Goal: Task Accomplishment & Management: Manage account settings

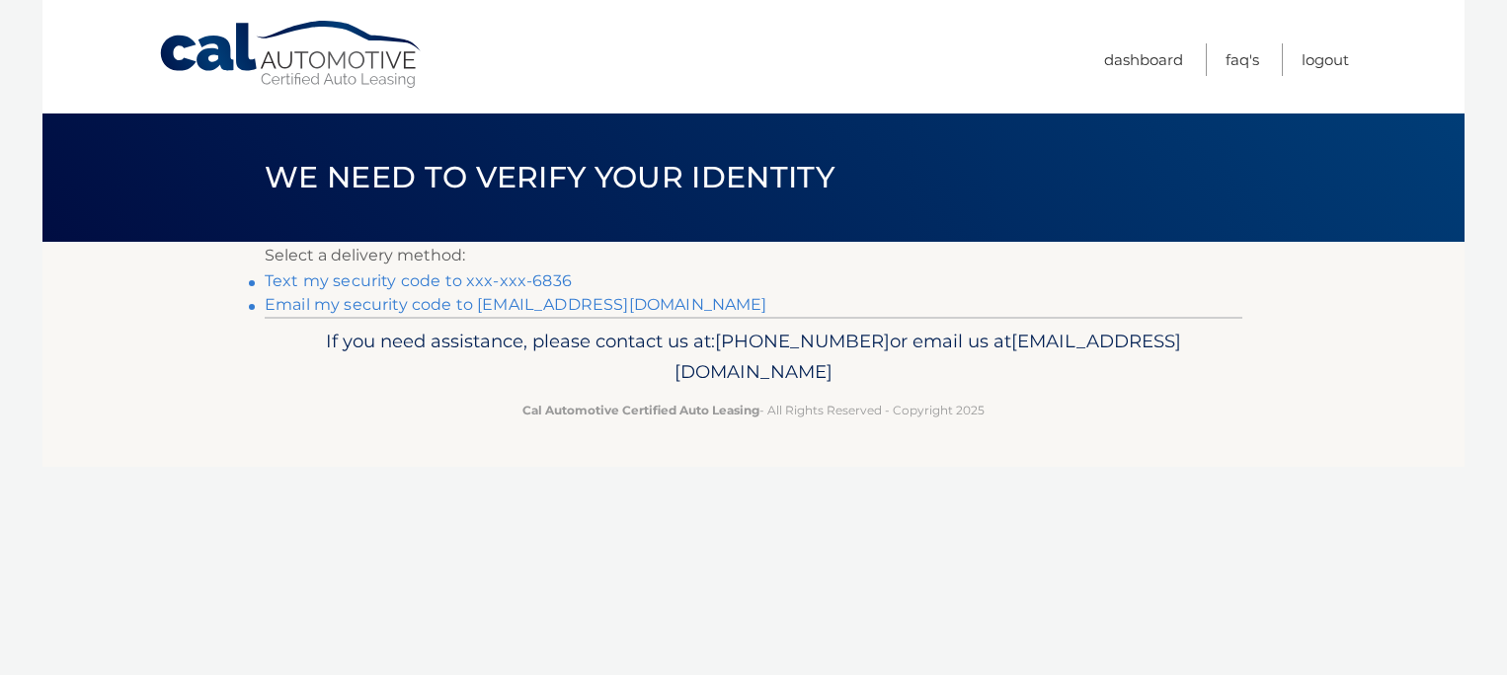
click at [416, 280] on link "Text my security code to xxx-xxx-6836" at bounding box center [418, 281] width 307 height 19
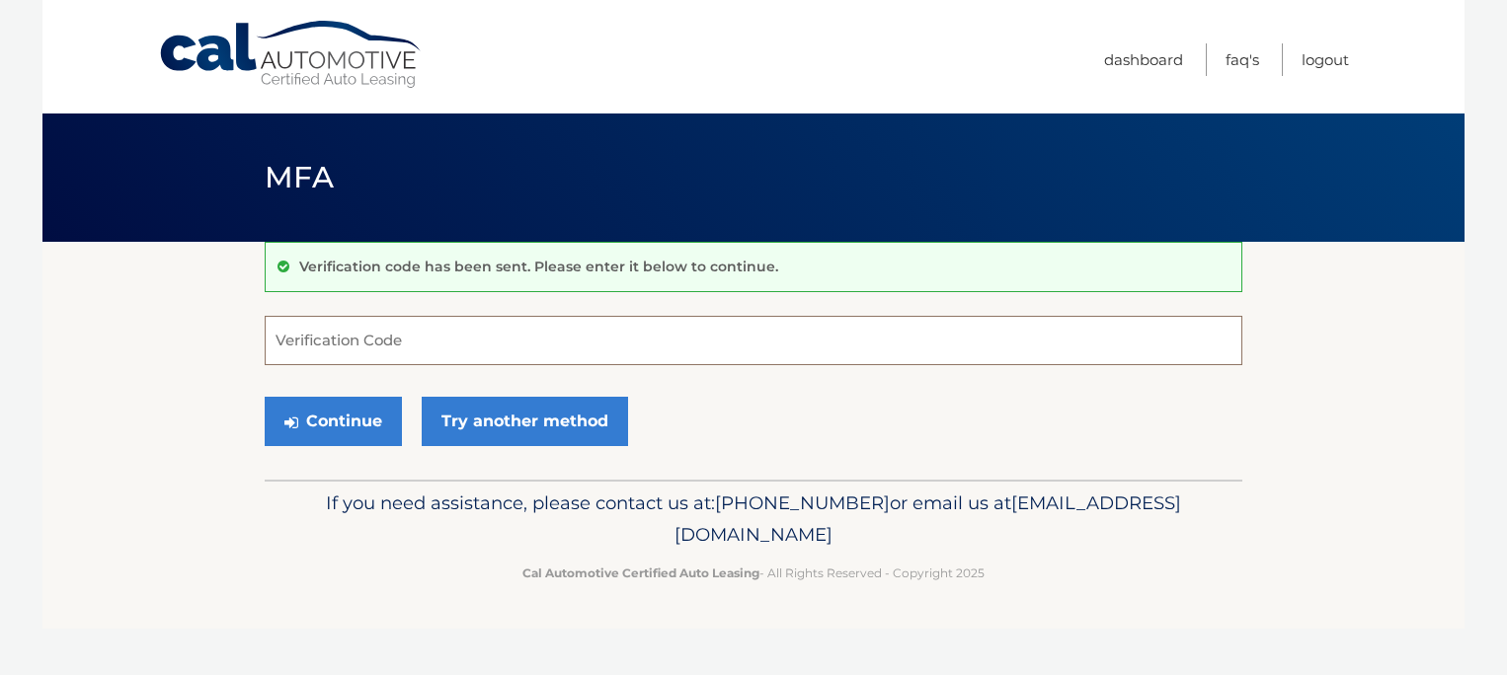
click at [609, 329] on input "Verification Code" at bounding box center [754, 340] width 978 height 49
type input "966122"
click at [265, 397] on button "Continue" at bounding box center [333, 421] width 137 height 49
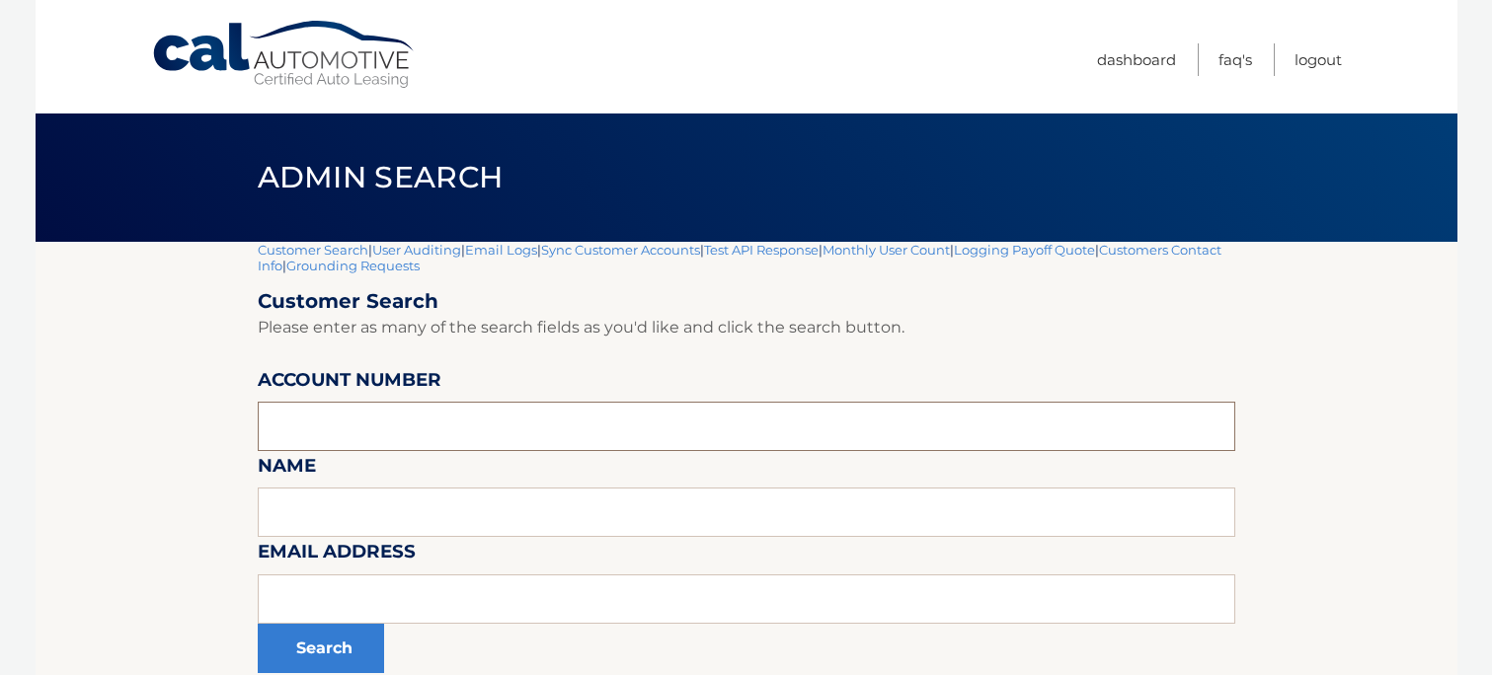
click at [382, 440] on input "text" at bounding box center [747, 426] width 978 height 49
type input "[PERSON_NAME]"
click at [351, 517] on input "text" at bounding box center [747, 512] width 978 height 49
click at [318, 646] on button "Search" at bounding box center [321, 648] width 126 height 49
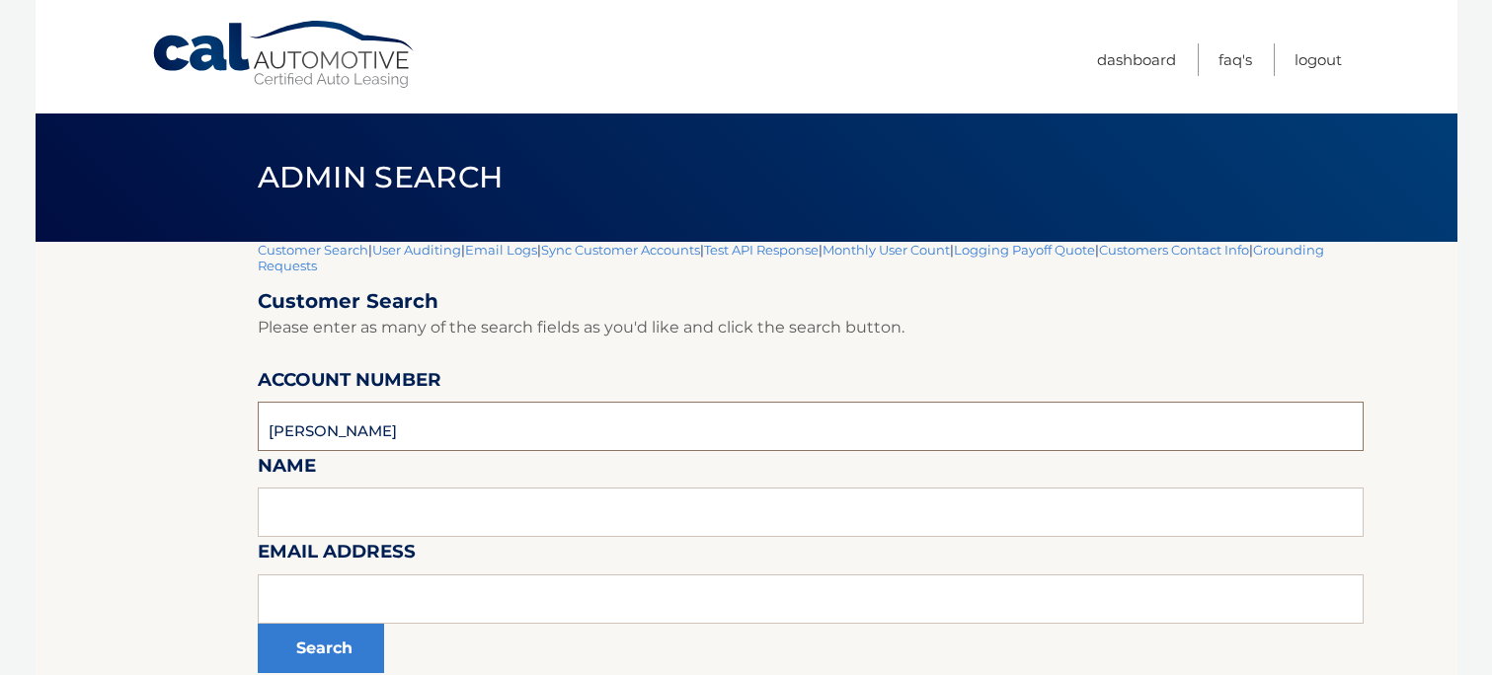
drag, startPoint x: 405, startPoint y: 435, endPoint x: 23, endPoint y: 415, distance: 382.7
click at [23, 415] on body "Cal Automotive Menu Dashboard FAQ's Logout |" at bounding box center [746, 337] width 1492 height 675
click at [429, 503] on input "text" at bounding box center [811, 512] width 1107 height 49
type input "[PERSON_NAME]"
click at [258, 624] on button "Search" at bounding box center [321, 648] width 126 height 49
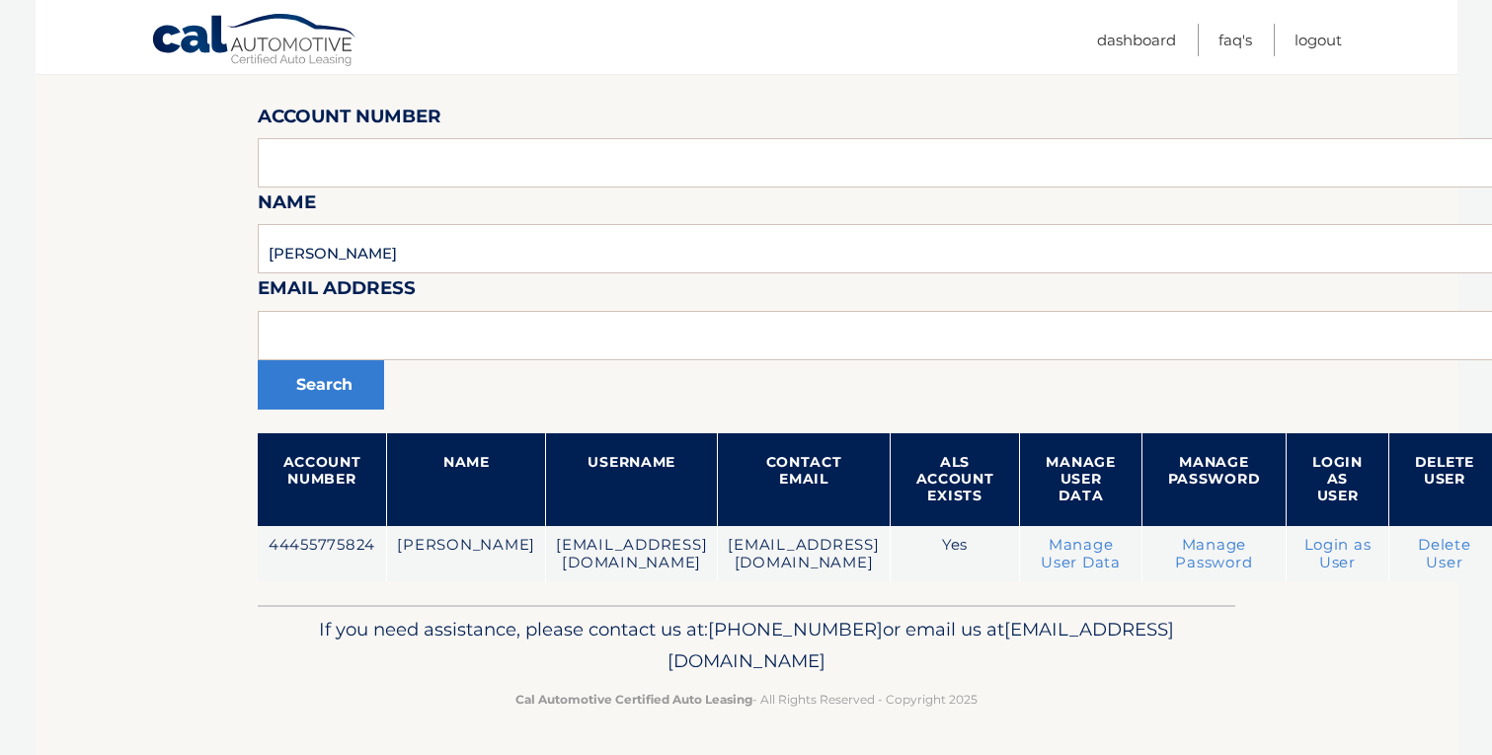
scroll to position [248, 146]
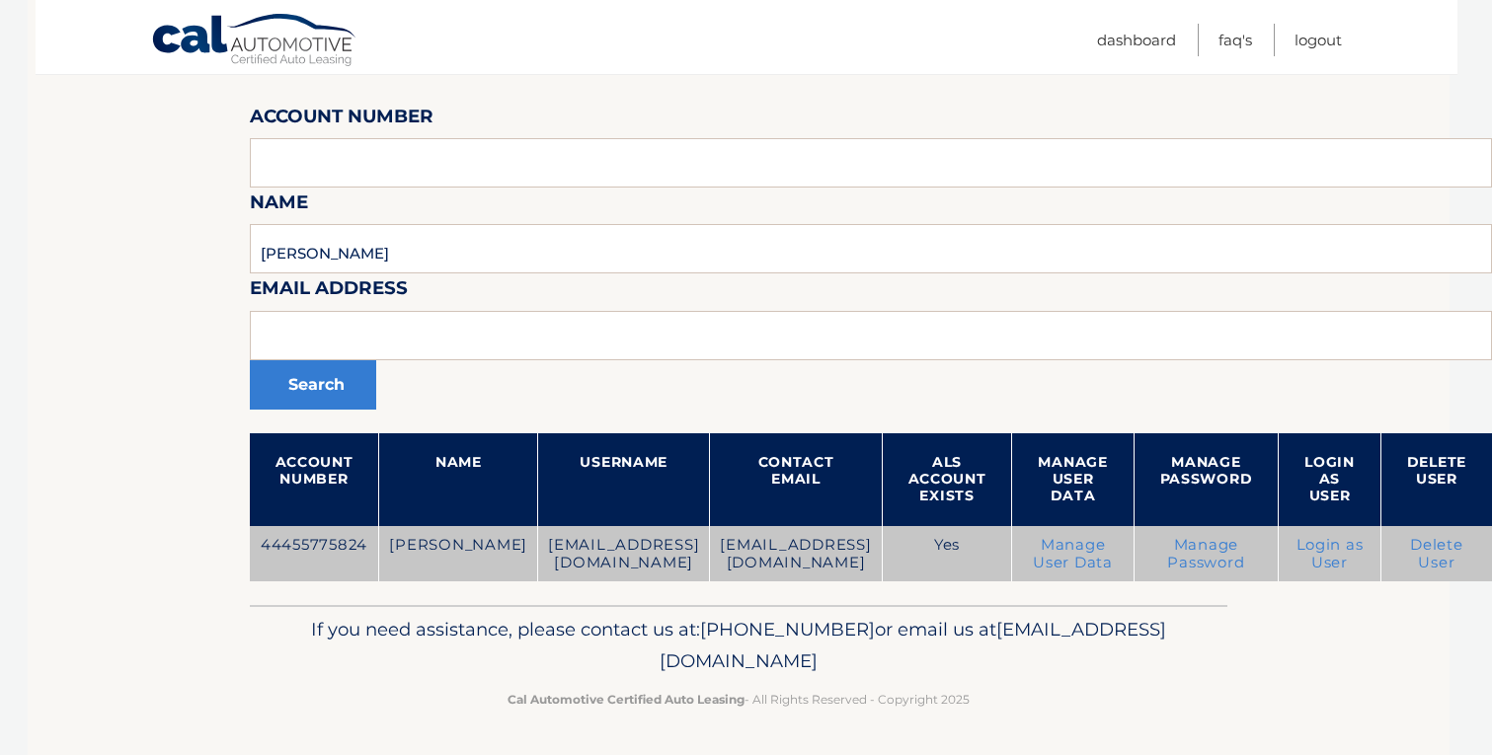
click at [1322, 551] on link "Login as User" at bounding box center [1329, 554] width 67 height 36
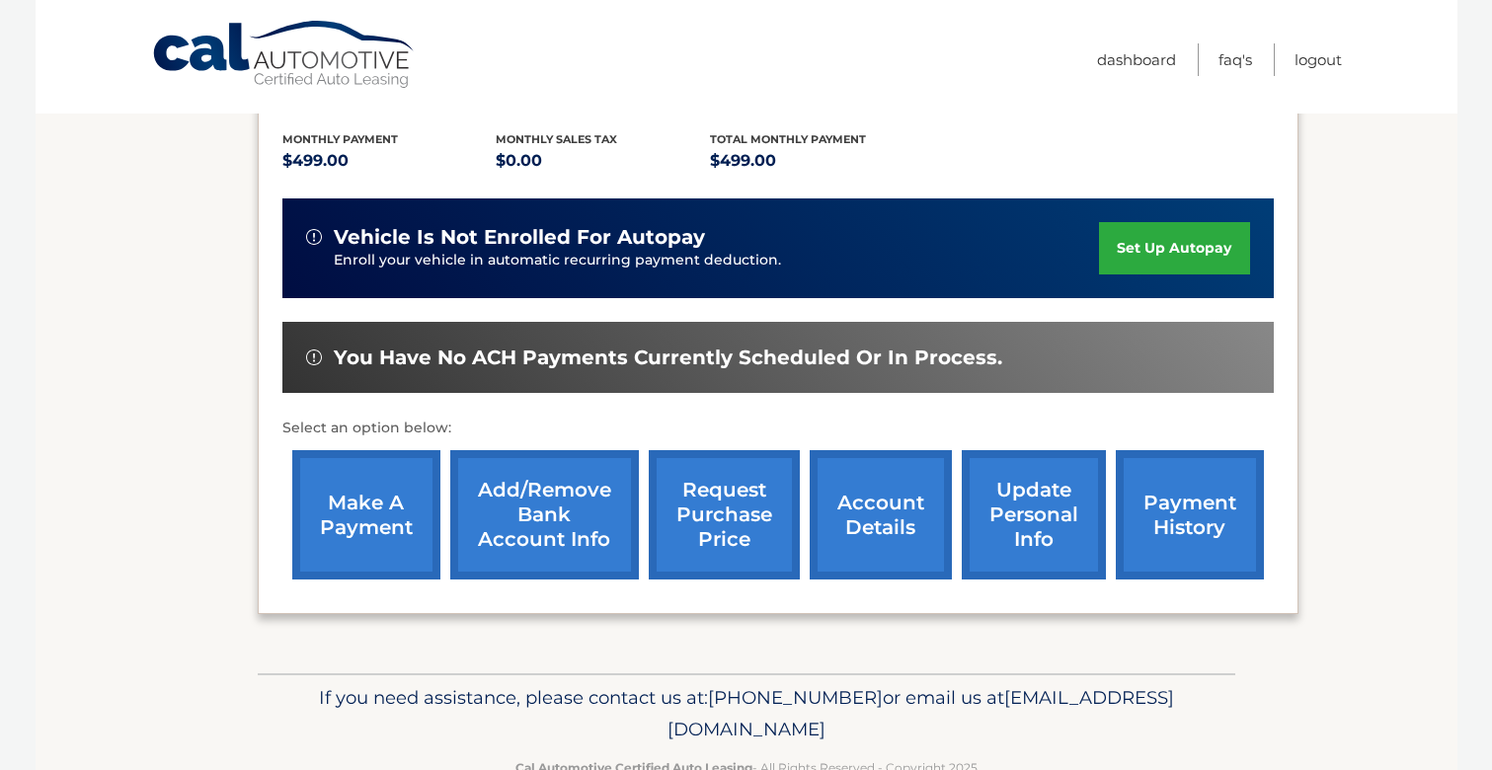
scroll to position [427, 0]
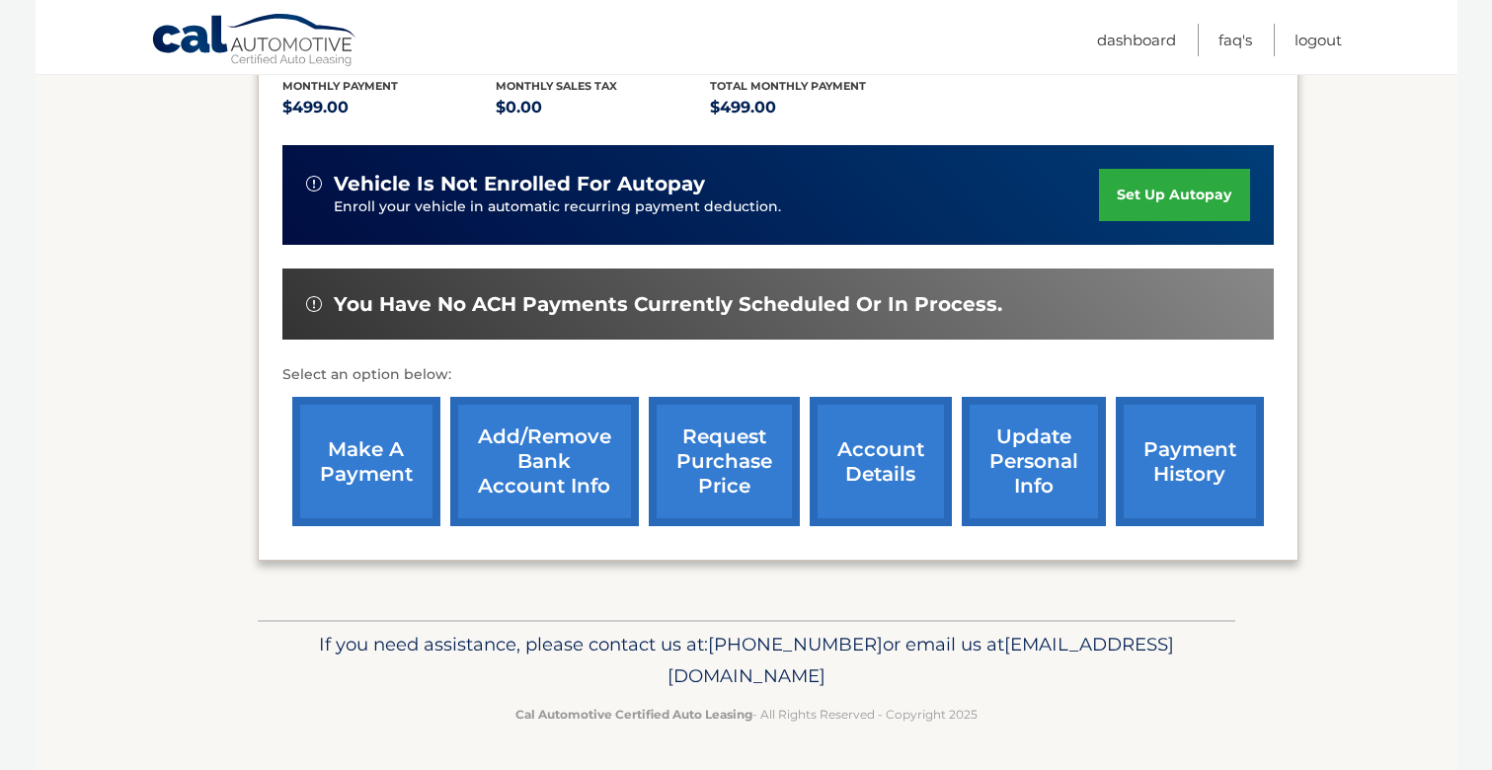
click at [544, 463] on link "Add/Remove bank account info" at bounding box center [544, 461] width 189 height 129
click at [177, 429] on section "my vehicles Add a new lease lease account #44455775824 vehicle 2025 Honda HR-V …" at bounding box center [747, 217] width 1422 height 805
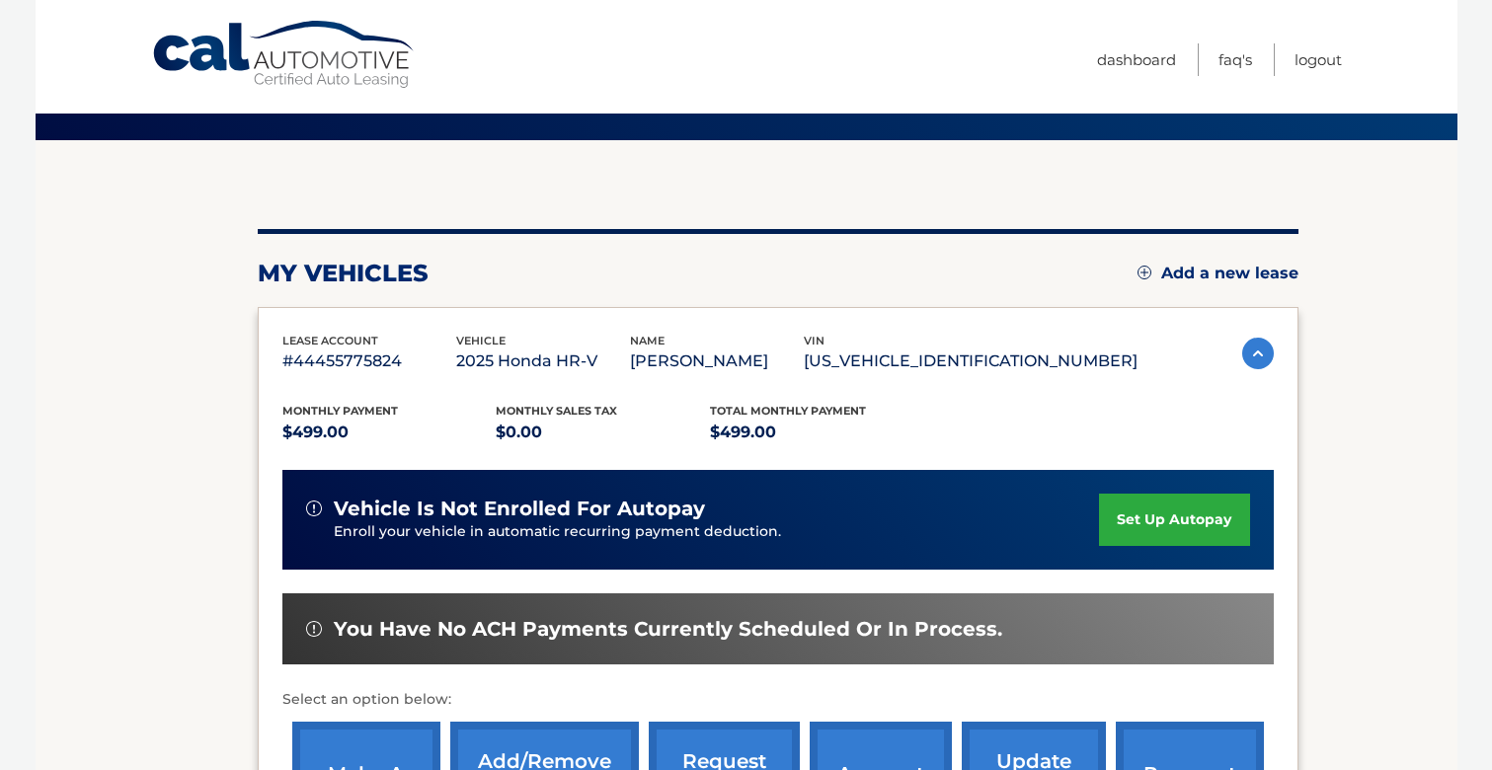
scroll to position [32, 0]
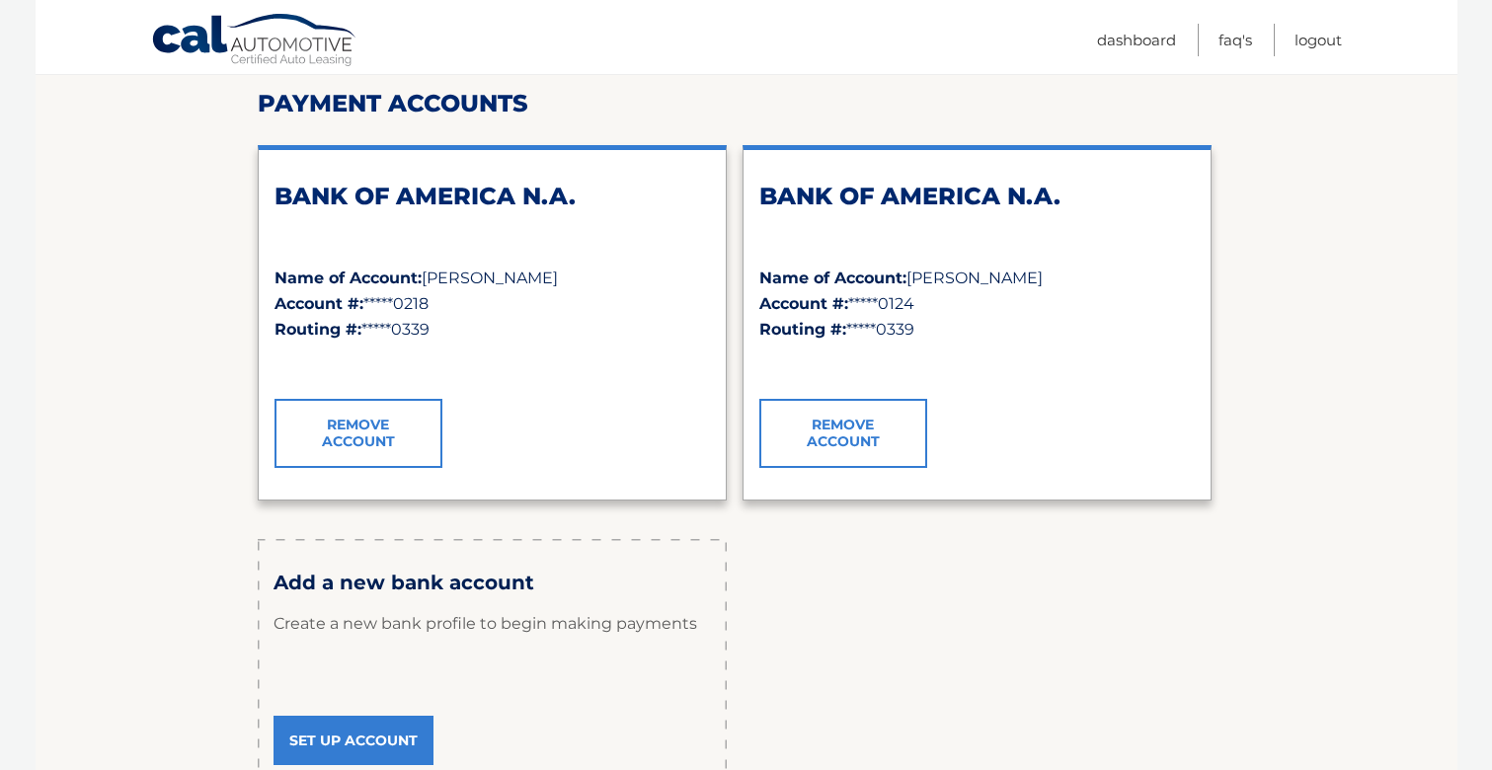
scroll to position [296, 0]
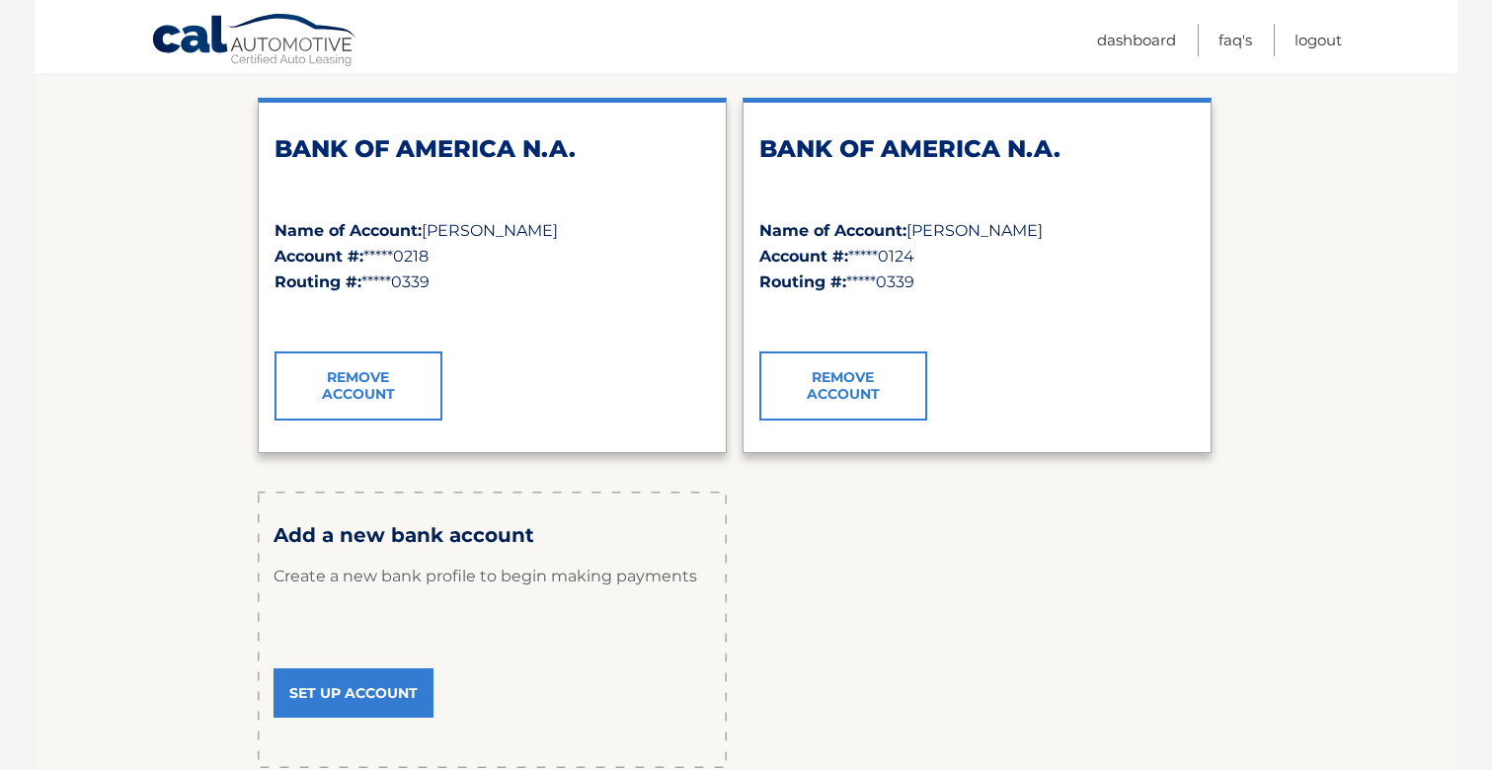
click at [373, 709] on link "Set Up Account" at bounding box center [354, 692] width 160 height 49
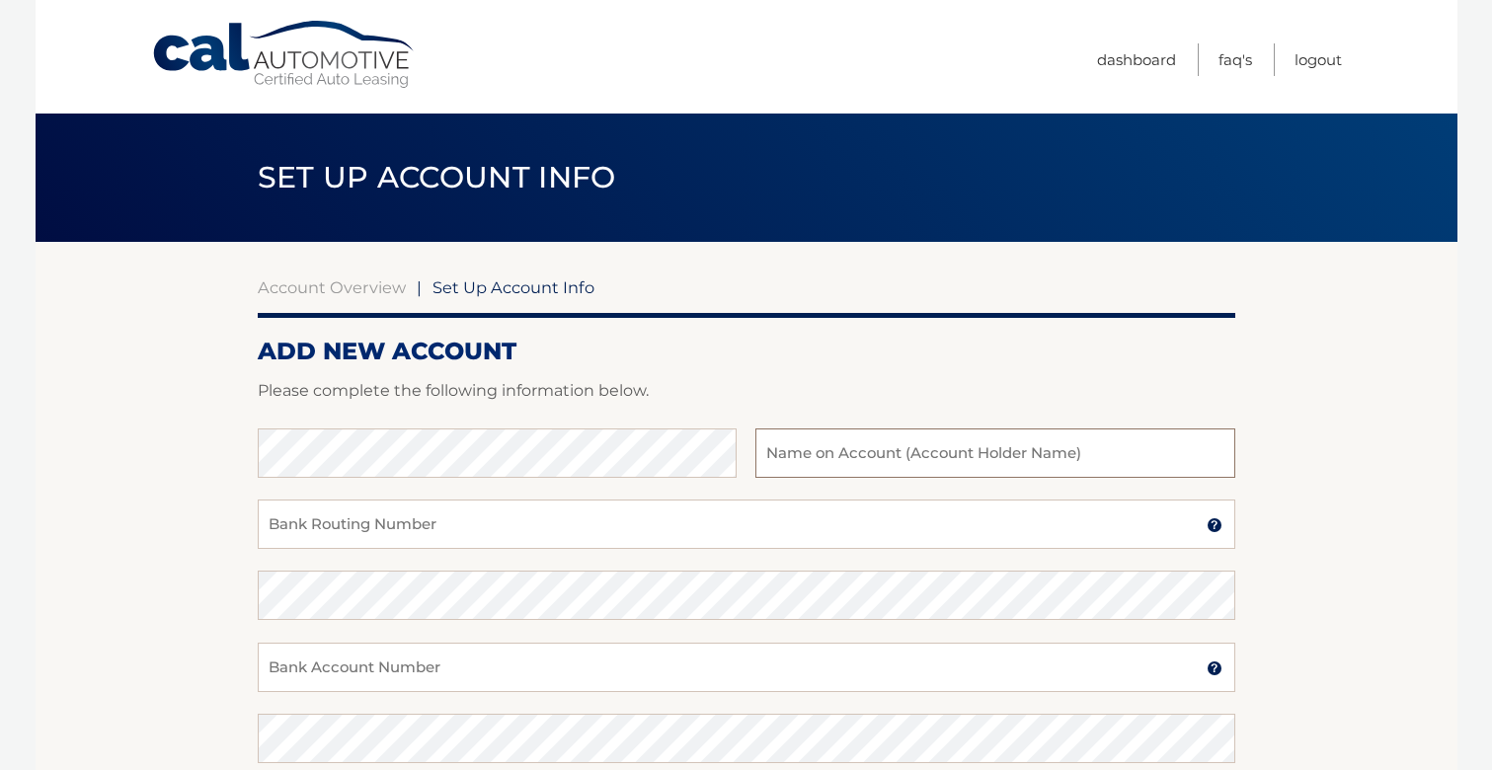
type input "TEST2"
type input "021000021"
type input "1234567890"
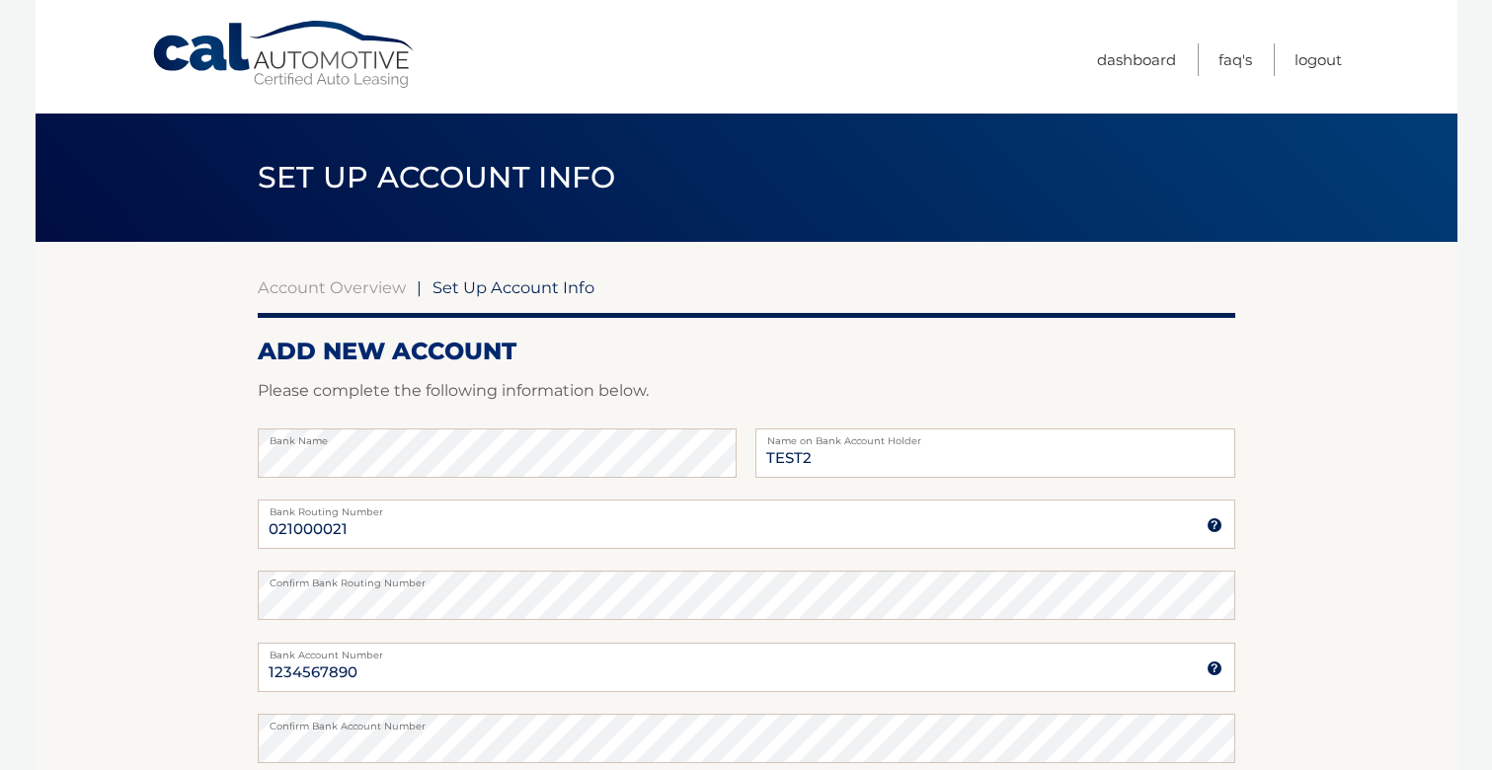
click at [147, 545] on section "Account Overview | Set Up Account Info ADD NEW ACCOUNT Please complete the foll…" at bounding box center [747, 618] width 1422 height 753
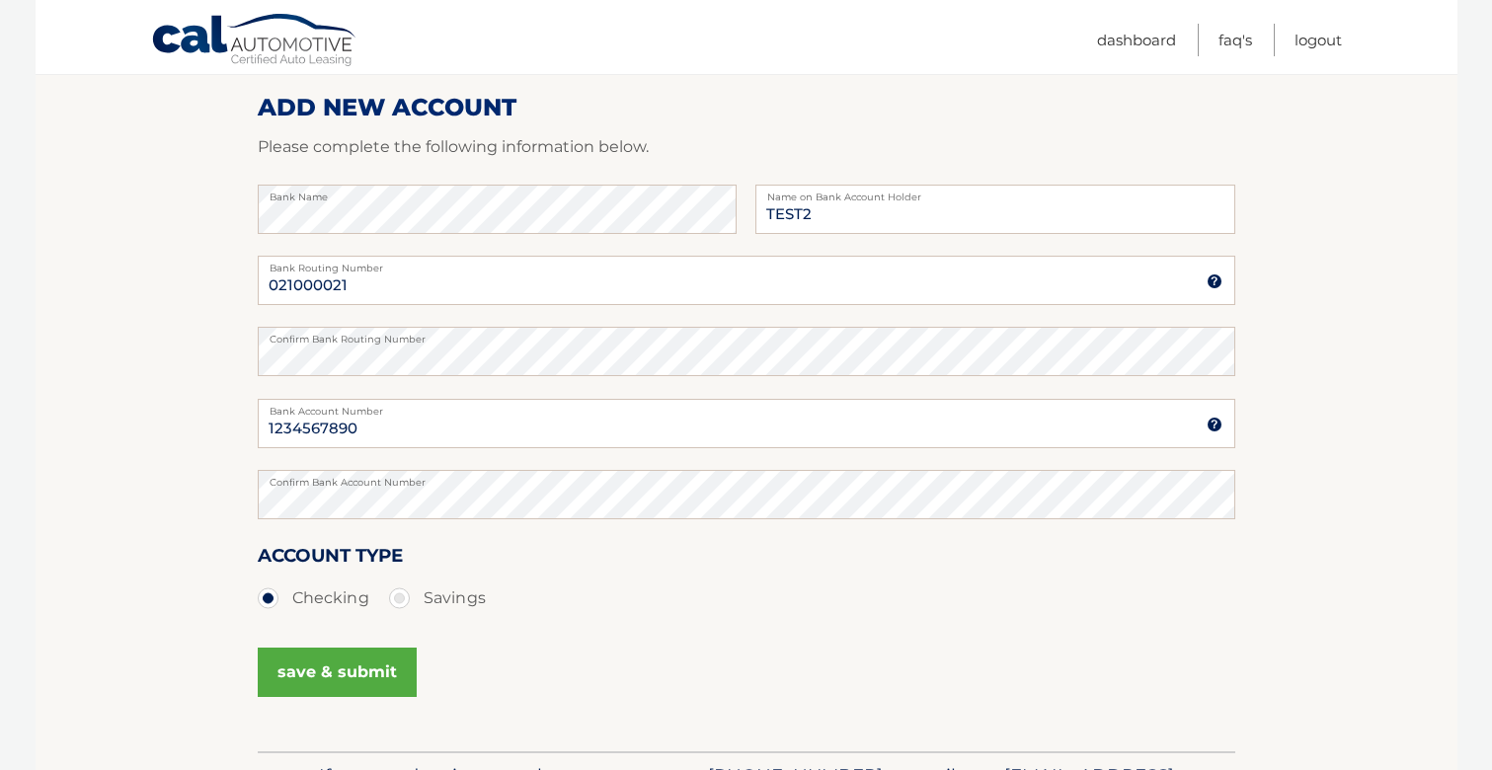
scroll to position [296, 0]
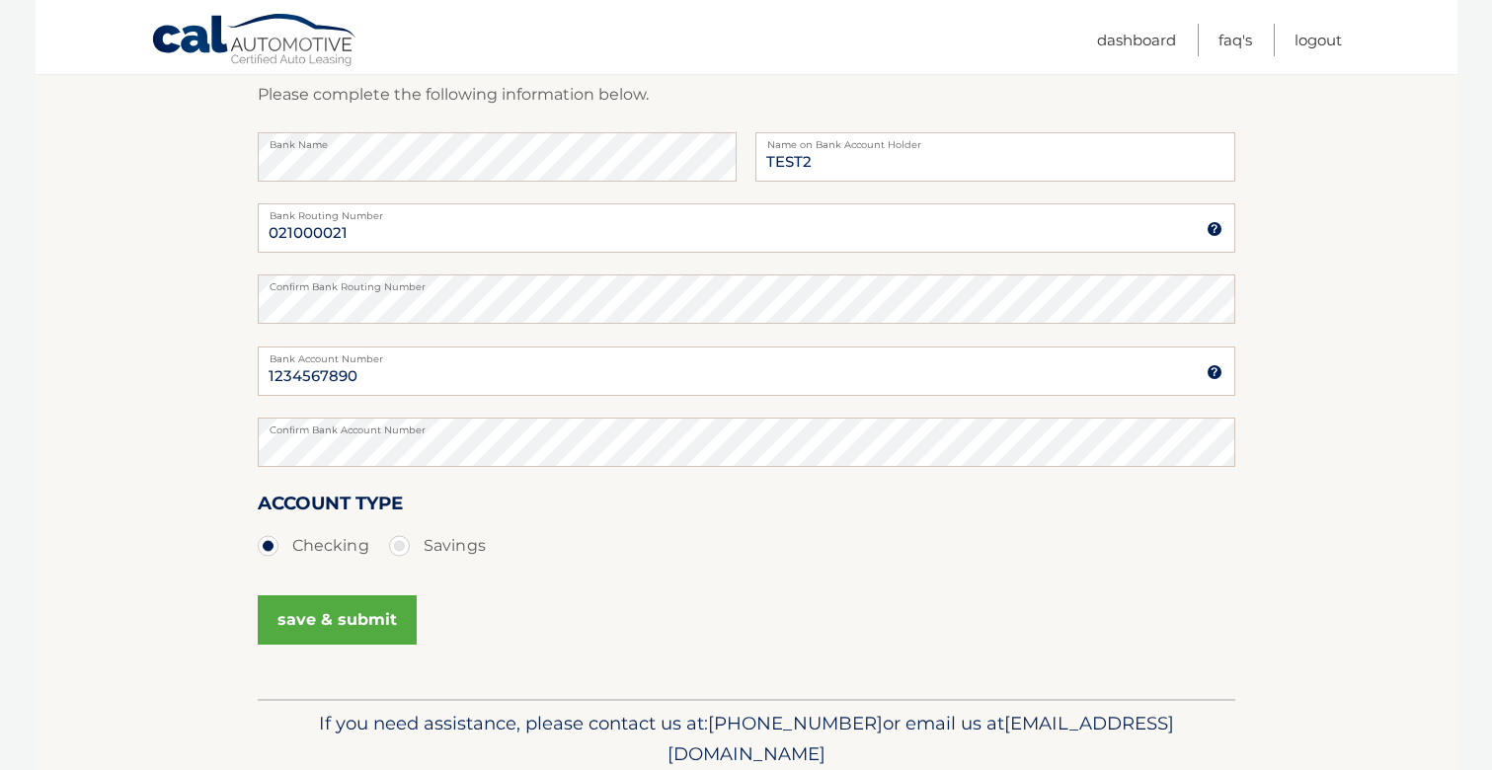
click at [330, 634] on button "save & submit" at bounding box center [337, 619] width 159 height 49
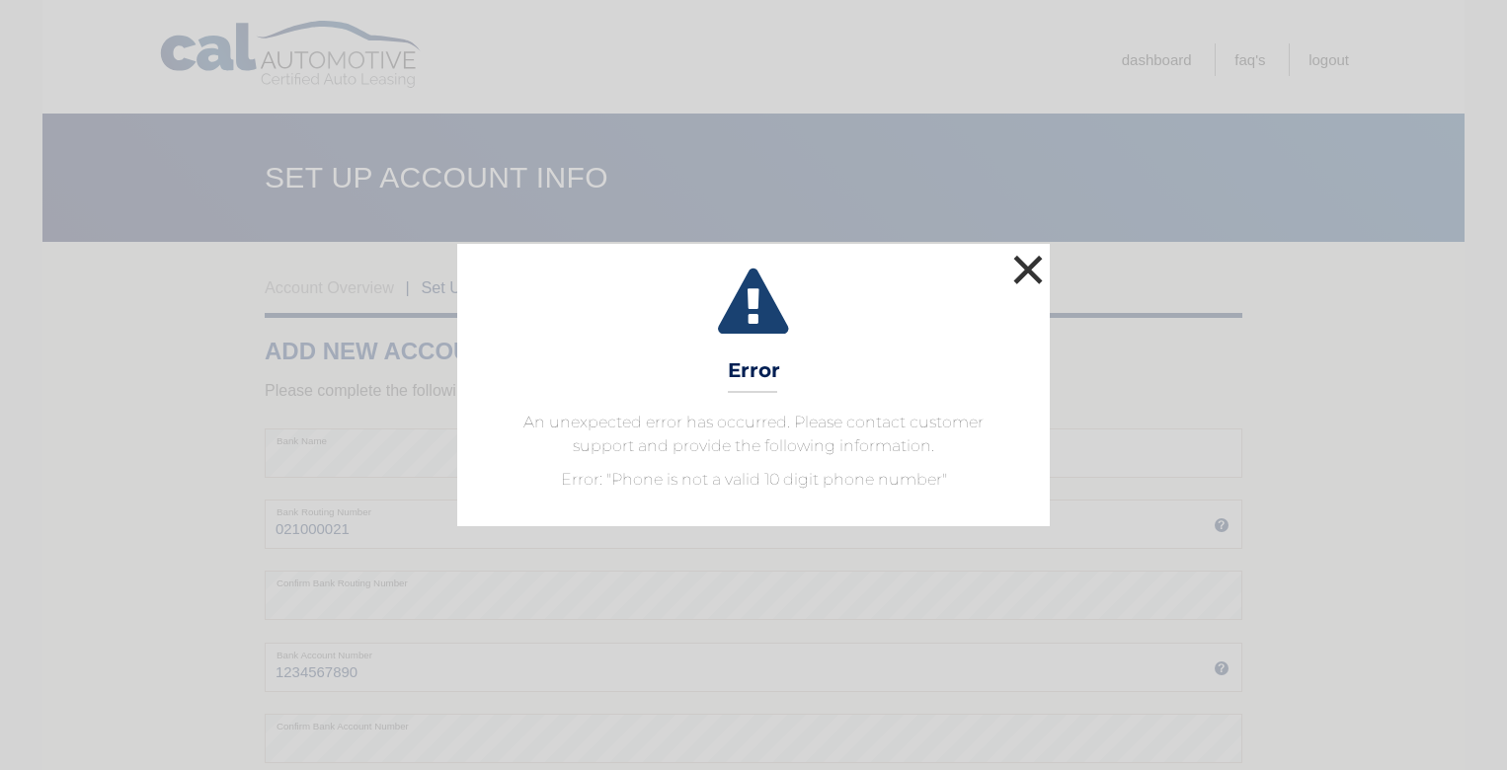
click at [1035, 267] on button "×" at bounding box center [1027, 269] width 39 height 39
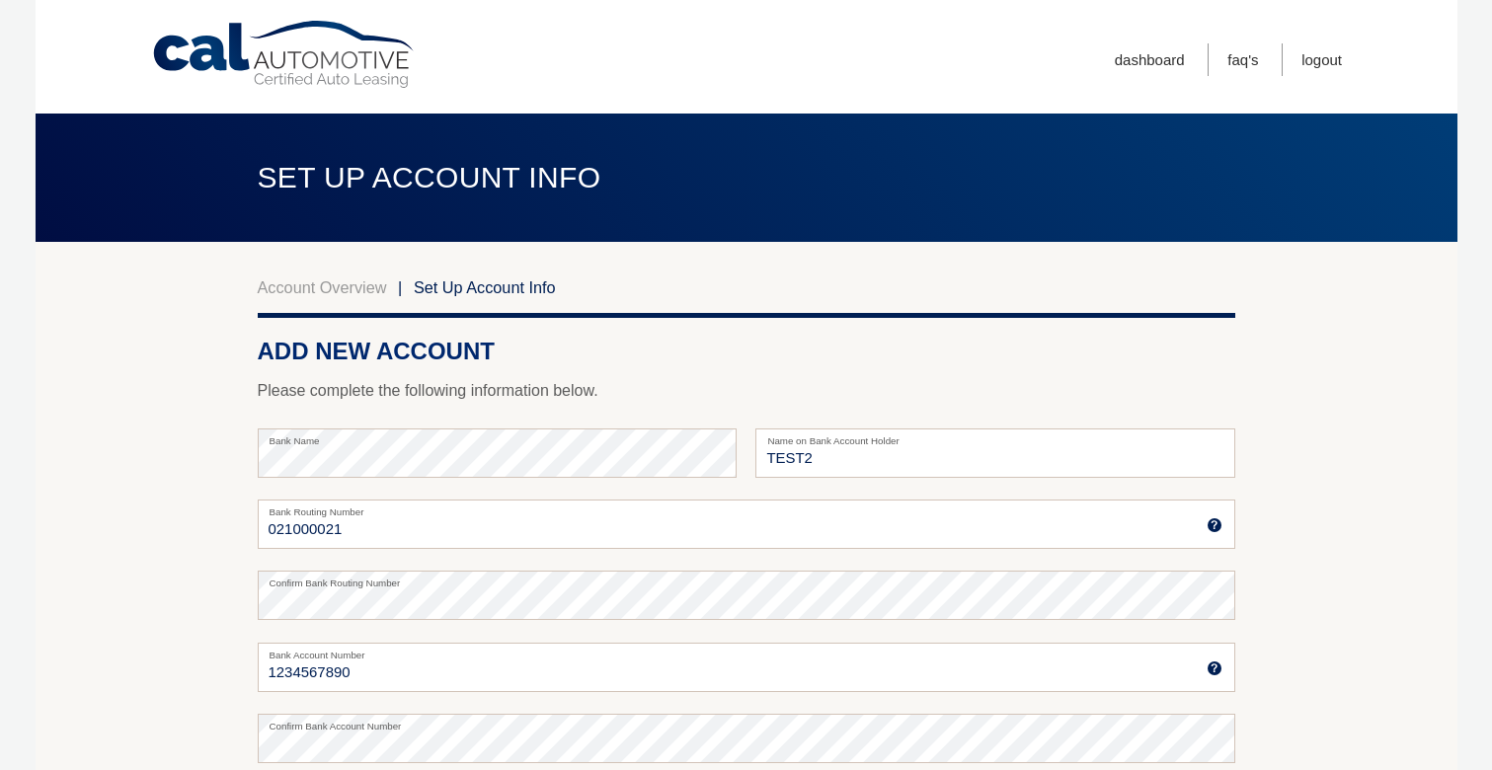
drag, startPoint x: 202, startPoint y: 573, endPoint x: 207, endPoint y: 465, distance: 107.7
click at [201, 573] on section "Account Overview | Set Up Account Info ADD NEW ACCOUNT Please complete the foll…" at bounding box center [747, 618] width 1422 height 753
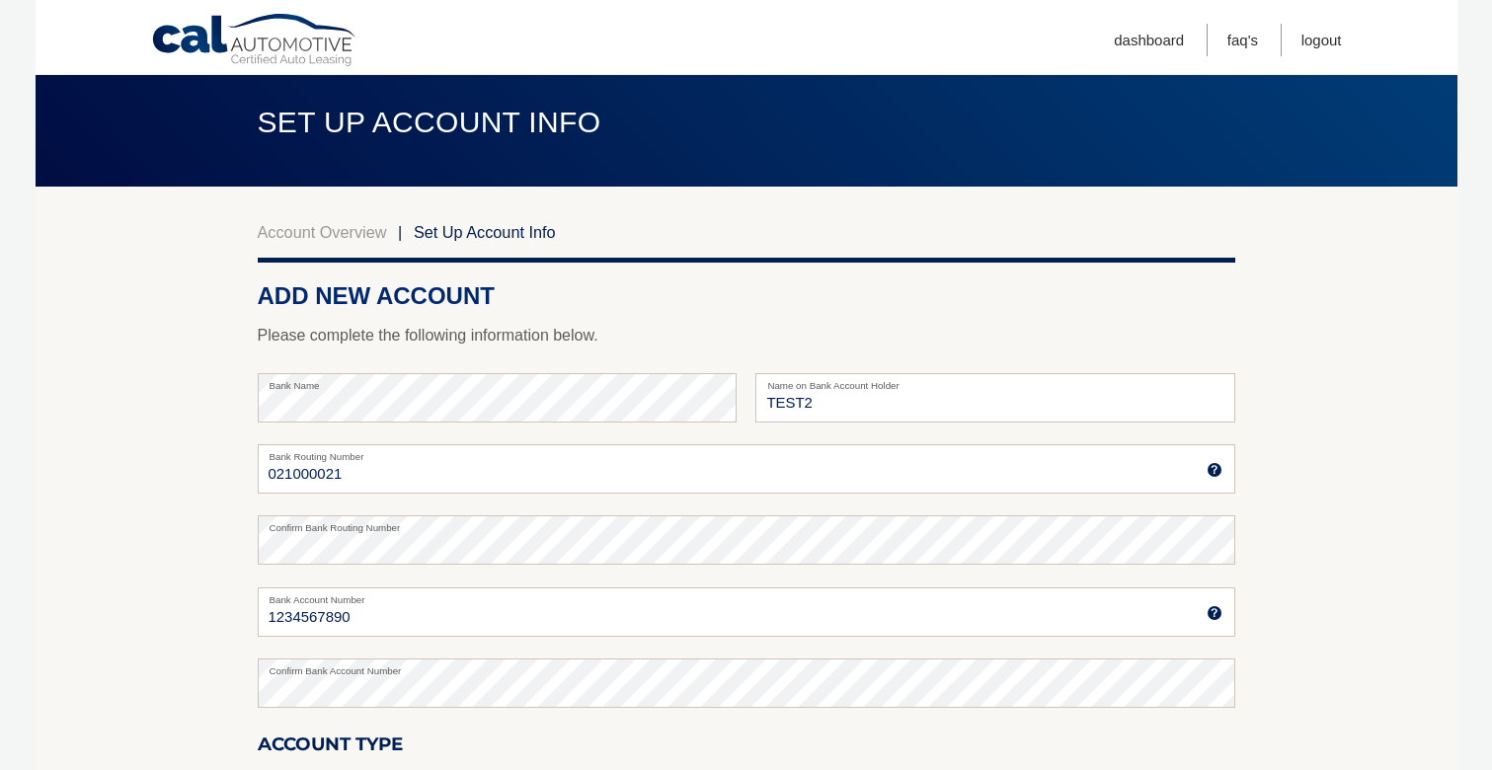
scroll to position [197, 0]
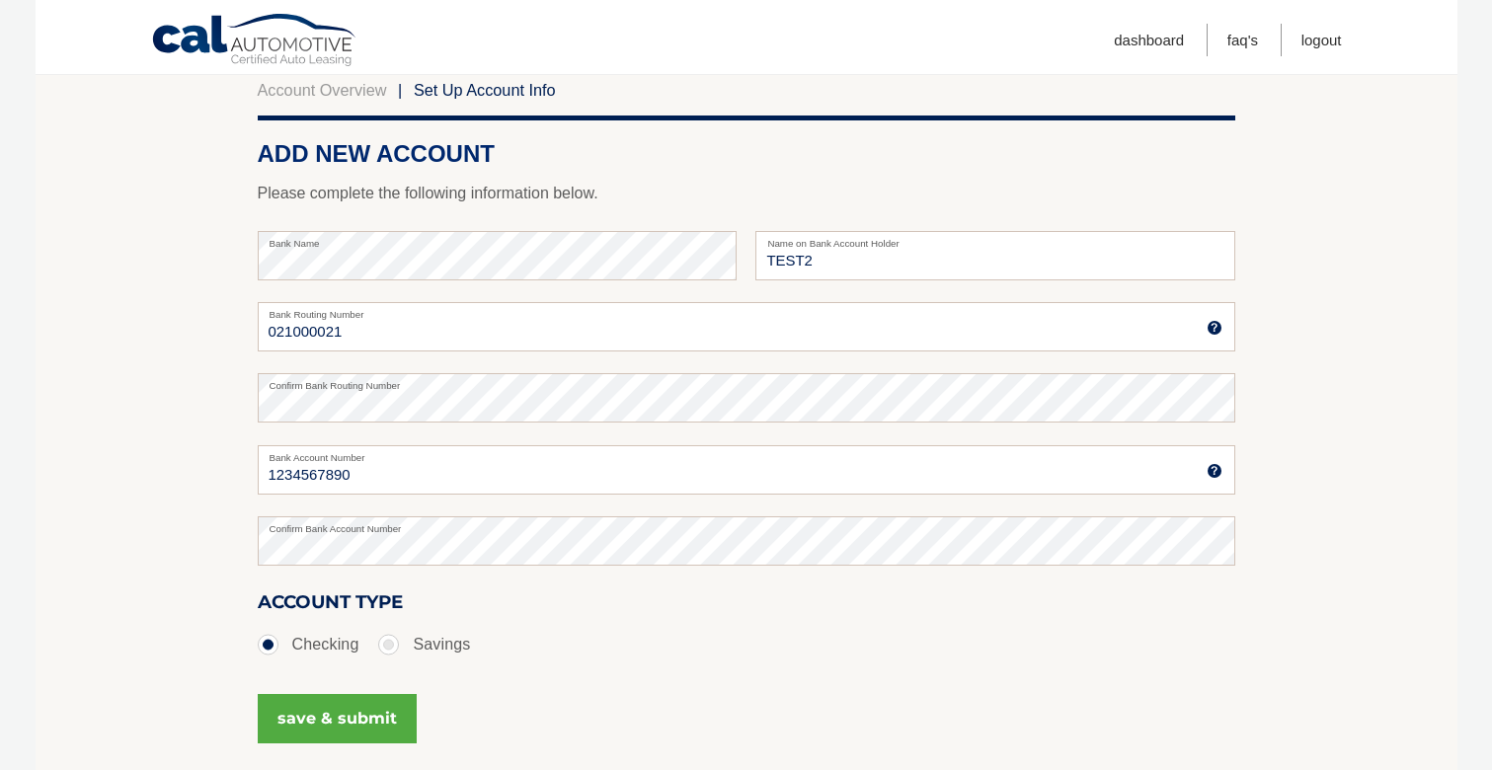
click at [208, 546] on section "Account Overview | Set Up Account Info ADD NEW ACCOUNT Please complete the foll…" at bounding box center [747, 420] width 1422 height 753
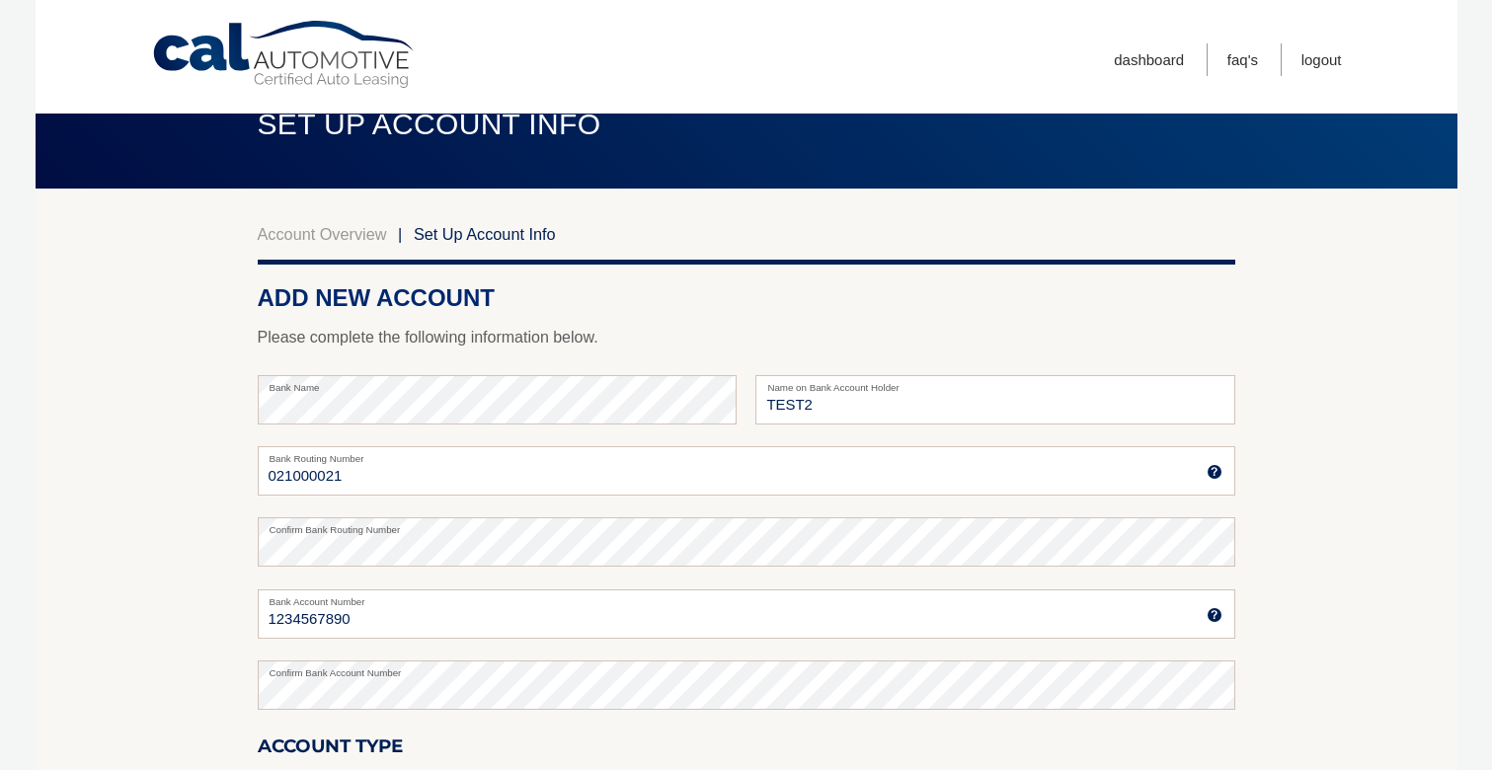
scroll to position [0, 0]
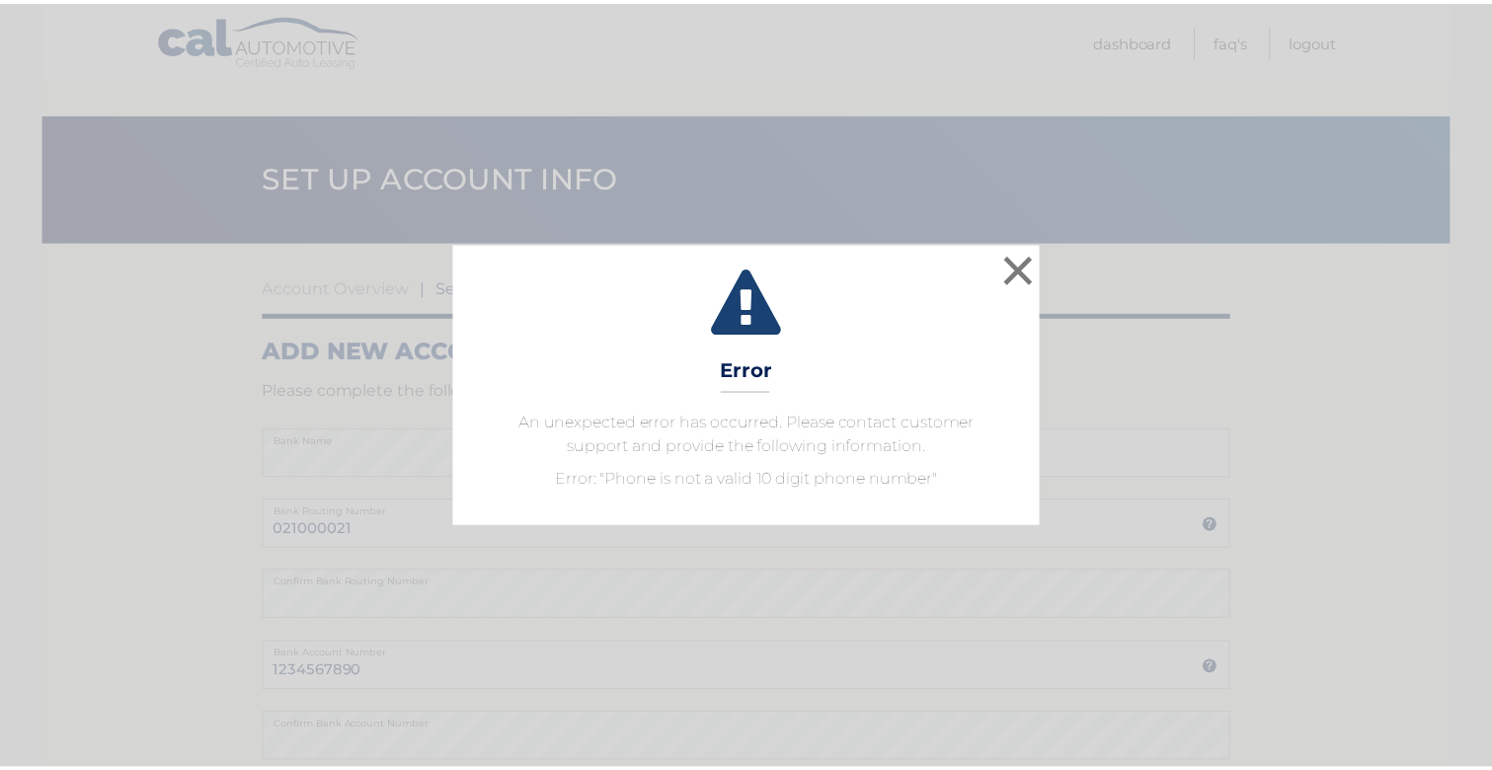
scroll to position [296, 0]
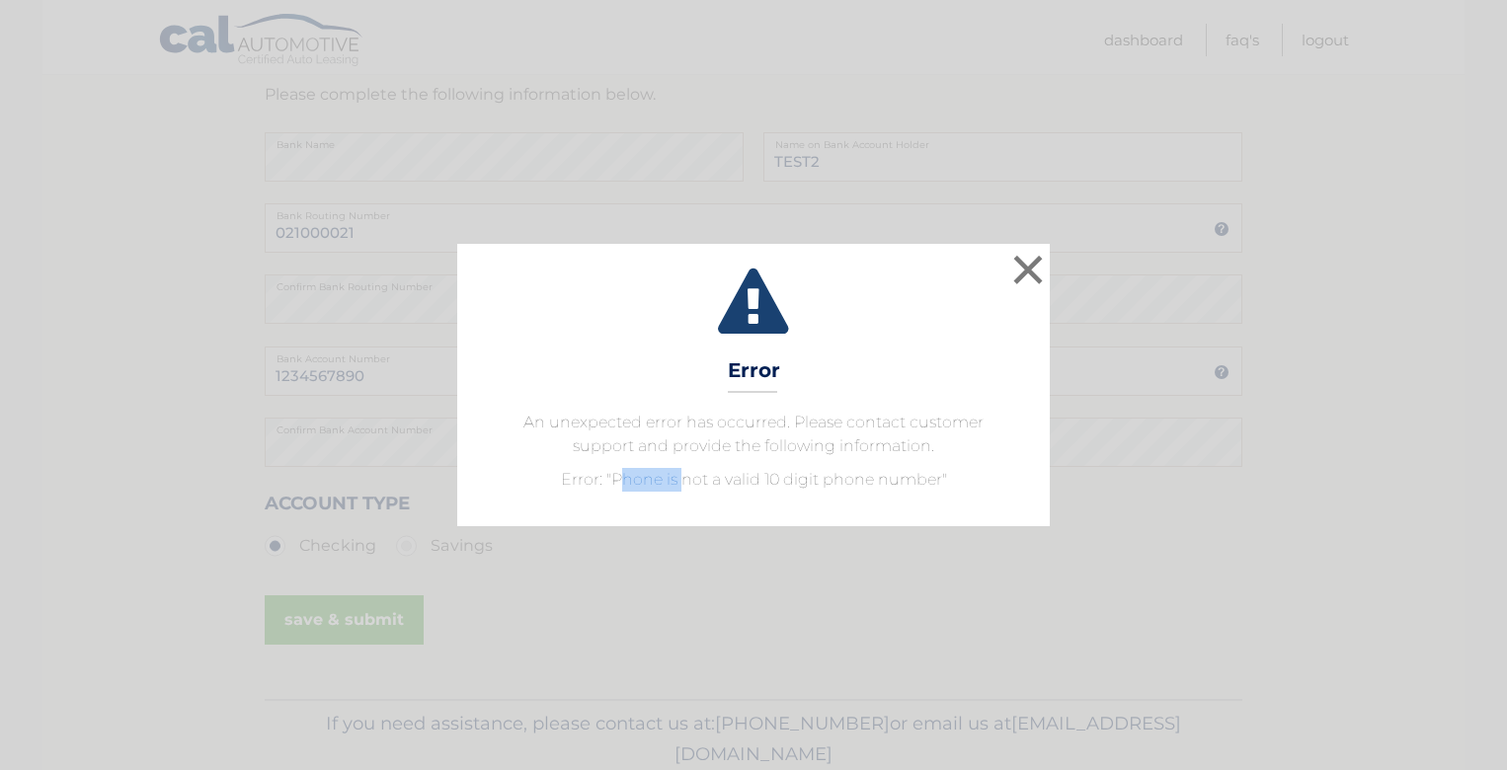
drag, startPoint x: 618, startPoint y: 485, endPoint x: 679, endPoint y: 482, distance: 61.3
click at [679, 482] on p "Error: "Phone is not a valid 10 digit phone number"" at bounding box center [753, 480] width 543 height 24
drag, startPoint x: 679, startPoint y: 482, endPoint x: 879, endPoint y: 478, distance: 199.5
click at [879, 478] on p "Error: "Phone is not a valid 10 digit phone number"" at bounding box center [753, 480] width 543 height 24
click at [1017, 283] on button "×" at bounding box center [1027, 269] width 39 height 39
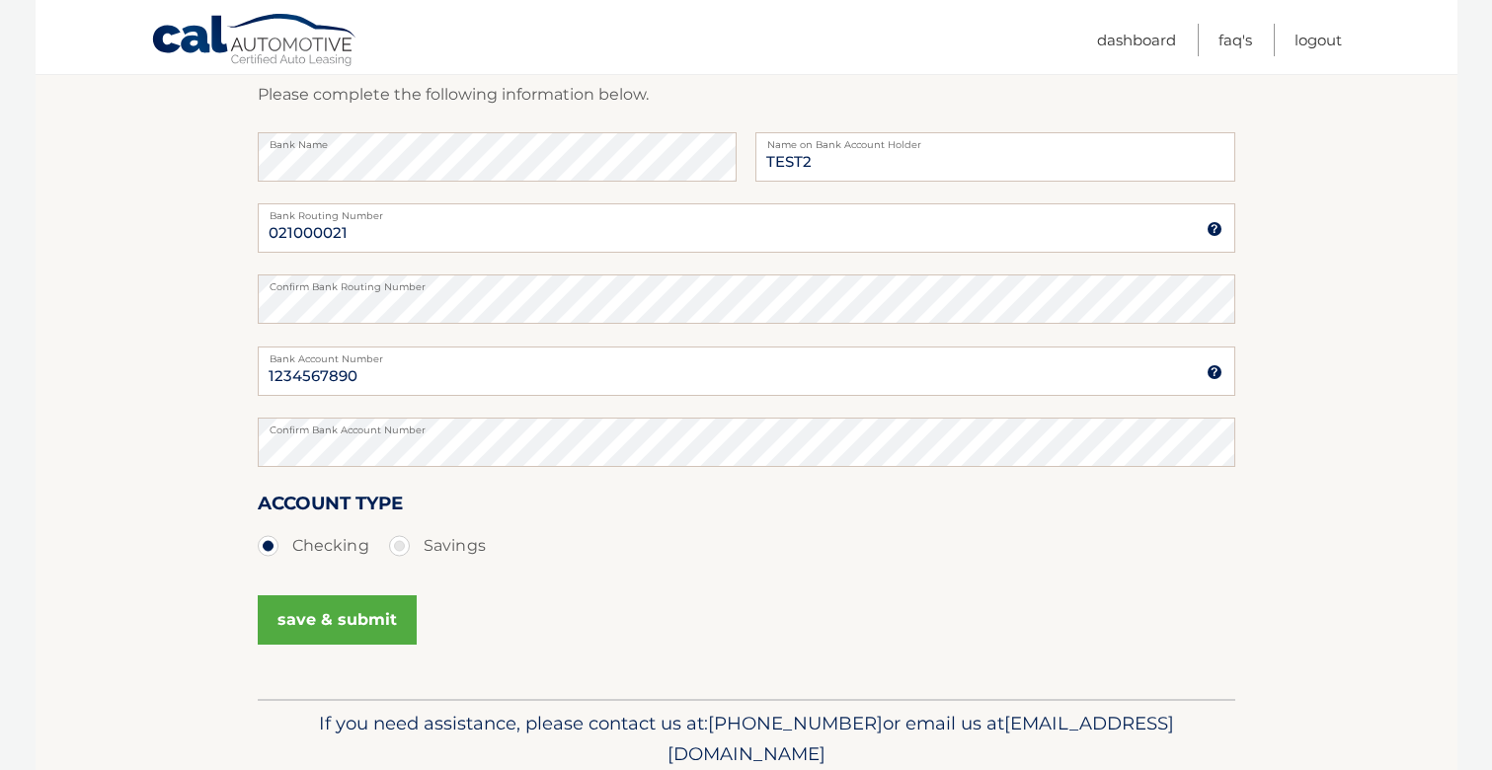
click at [156, 233] on section "Account Overview | Set Up Account Info ADD NEW ACCOUNT Please complete the foll…" at bounding box center [747, 322] width 1422 height 753
drag, startPoint x: 204, startPoint y: 355, endPoint x: 178, endPoint y: 343, distance: 29.6
click at [203, 355] on section "Account Overview | Set Up Account Info ADD NEW ACCOUNT Please complete the foll…" at bounding box center [747, 322] width 1422 height 753
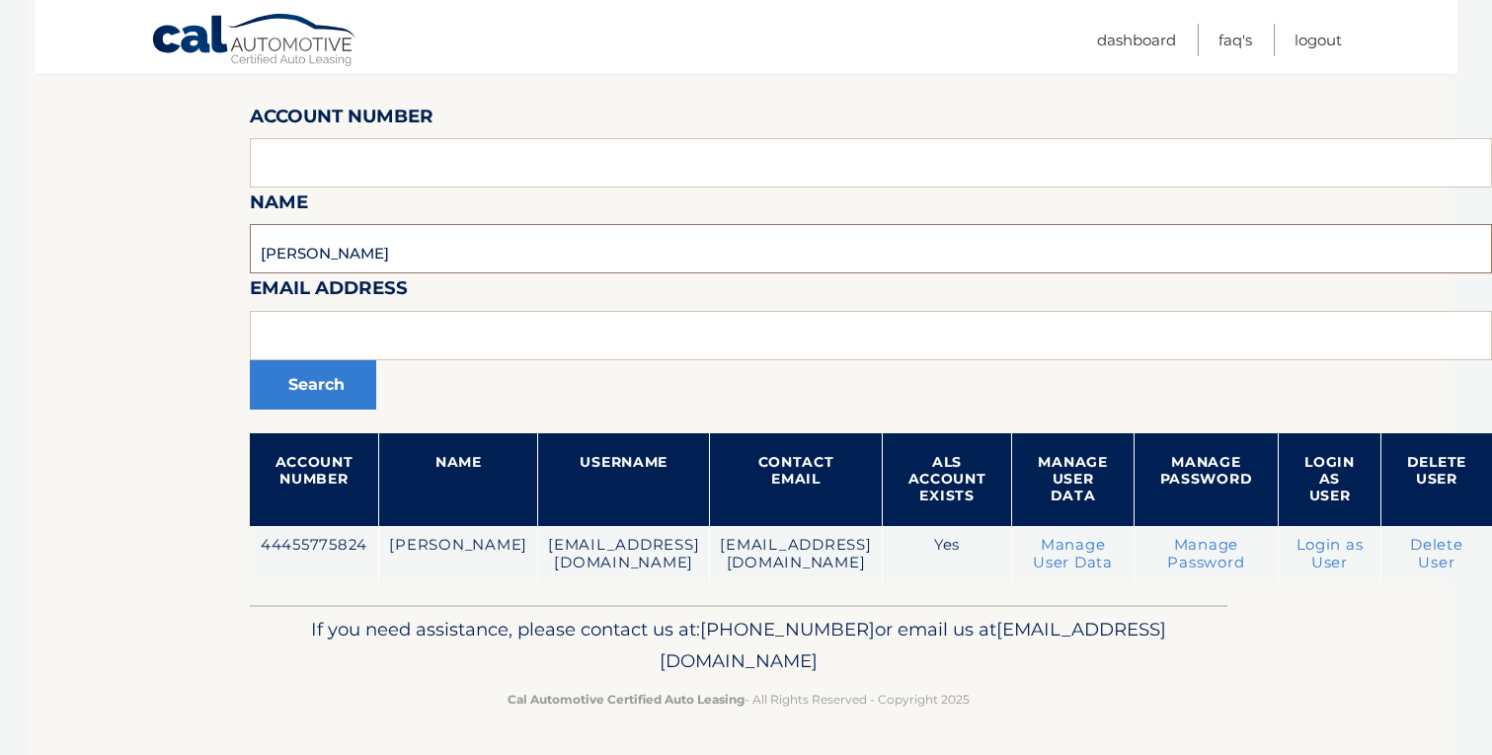
scroll to position [248, 0]
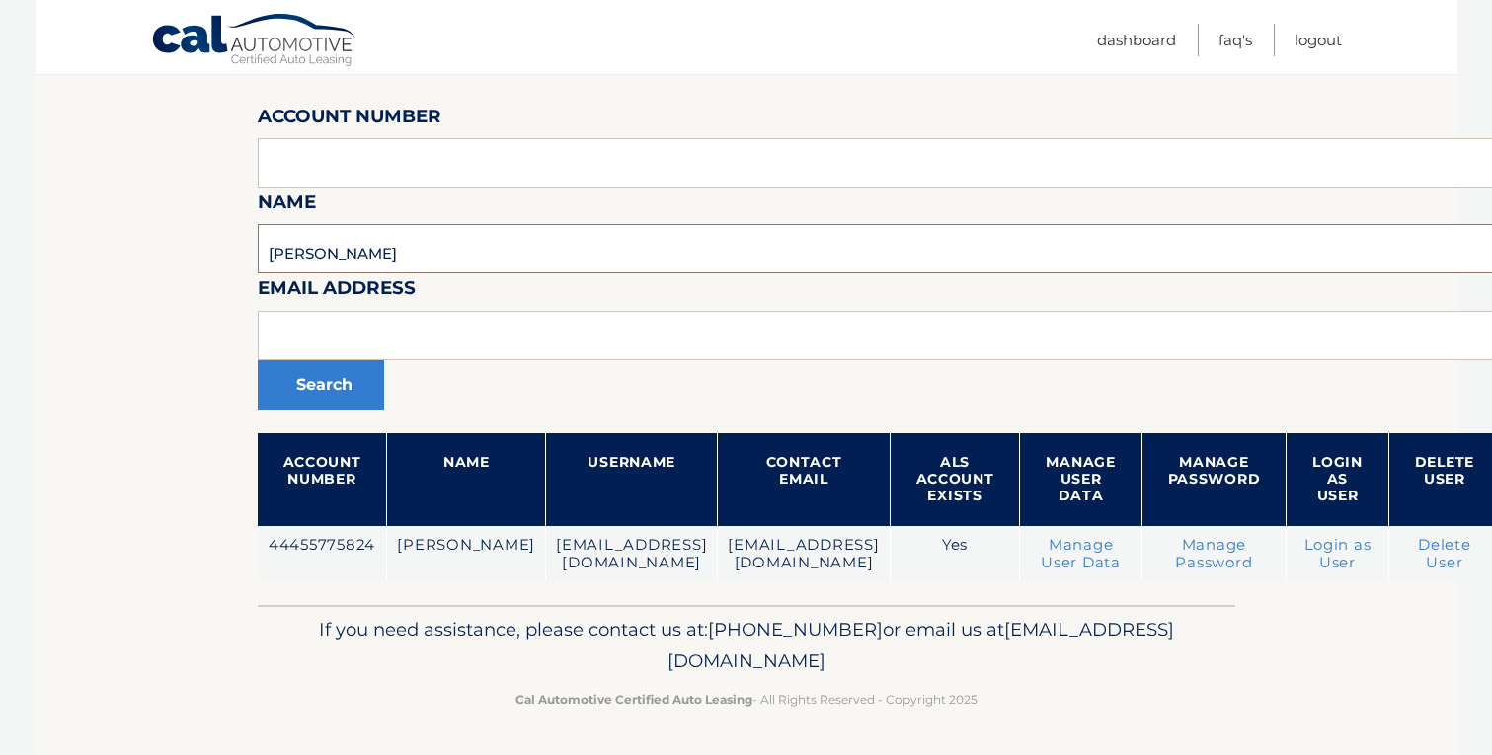
drag, startPoint x: 338, startPoint y: 248, endPoint x: -117, endPoint y: 246, distance: 454.2
click at [0, 246] on html "Cal Automotive Menu Dashboard FAQ's Logout" at bounding box center [746, 129] width 1492 height 755
click at [470, 341] on input "text" at bounding box center [879, 335] width 1242 height 49
type input "[EMAIL_ADDRESS][DOMAIN_NAME]"
click at [258, 360] on button "Search" at bounding box center [321, 384] width 126 height 49
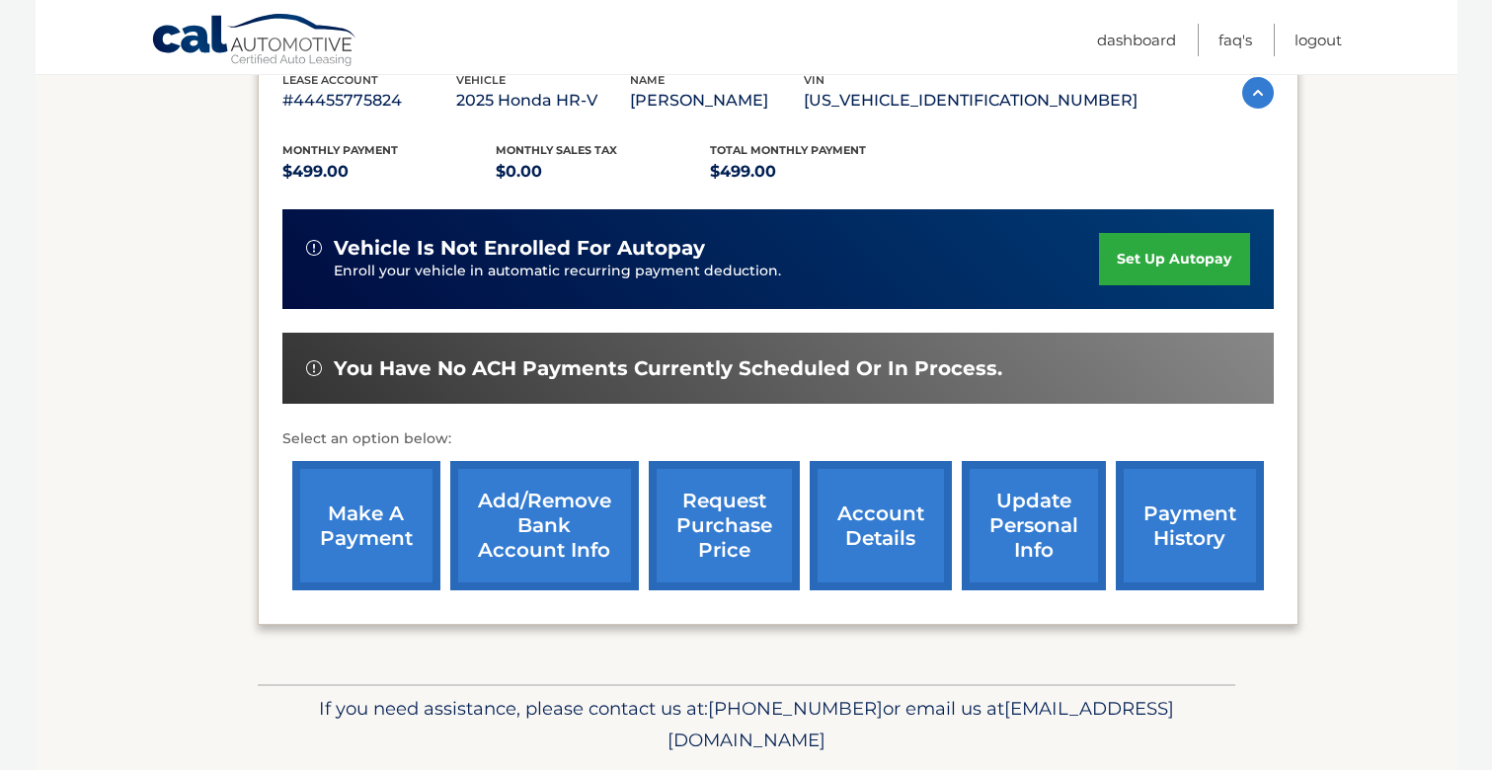
scroll to position [229, 0]
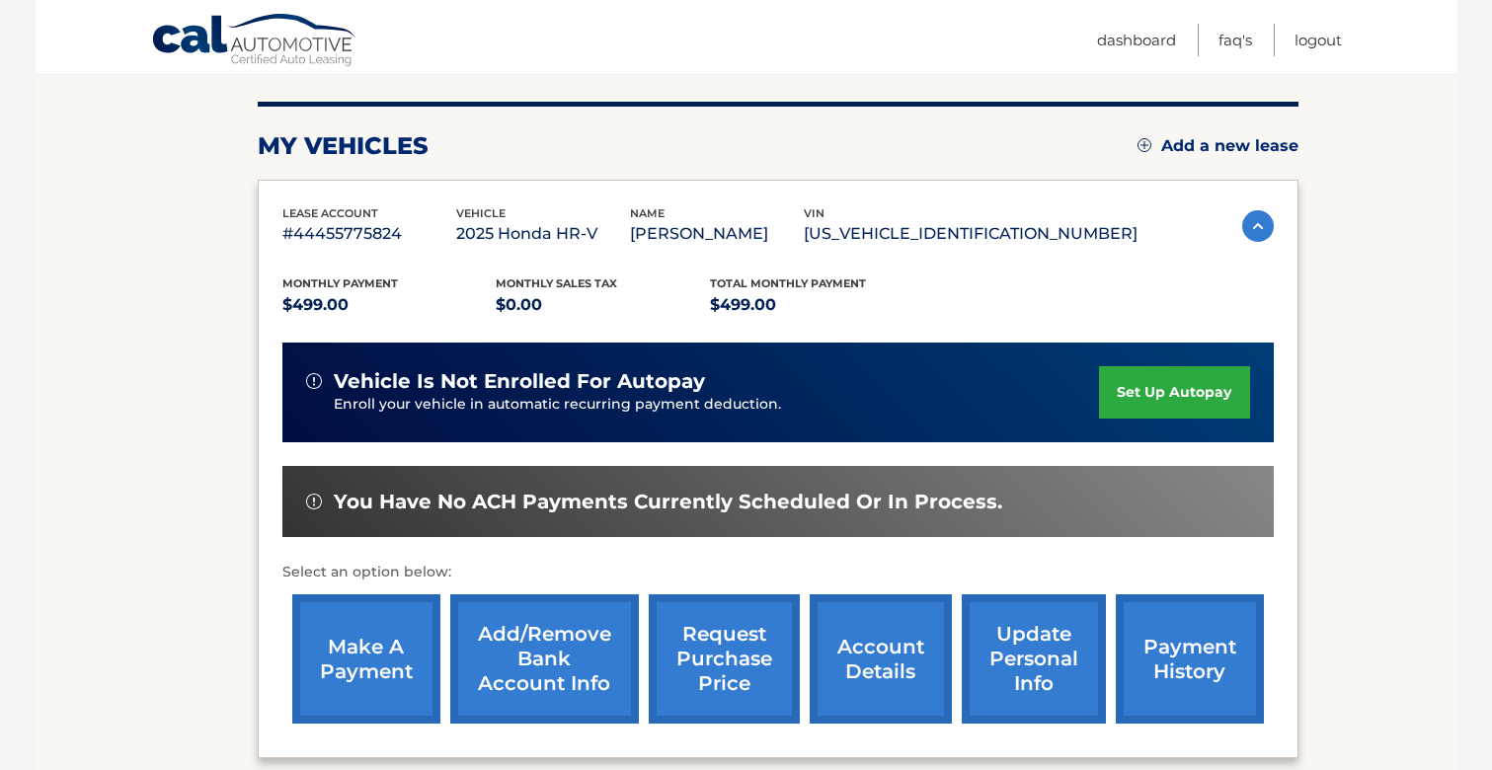
click at [1009, 658] on link "update personal info" at bounding box center [1034, 658] width 144 height 129
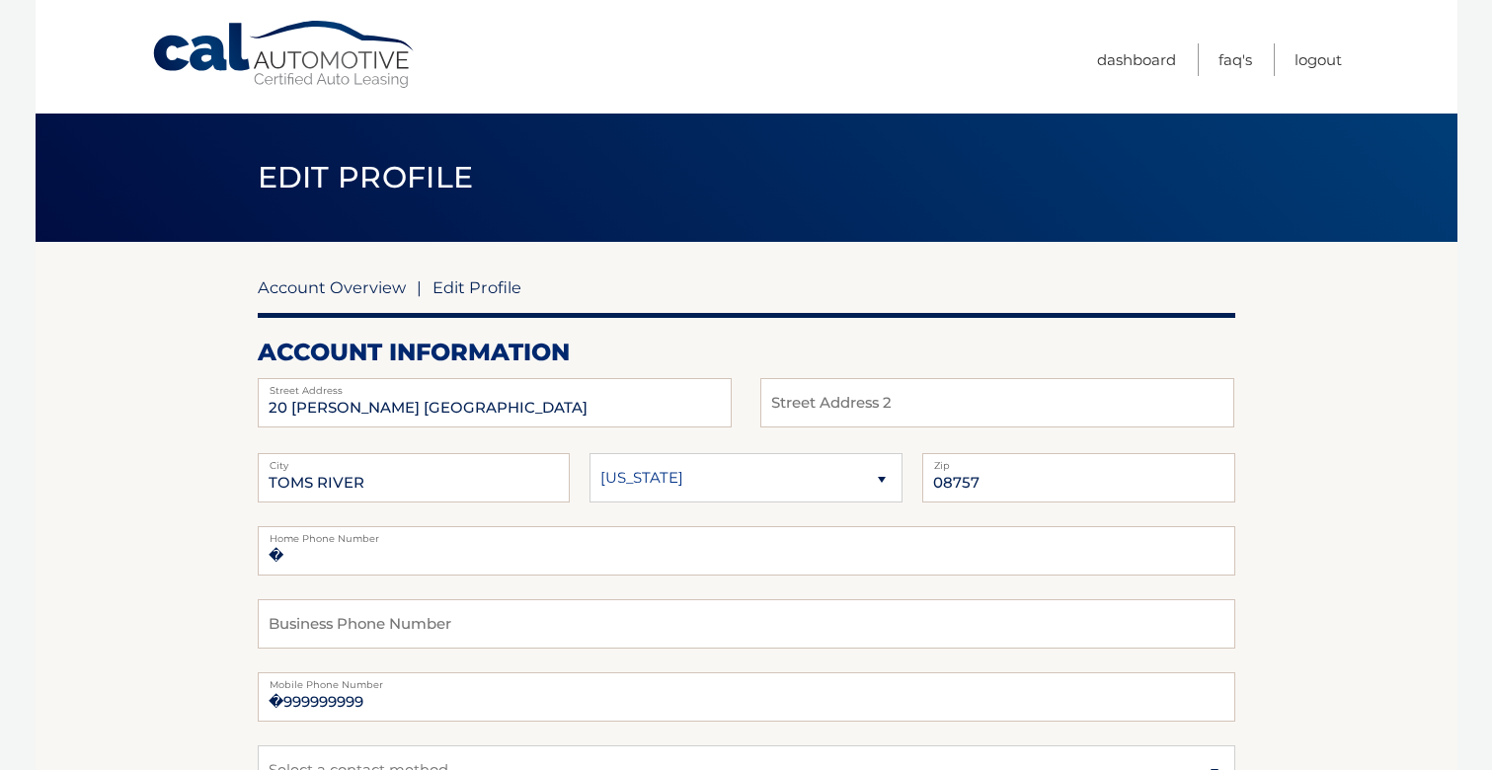
click at [316, 284] on link "Account Overview" at bounding box center [332, 287] width 148 height 20
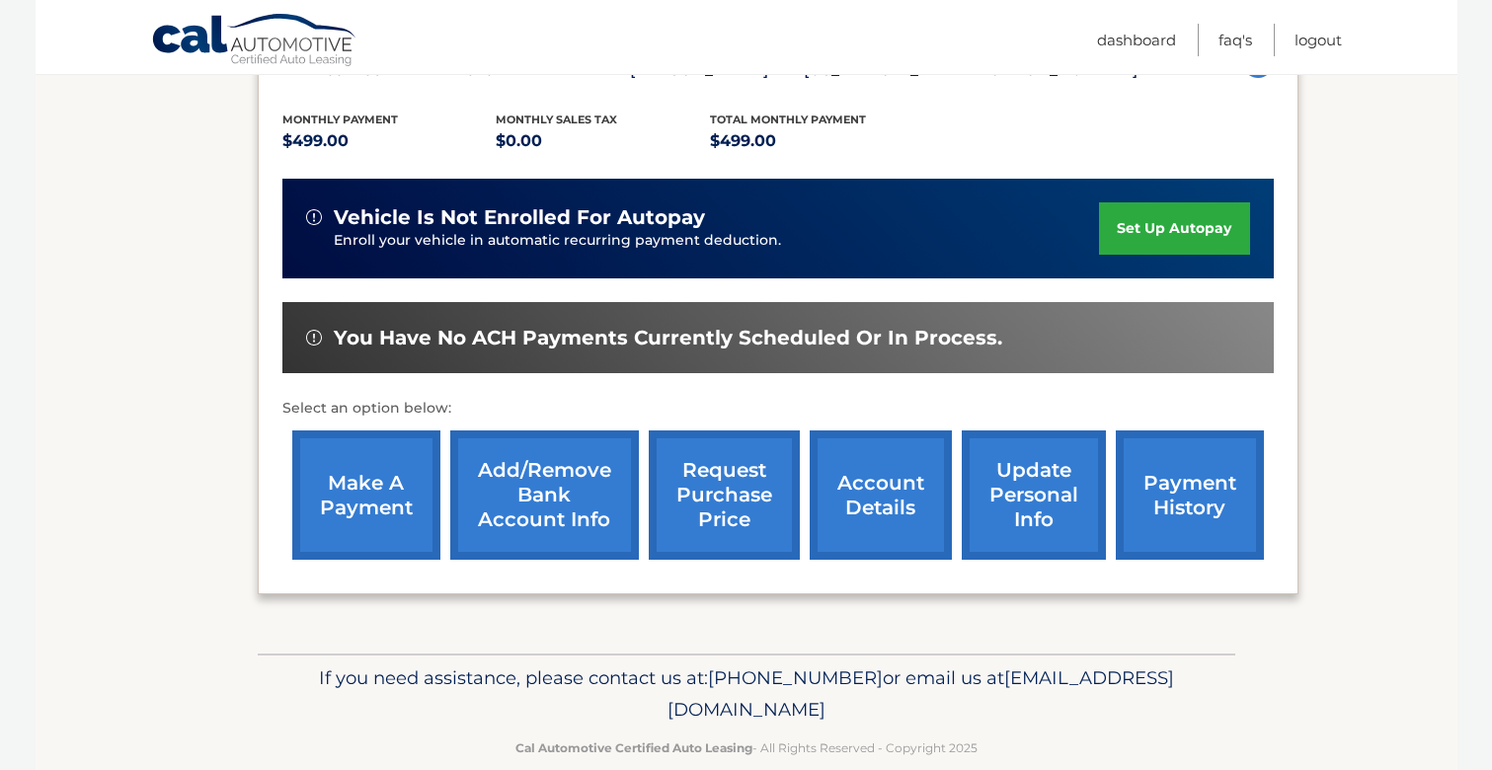
scroll to position [395, 0]
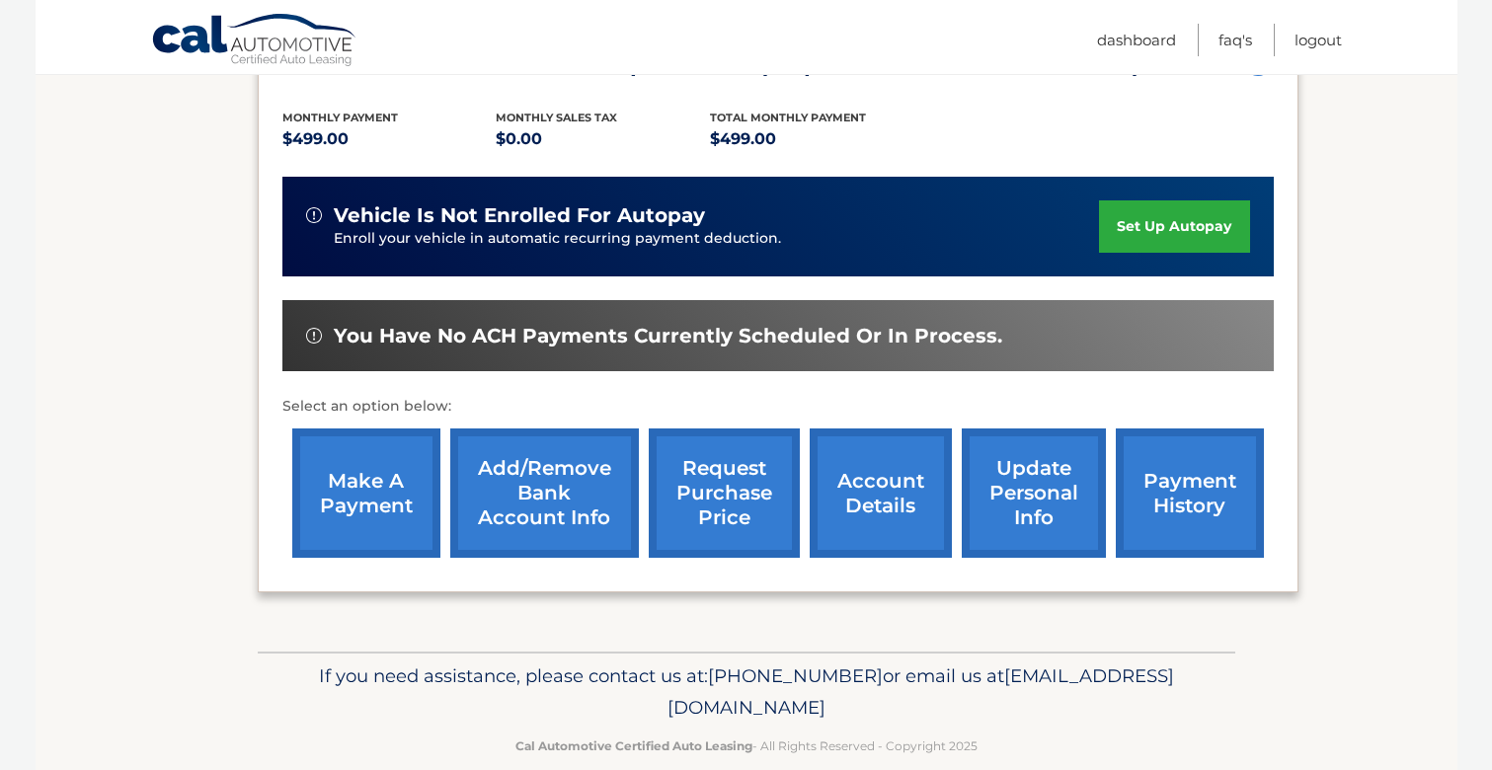
click at [906, 496] on link "account details" at bounding box center [881, 493] width 142 height 129
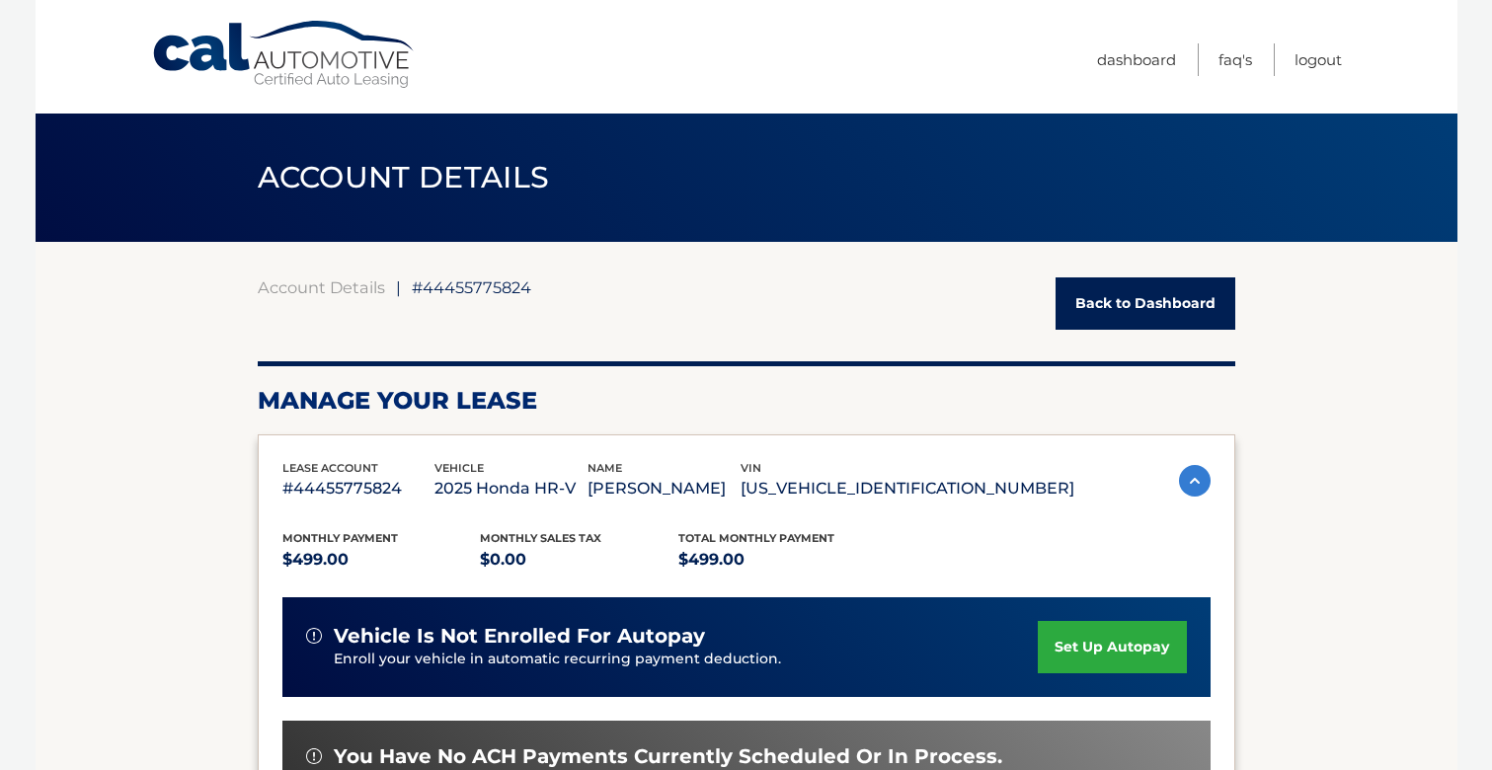
click at [1136, 307] on link "Back to Dashboard" at bounding box center [1146, 303] width 180 height 52
click at [1310, 68] on link "Logout" at bounding box center [1318, 59] width 47 height 33
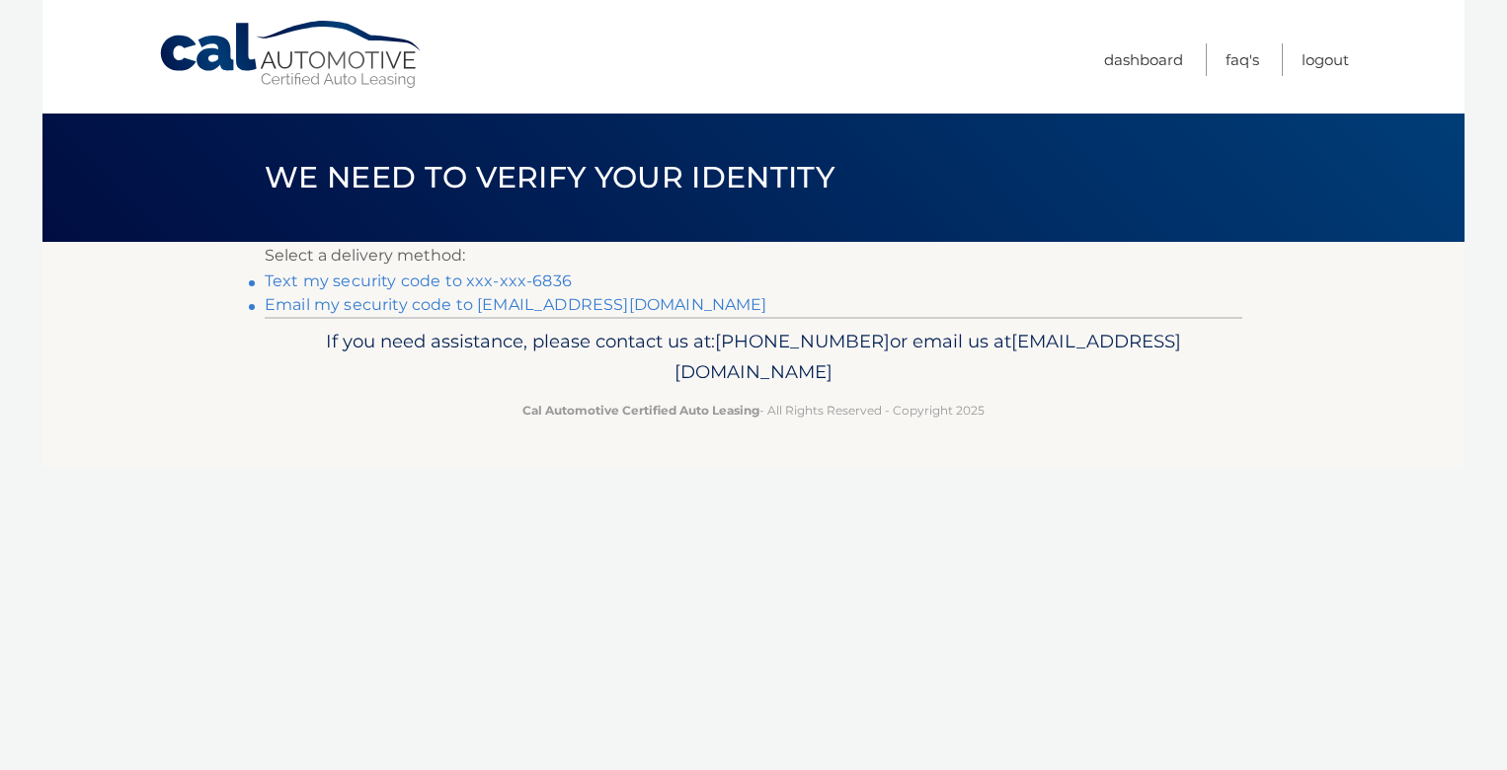
click at [467, 272] on link "Text my security code to xxx-xxx-6836" at bounding box center [418, 281] width 307 height 19
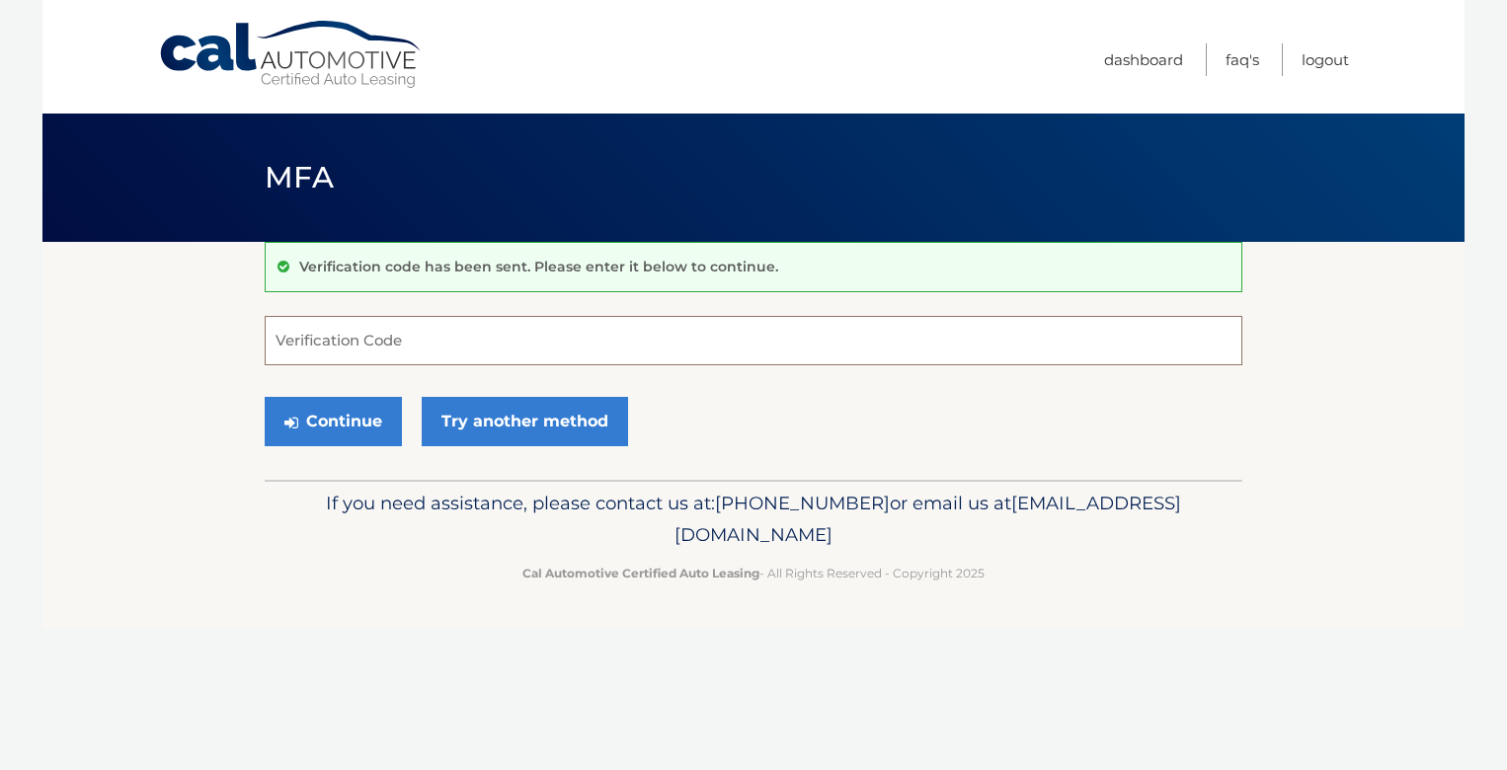
click at [549, 351] on input "Verification Code" at bounding box center [754, 340] width 978 height 49
type input "089050"
click at [265, 397] on button "Continue" at bounding box center [333, 421] width 137 height 49
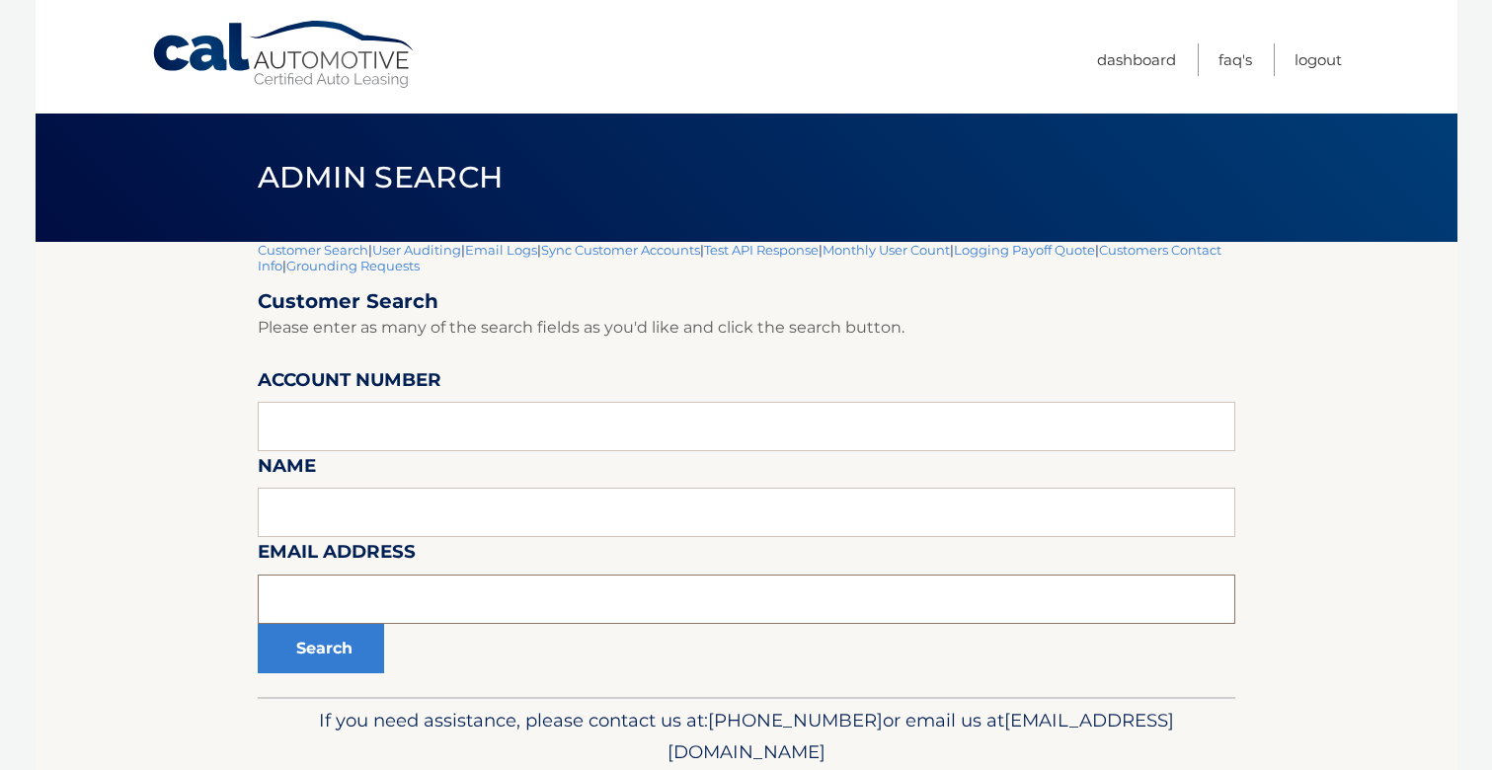
click at [332, 607] on input "text" at bounding box center [747, 599] width 978 height 49
type input "[EMAIL_ADDRESS][DOMAIN_NAME]"
click at [258, 624] on button "Search" at bounding box center [321, 648] width 126 height 49
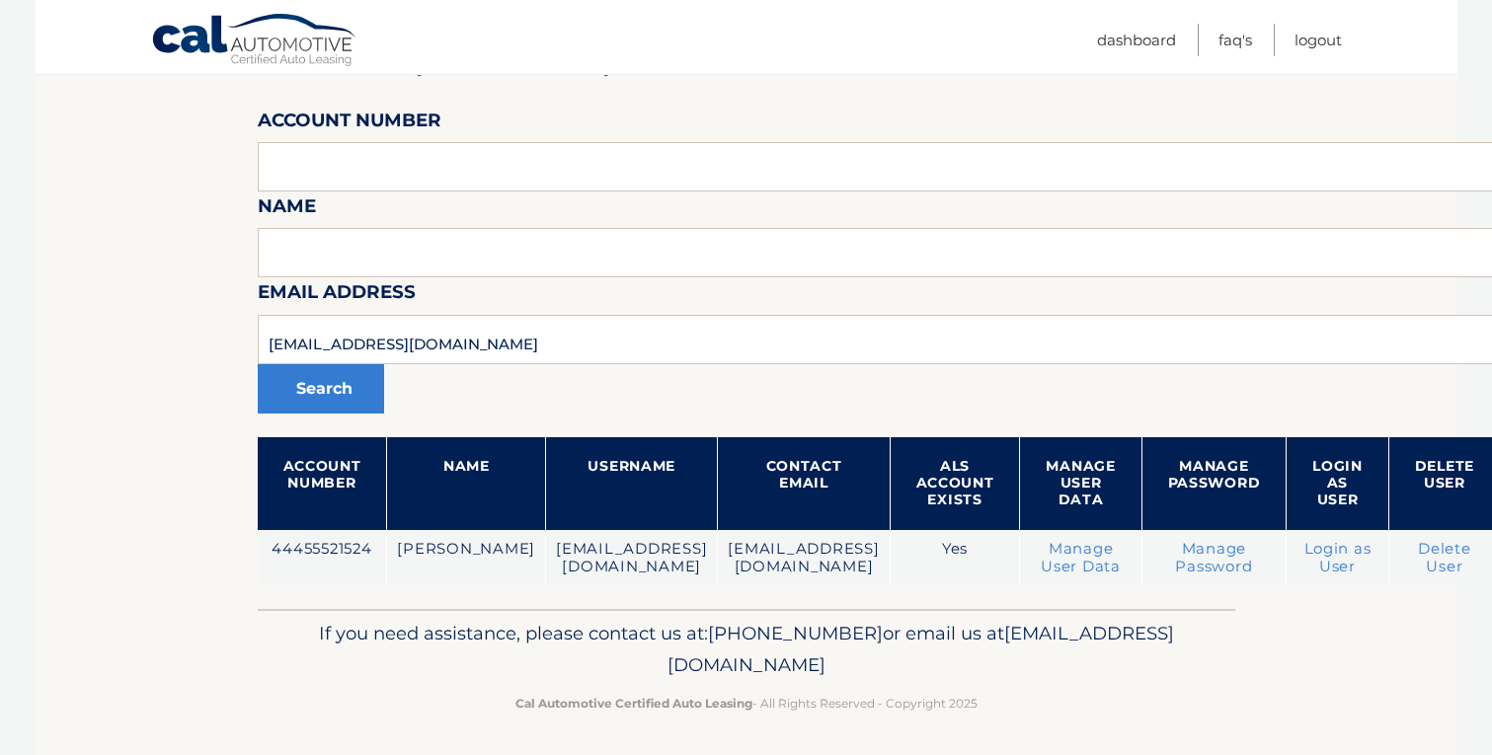
scroll to position [248, 0]
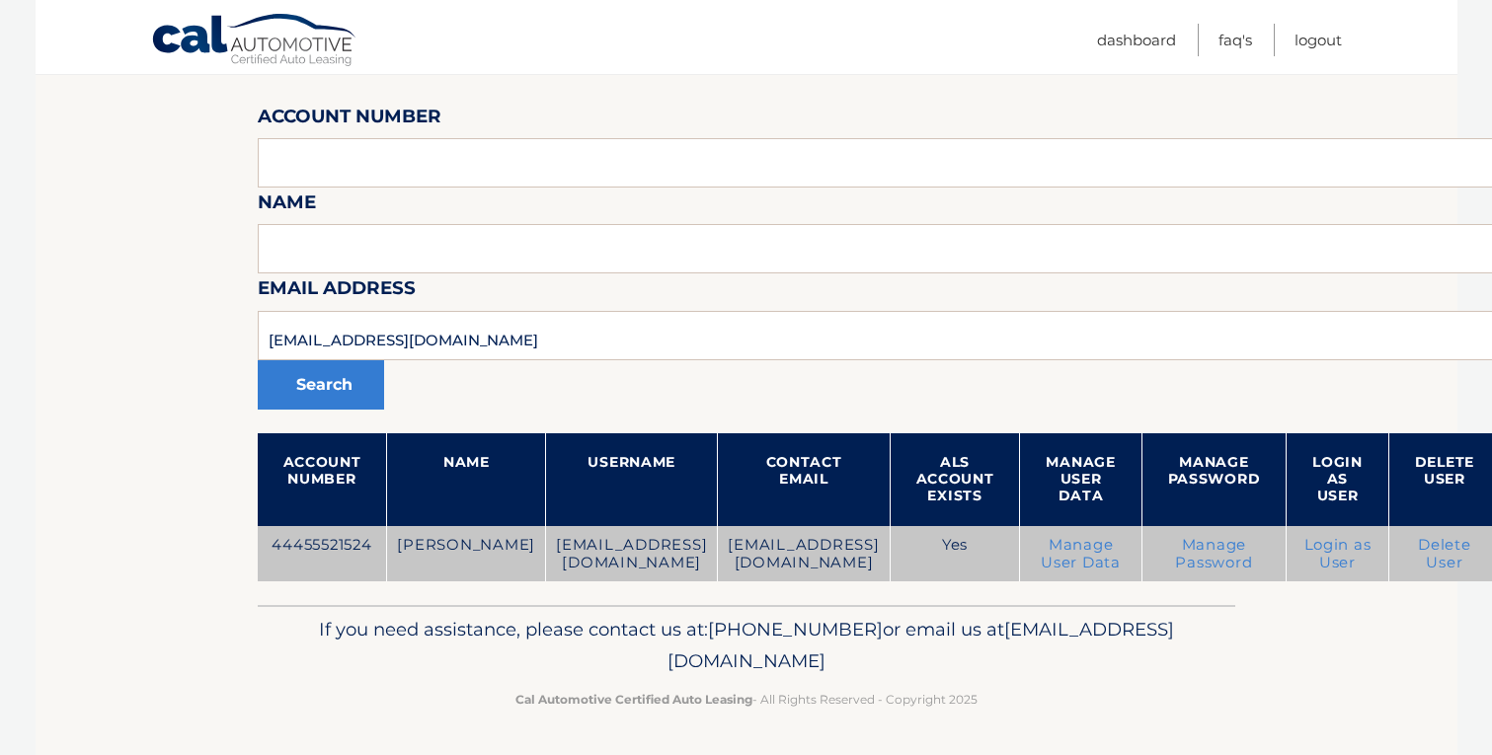
click at [1372, 552] on link "Login as User" at bounding box center [1337, 554] width 67 height 36
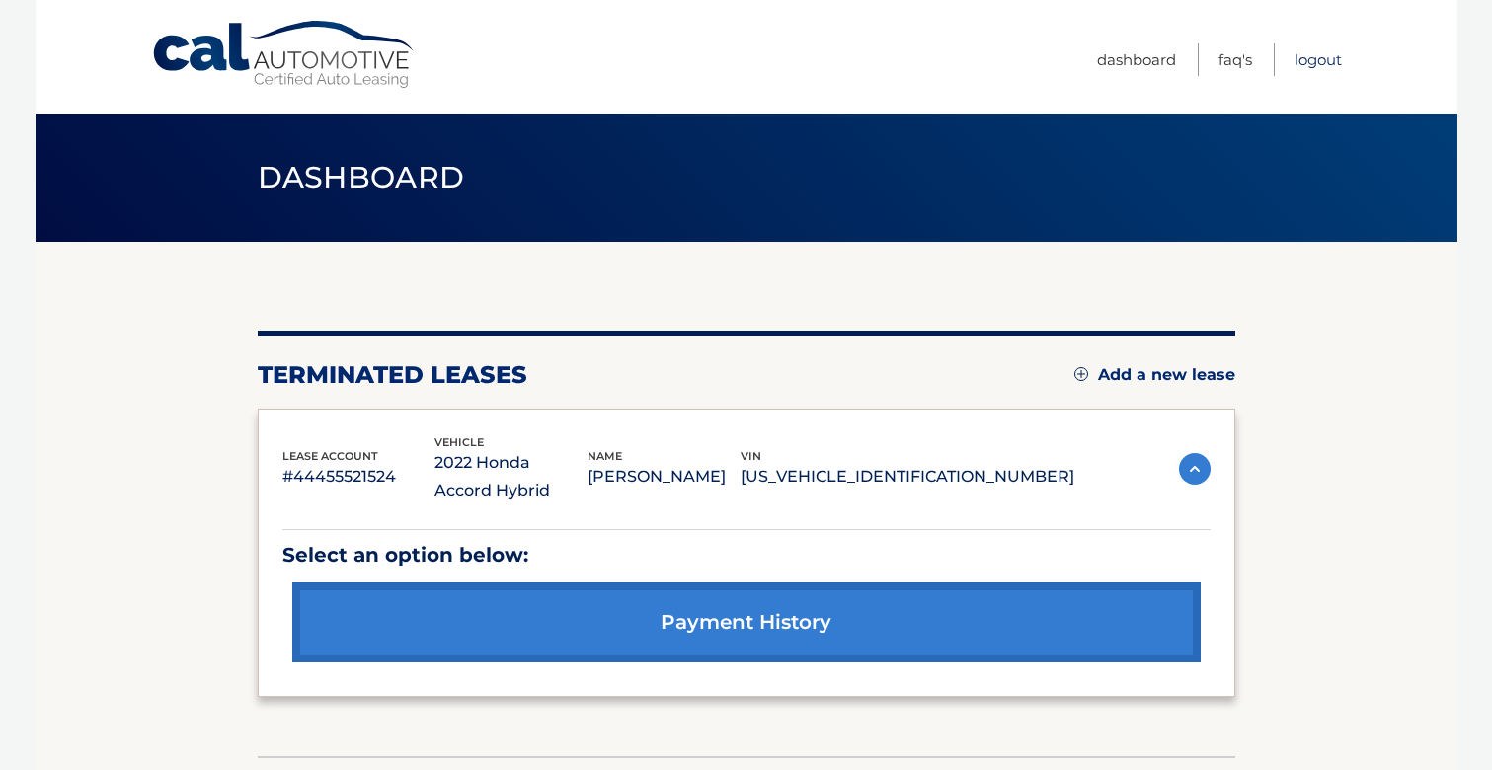
drag, startPoint x: 7, startPoint y: 0, endPoint x: 1310, endPoint y: 57, distance: 1304.7
click at [1310, 57] on link "Logout" at bounding box center [1318, 59] width 47 height 33
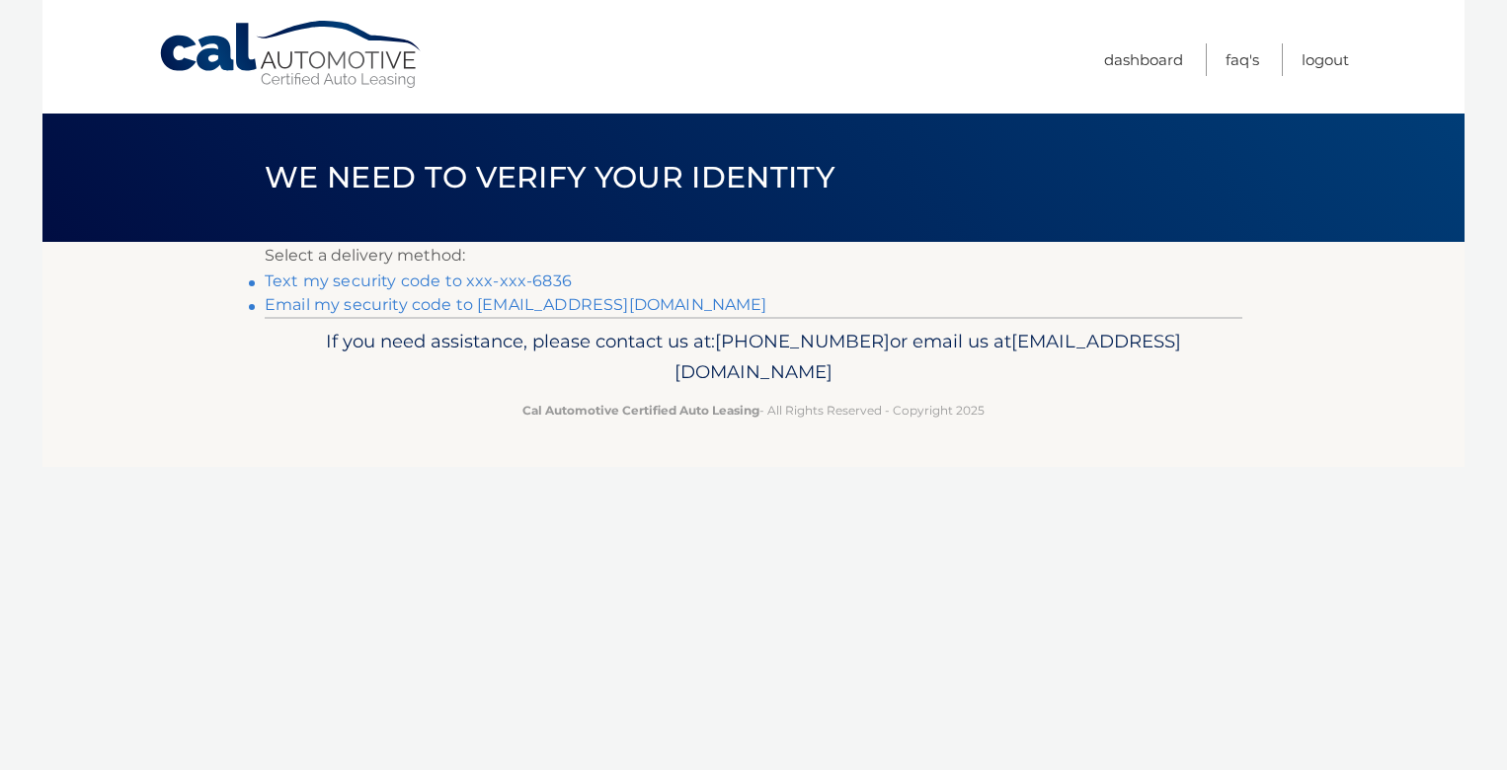
click at [389, 275] on link "Text my security code to xxx-xxx-6836" at bounding box center [418, 281] width 307 height 19
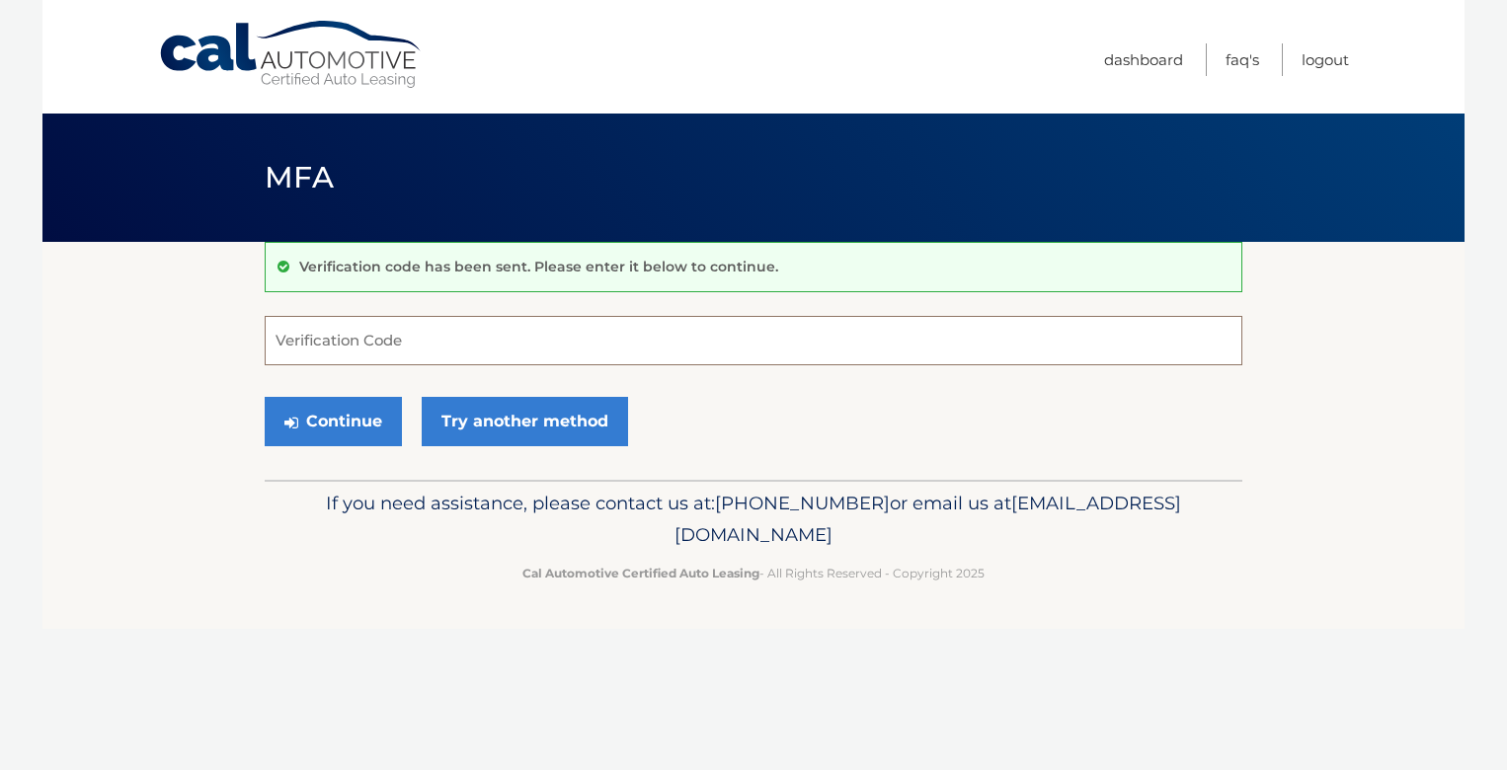
click at [521, 346] on input "Verification Code" at bounding box center [754, 340] width 978 height 49
type input "895120"
click at [265, 397] on button "Continue" at bounding box center [333, 421] width 137 height 49
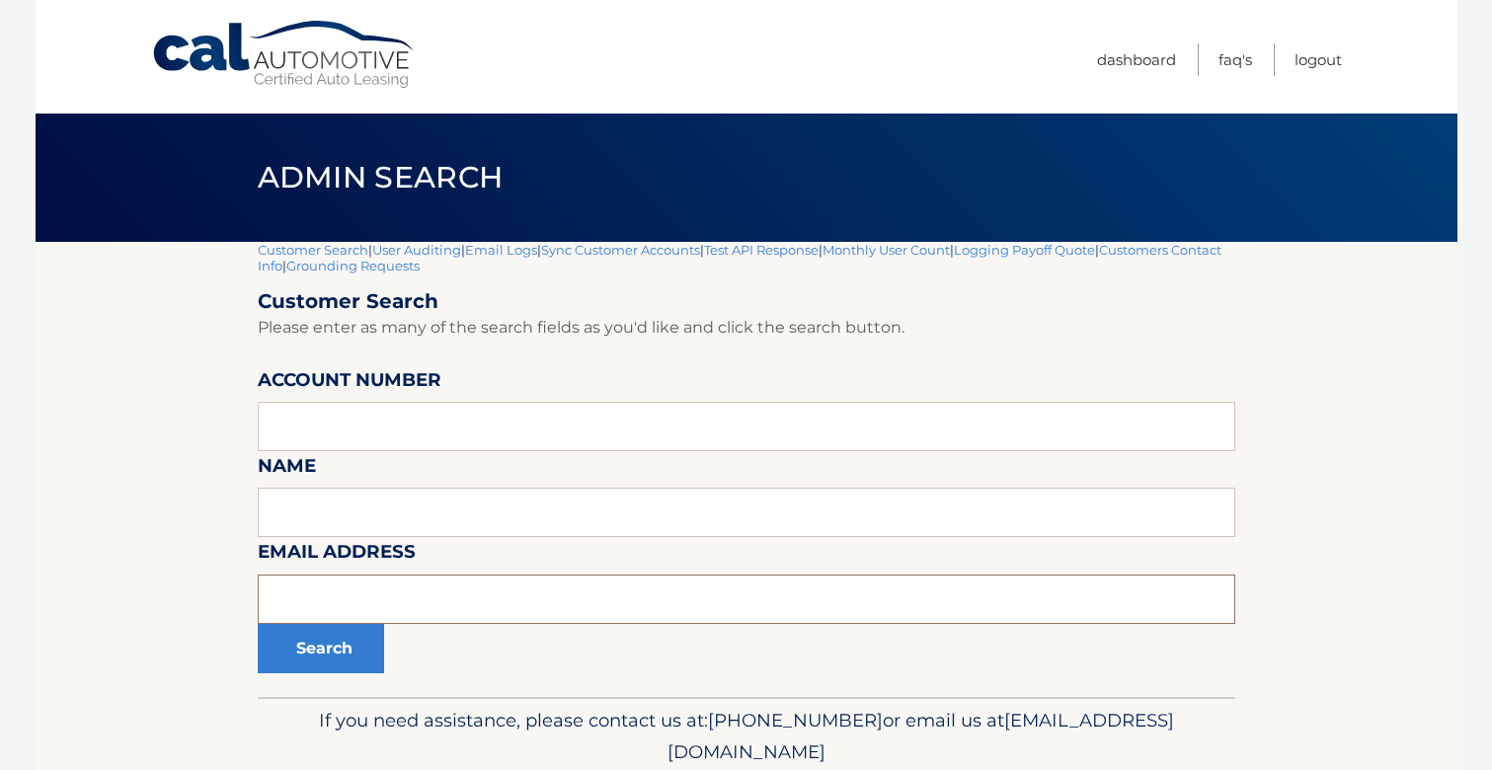
click at [417, 608] on input "text" at bounding box center [747, 599] width 978 height 49
type input "ndekolf@calautomotive.com"
click at [258, 624] on button "Search" at bounding box center [321, 648] width 126 height 49
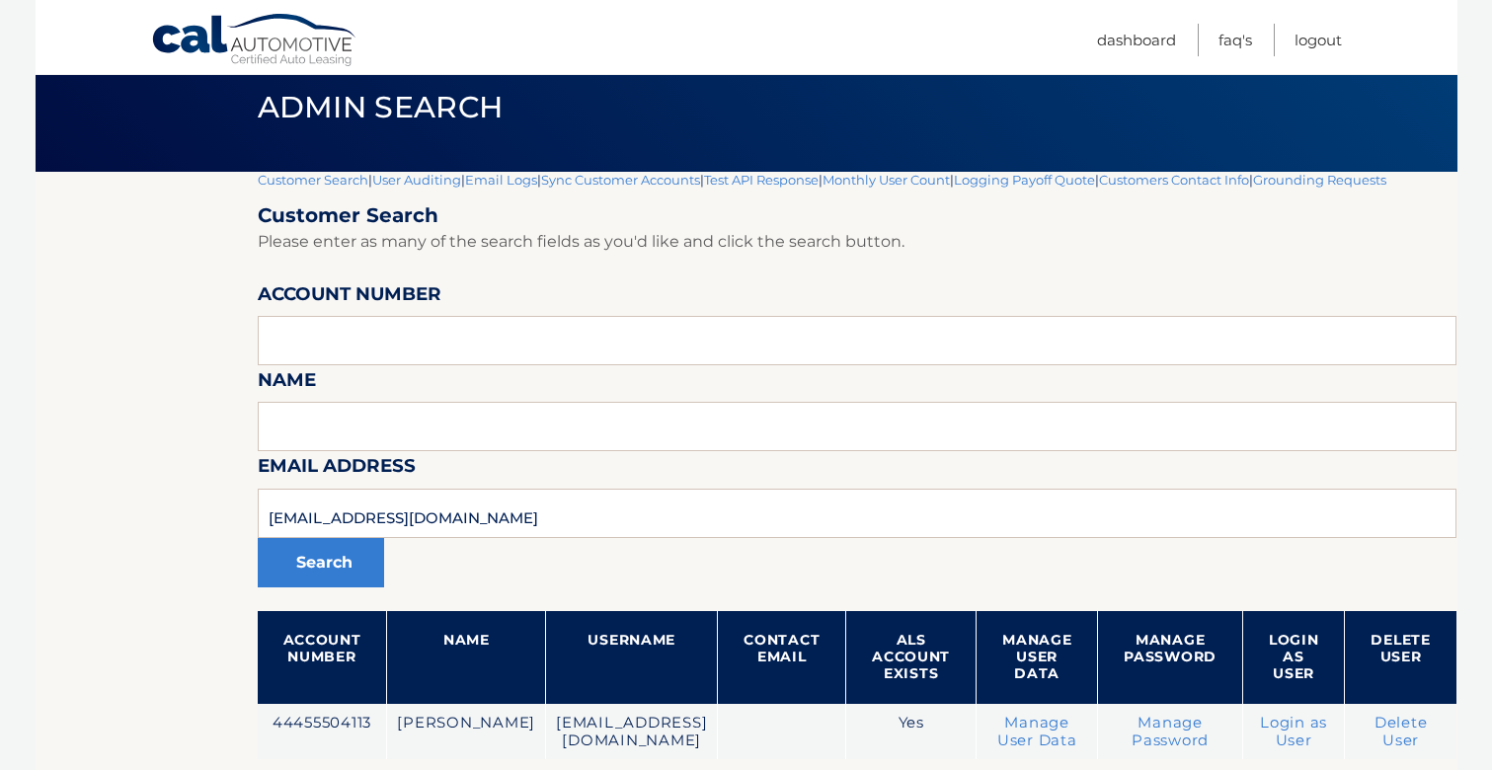
scroll to position [233, 0]
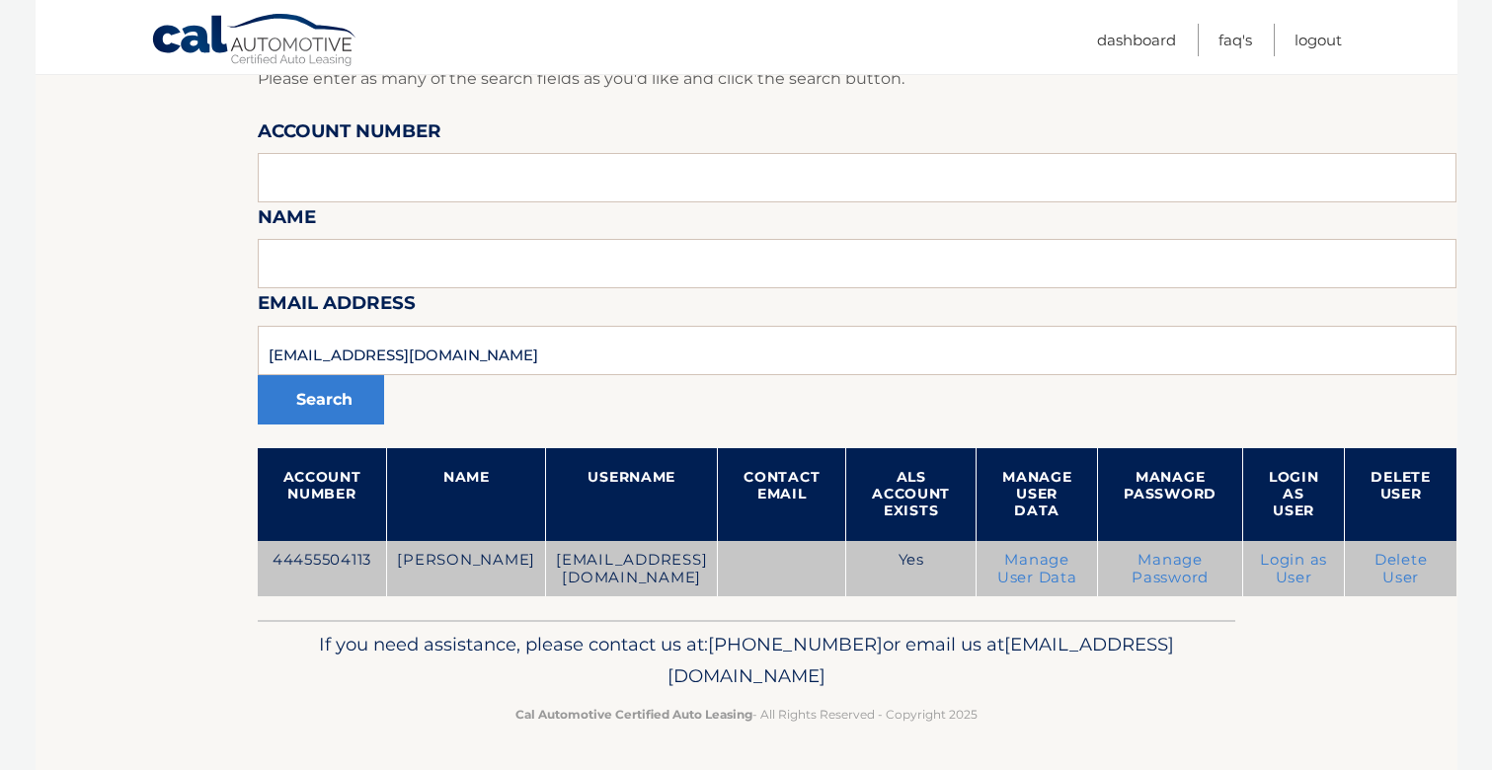
click at [1304, 568] on link "Login as User" at bounding box center [1293, 569] width 67 height 36
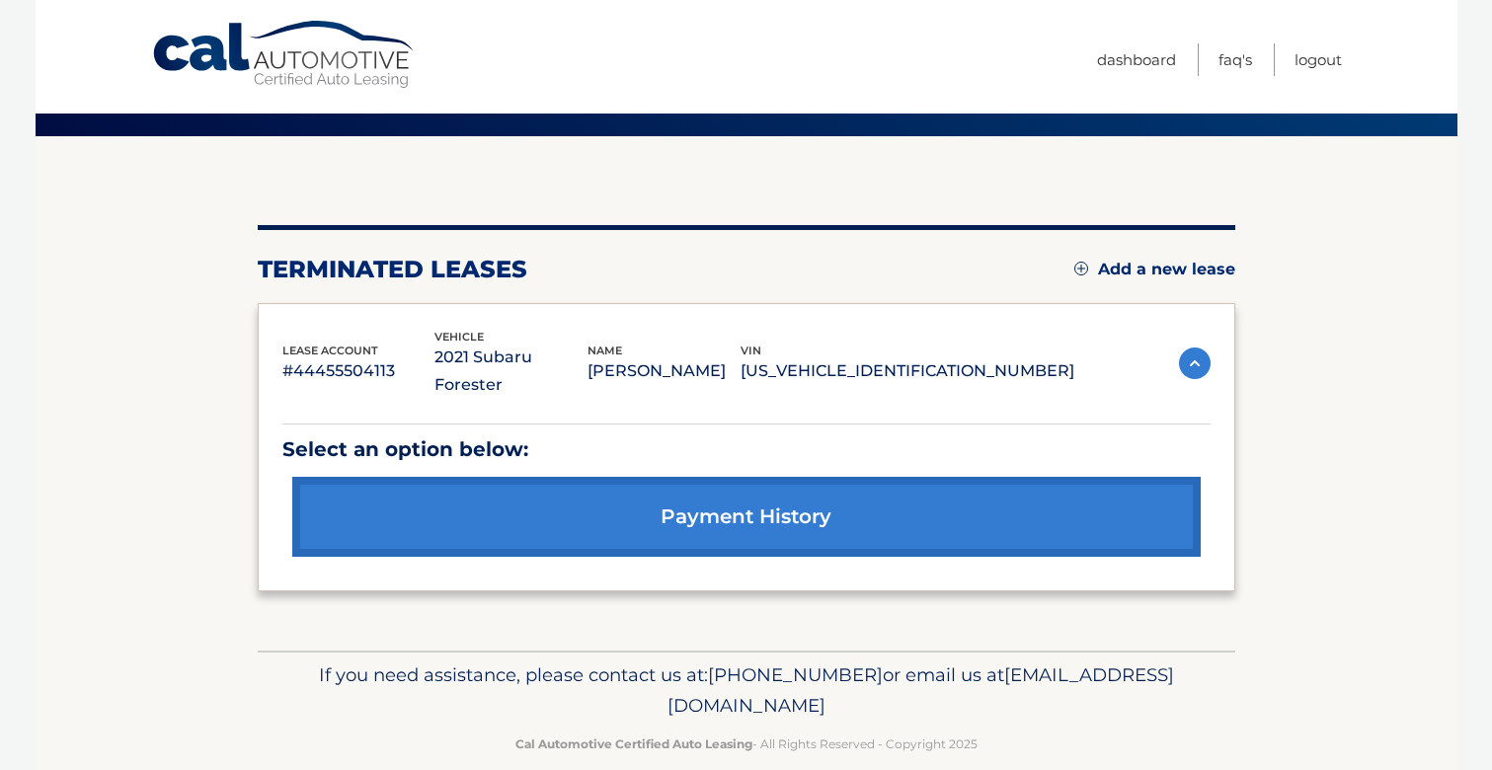
scroll to position [109, 0]
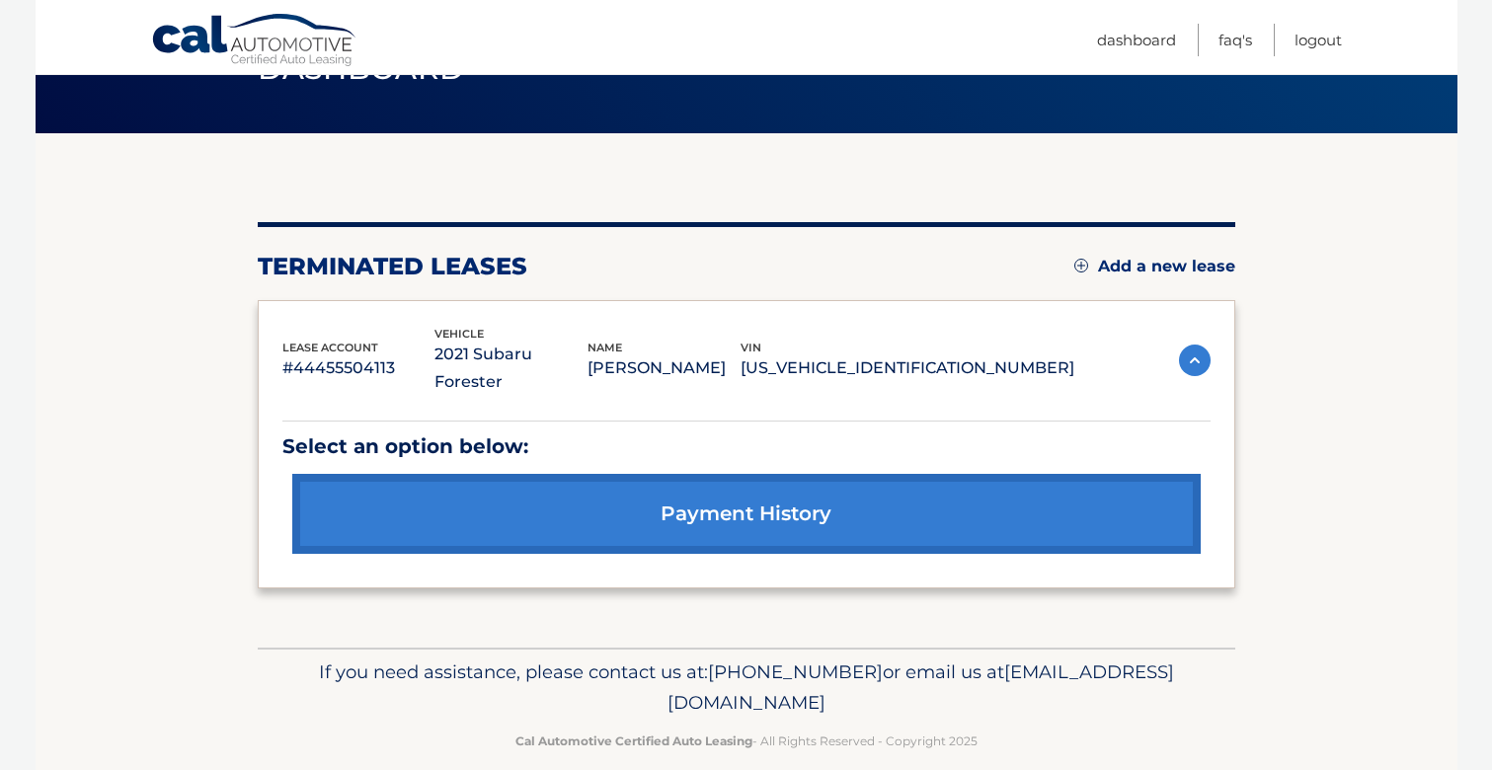
click at [719, 486] on link "payment history" at bounding box center [746, 514] width 908 height 80
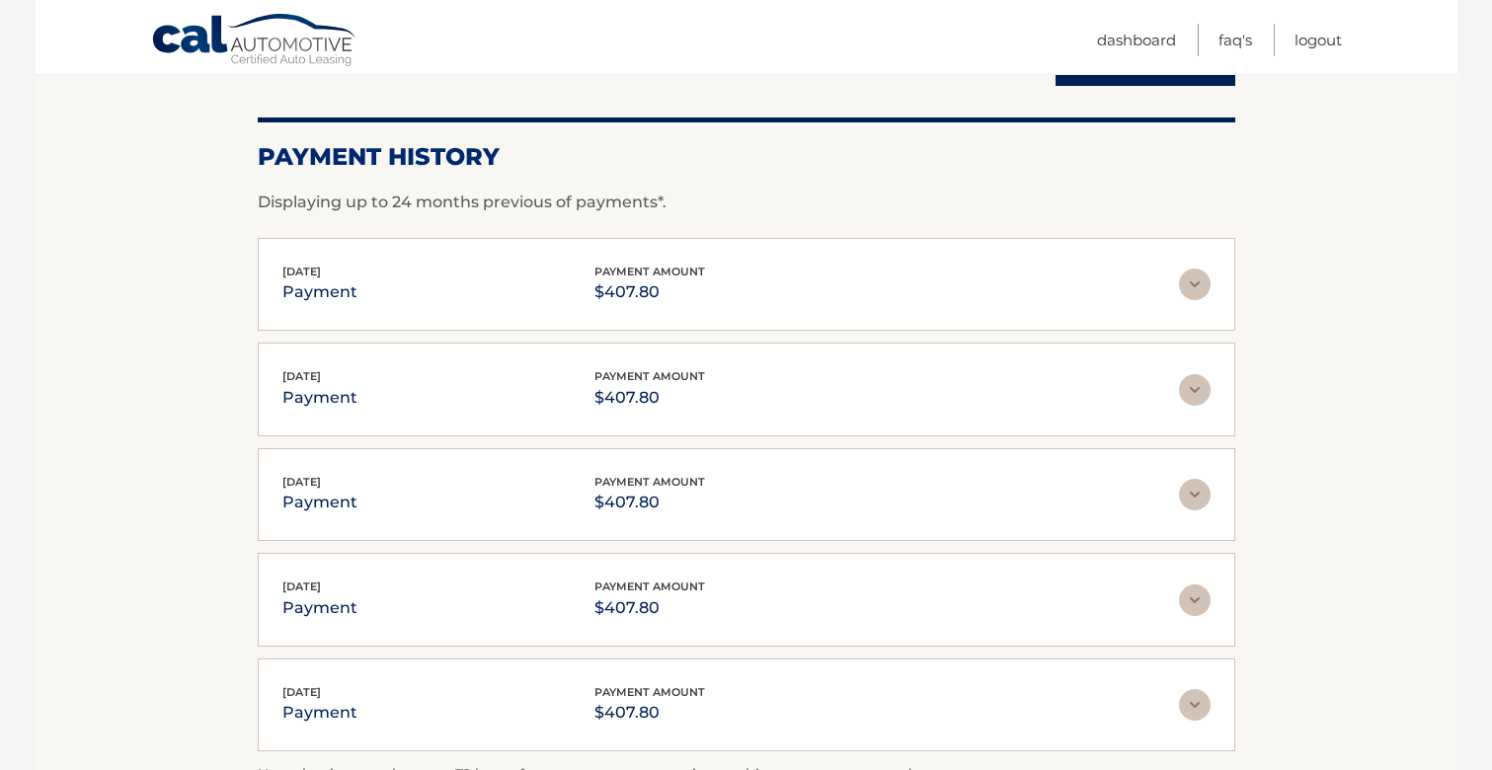
scroll to position [296, 0]
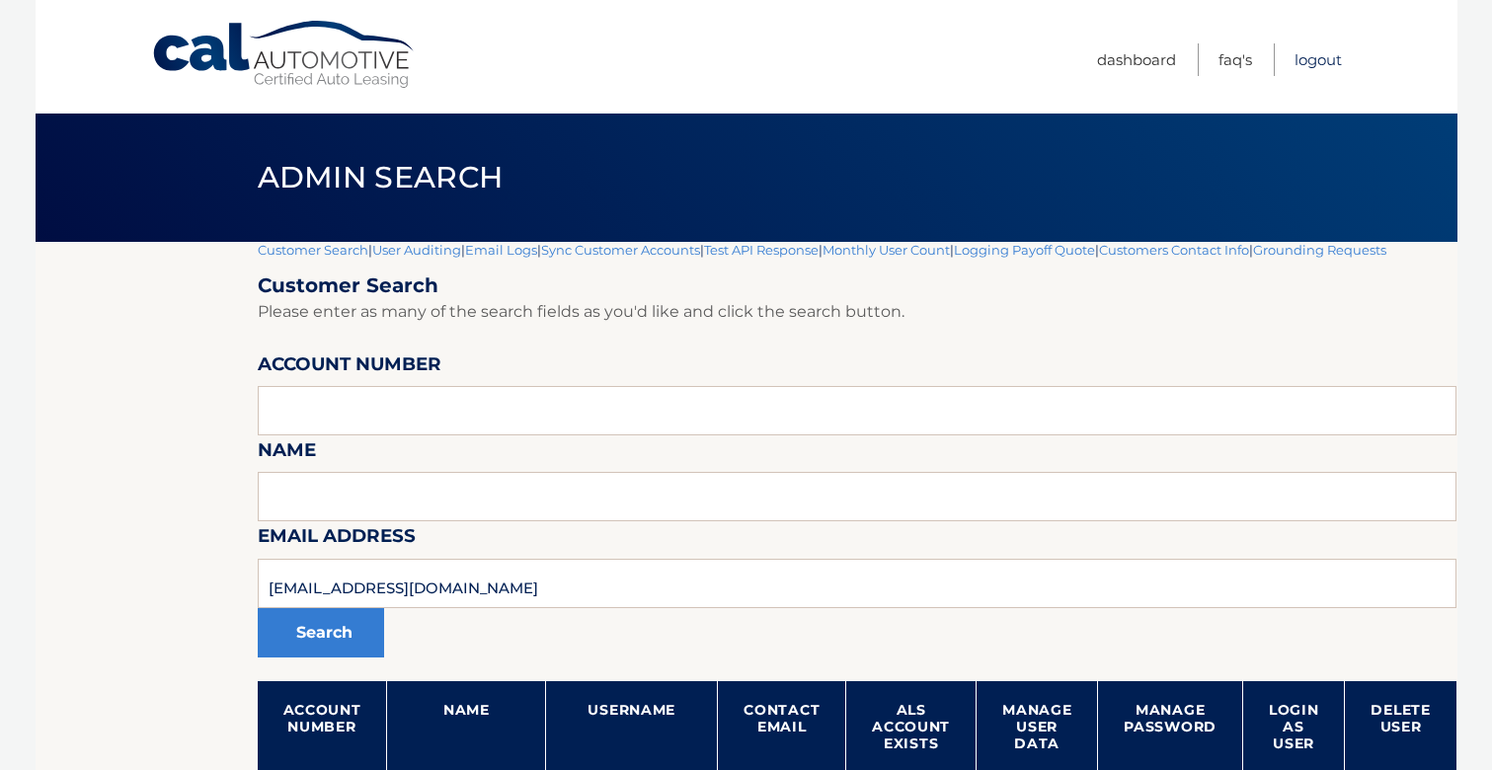
click at [1327, 52] on link "Logout" at bounding box center [1318, 59] width 47 height 33
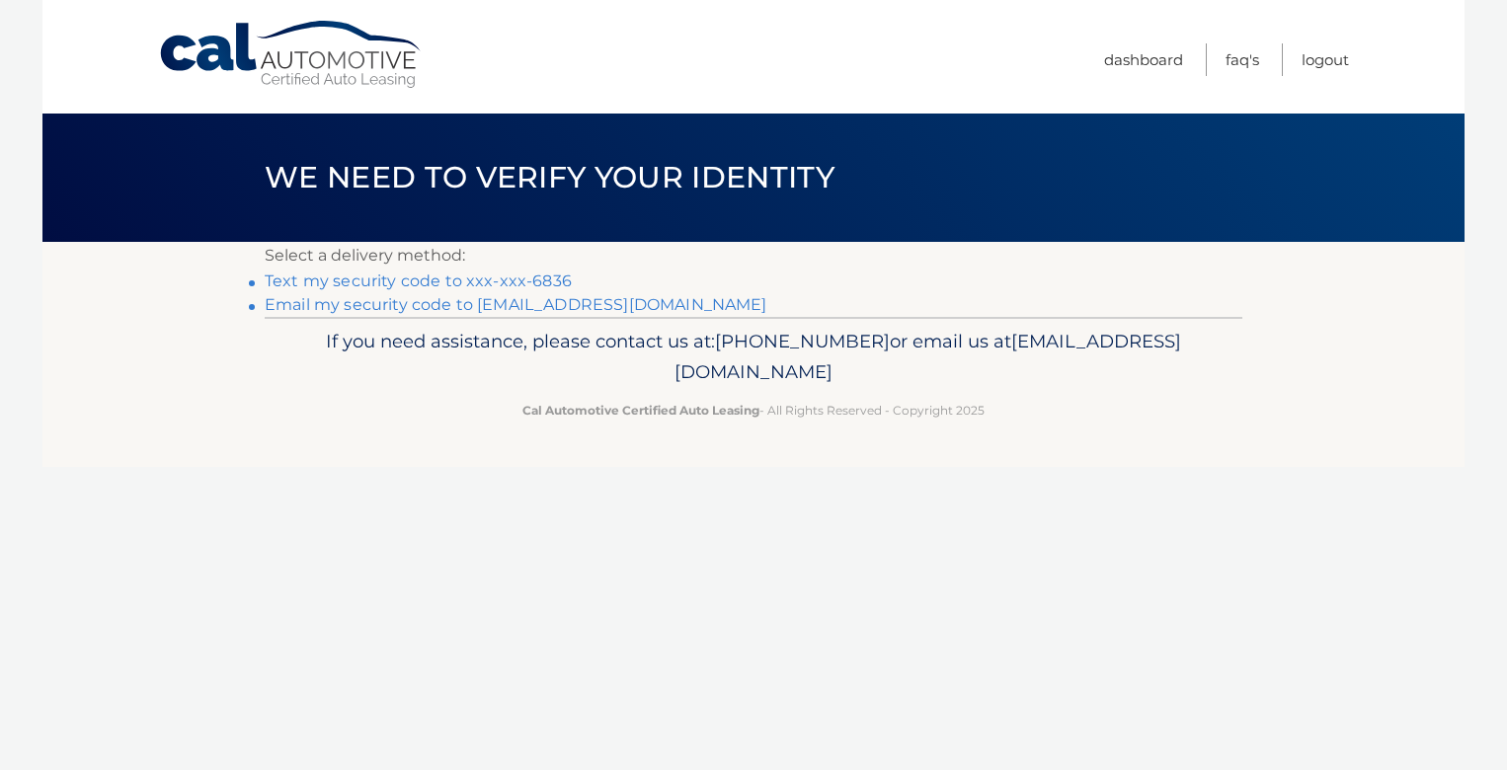
click at [540, 277] on link "Text my security code to xxx-xxx-6836" at bounding box center [418, 281] width 307 height 19
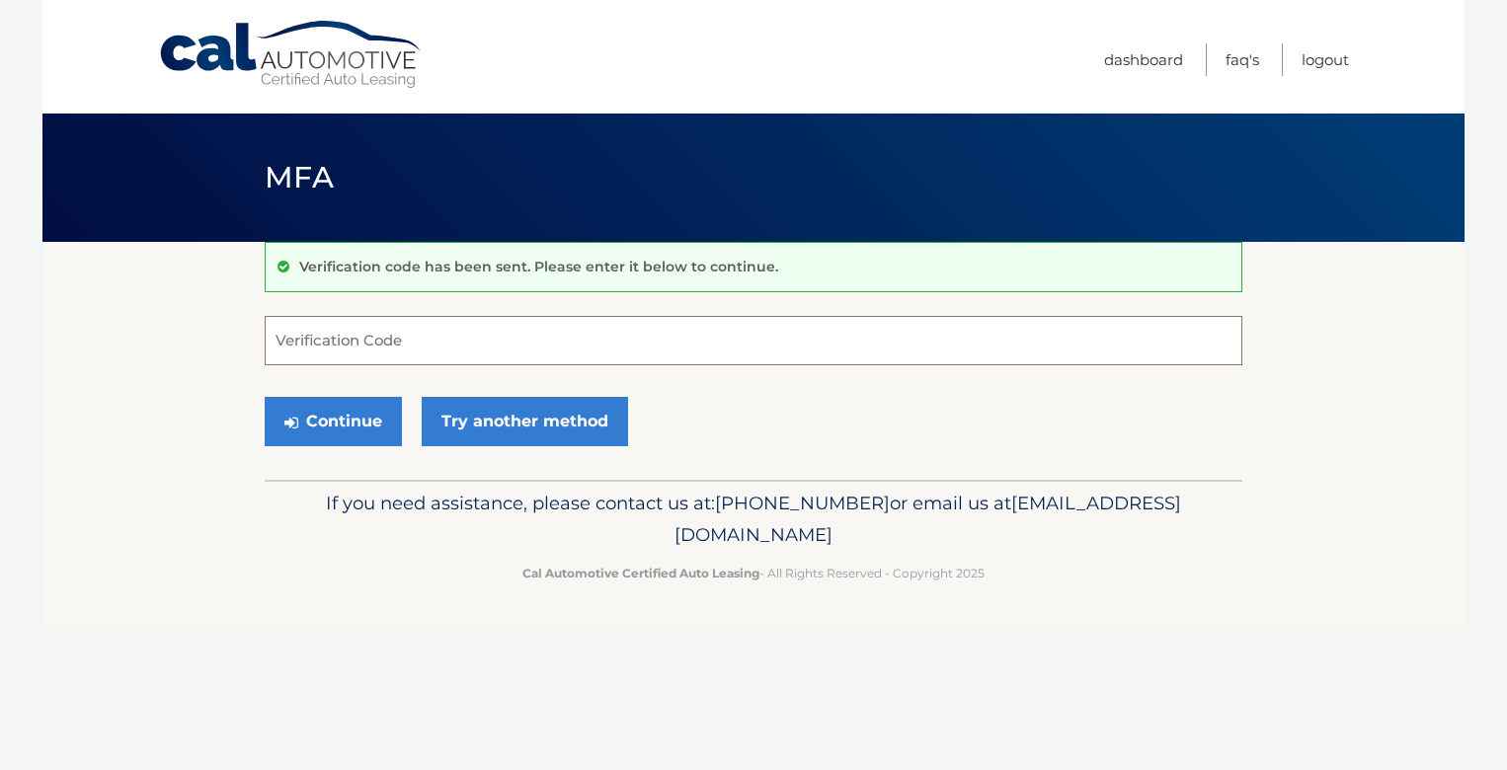
click at [549, 340] on input "Verification Code" at bounding box center [754, 340] width 978 height 49
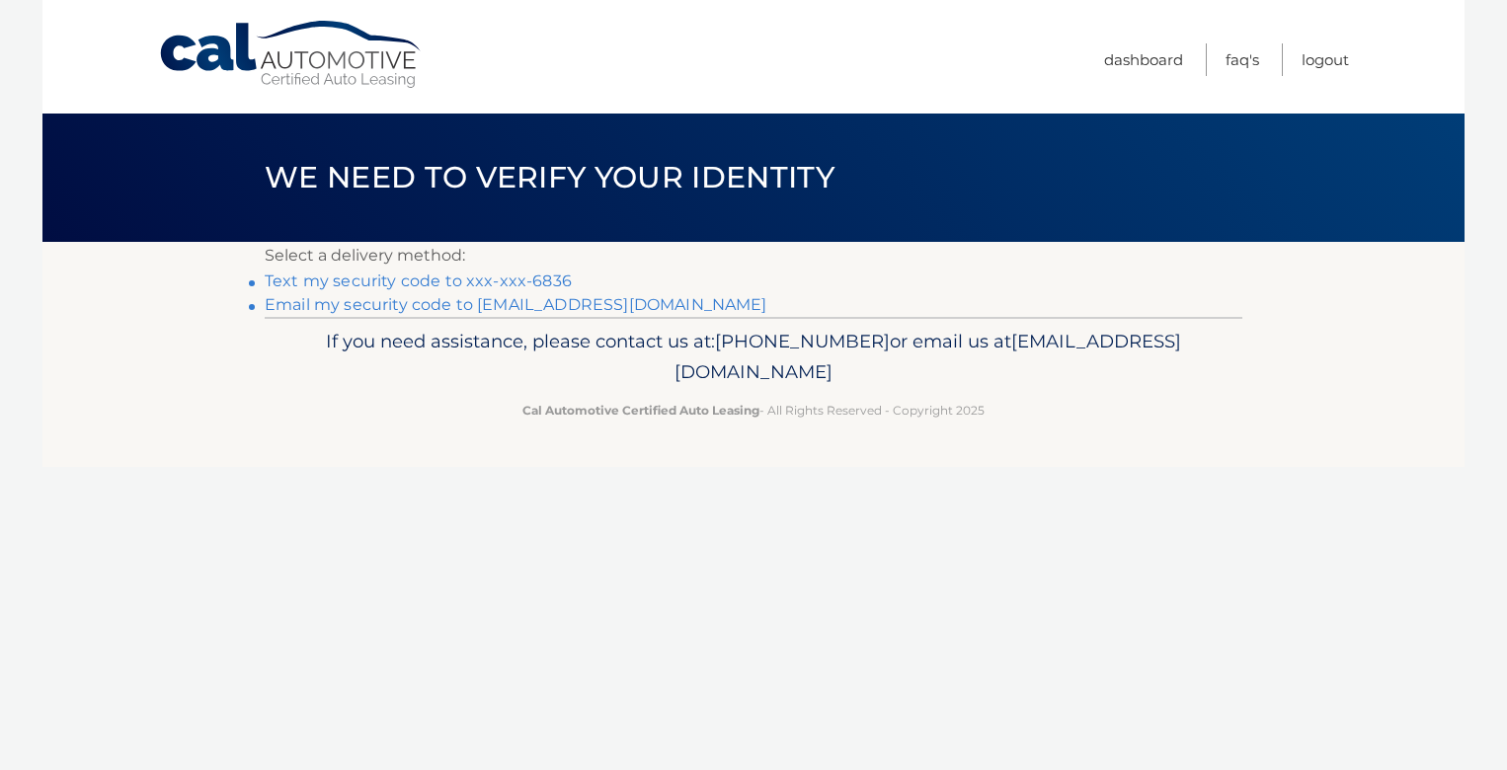
click at [416, 282] on link "Text my security code to xxx-xxx-6836" at bounding box center [418, 281] width 307 height 19
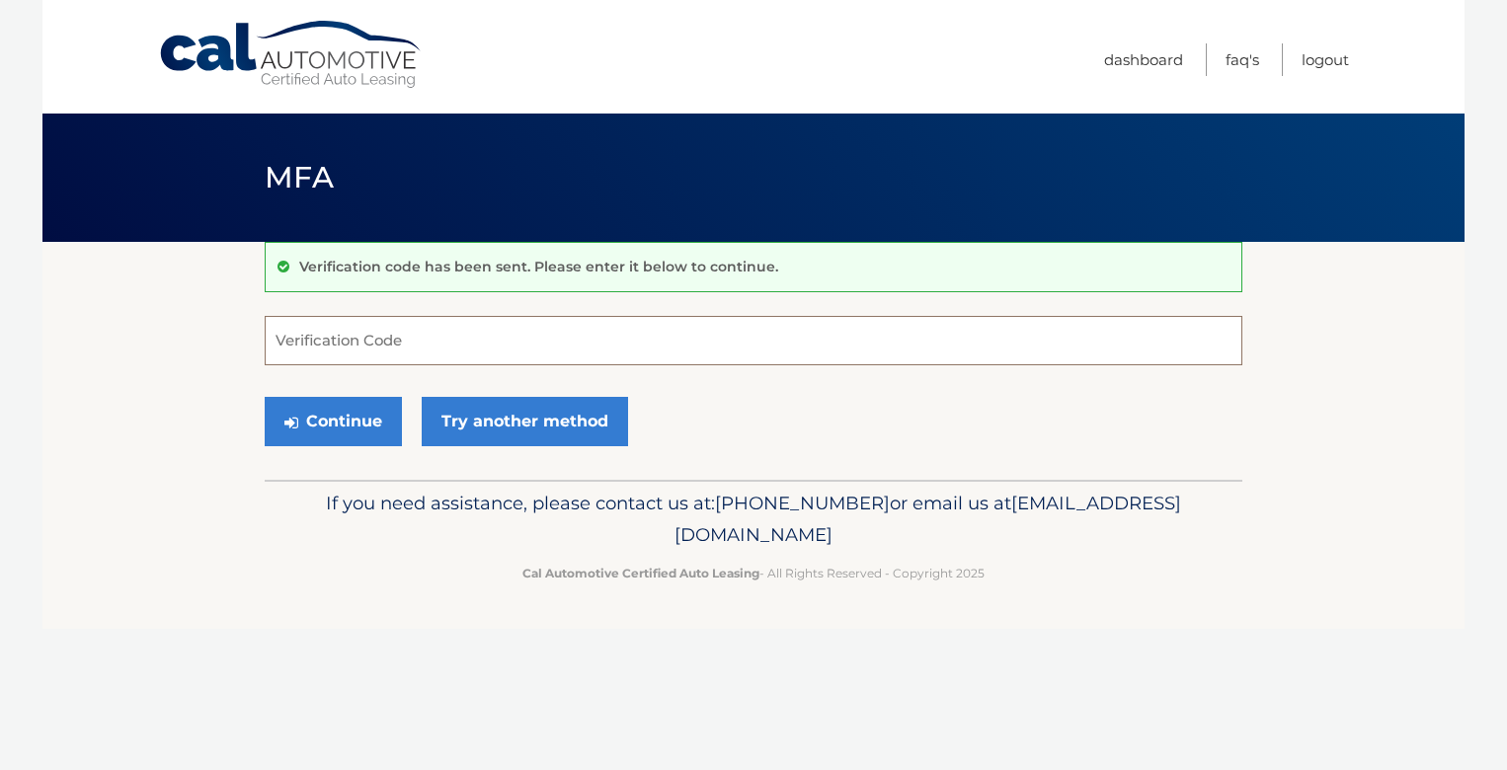
click at [421, 325] on input "Verification Code" at bounding box center [754, 340] width 978 height 49
type input "422900"
click at [265, 397] on button "Continue" at bounding box center [333, 421] width 137 height 49
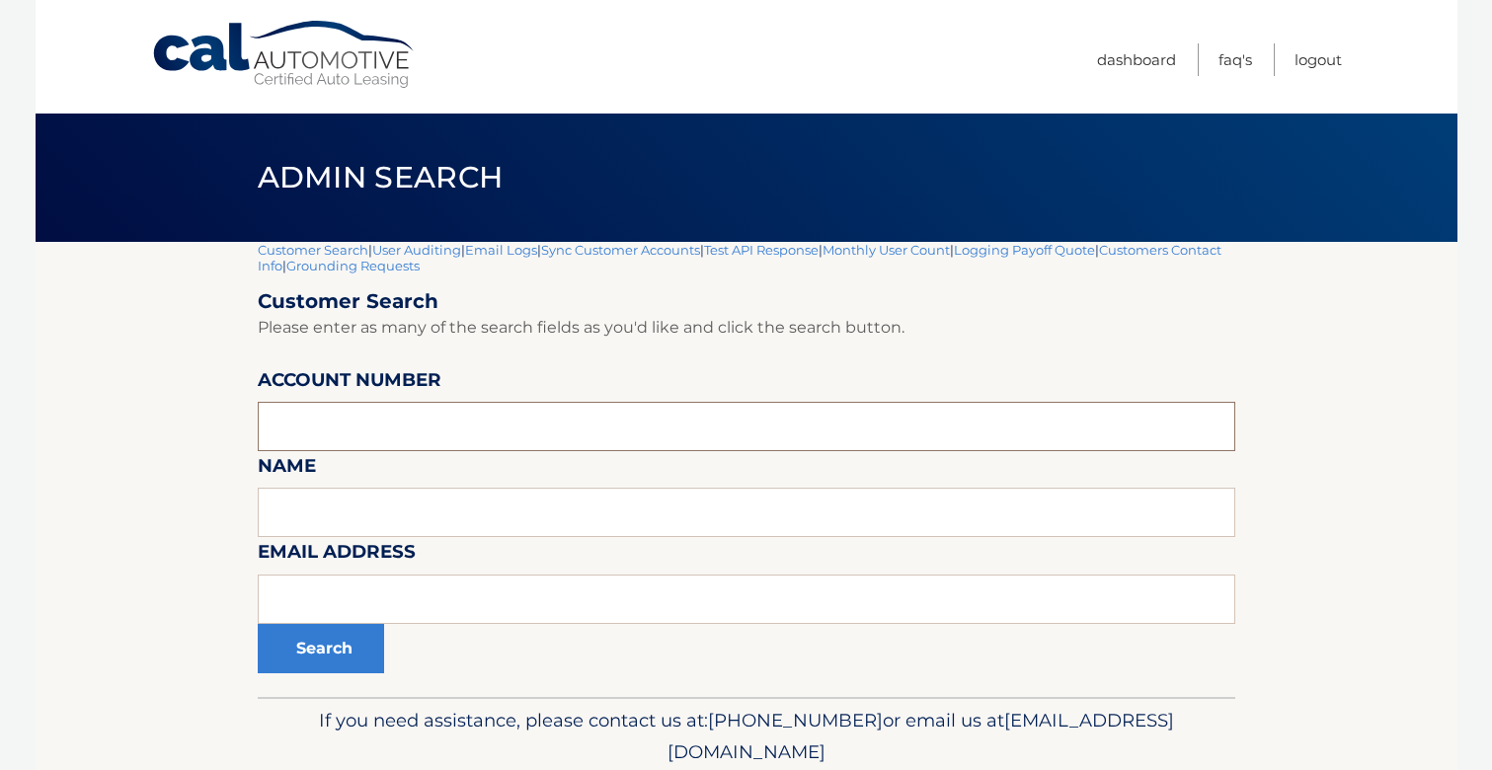
click at [372, 429] on input "text" at bounding box center [747, 426] width 978 height 49
type input "[PERSON_NAME]"
click at [258, 624] on button "Search" at bounding box center [321, 648] width 126 height 49
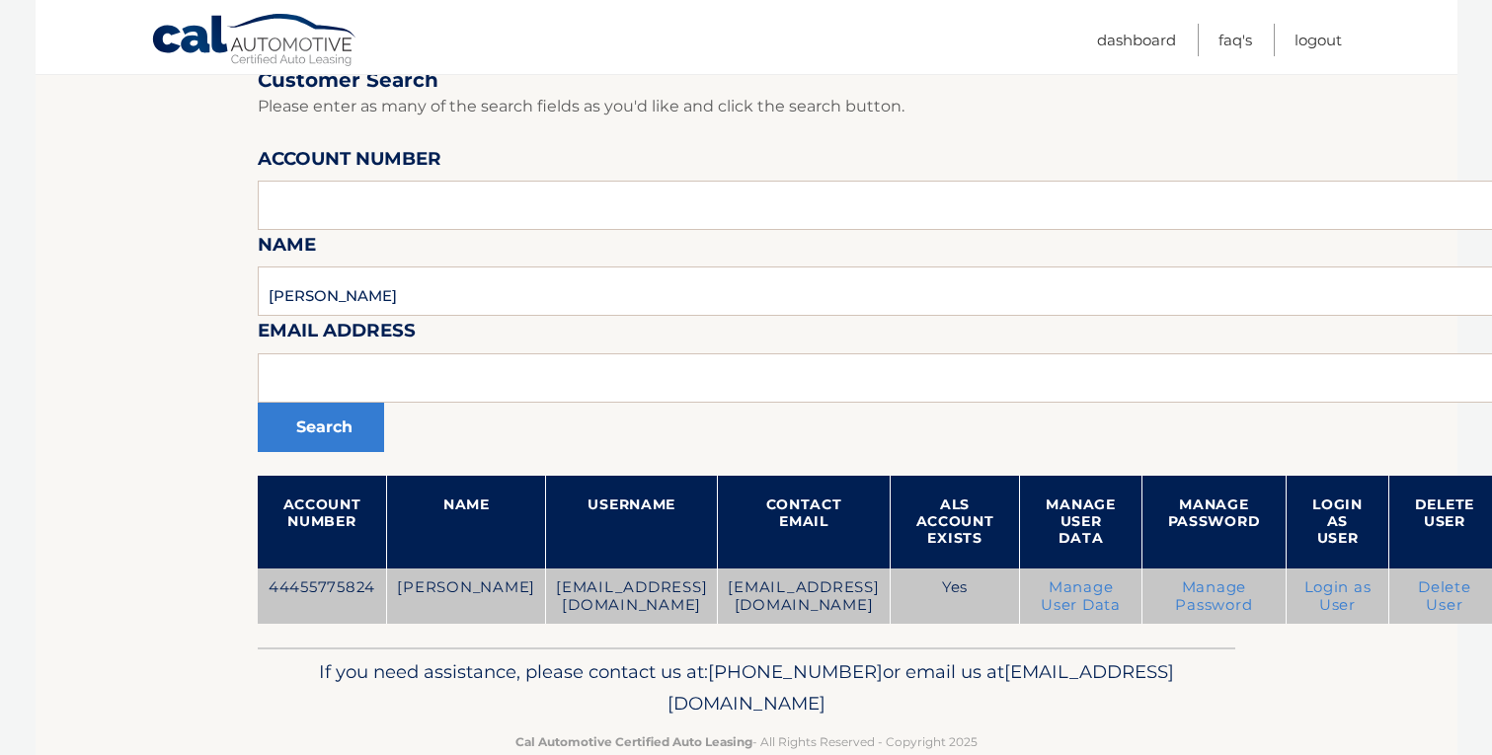
scroll to position [248, 0]
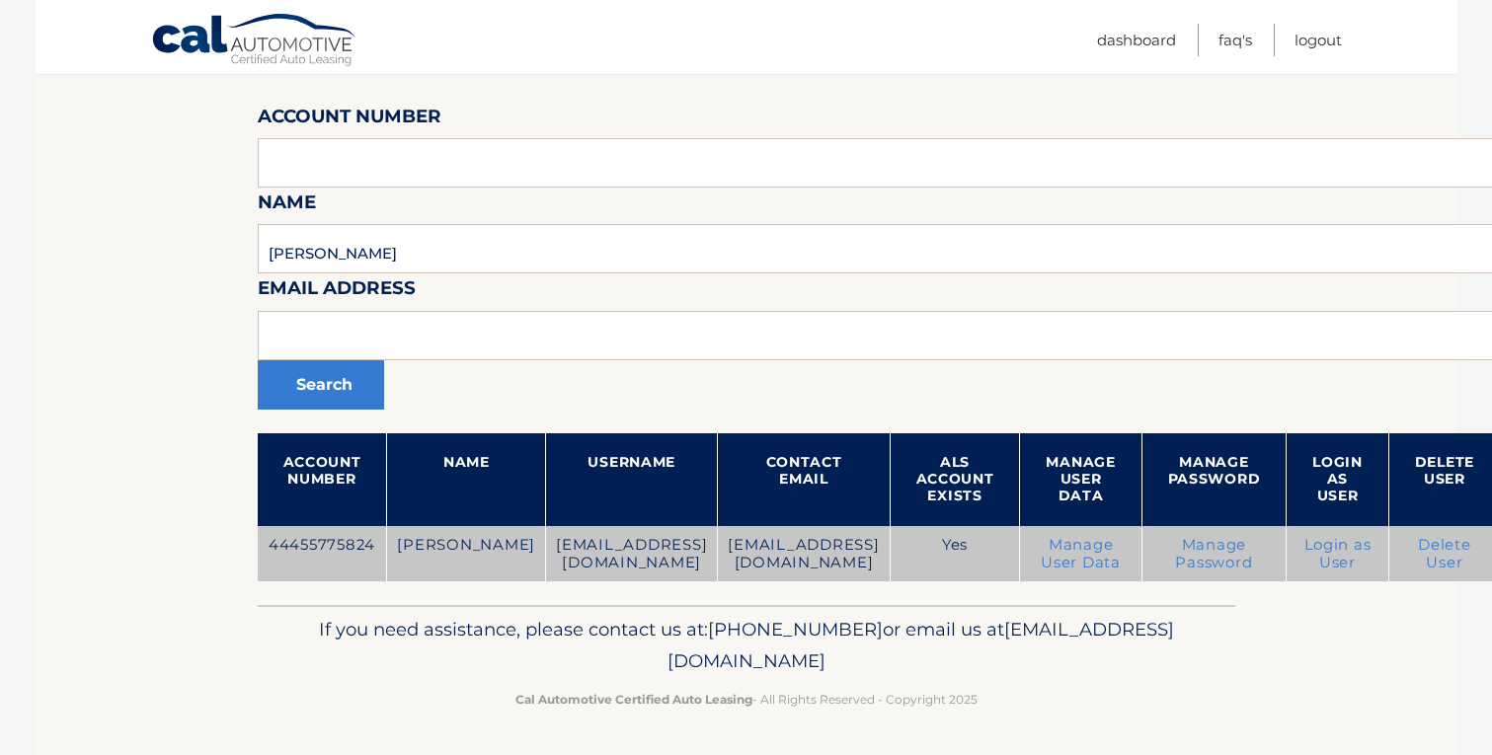
click at [1372, 550] on link "Login as User" at bounding box center [1337, 554] width 67 height 36
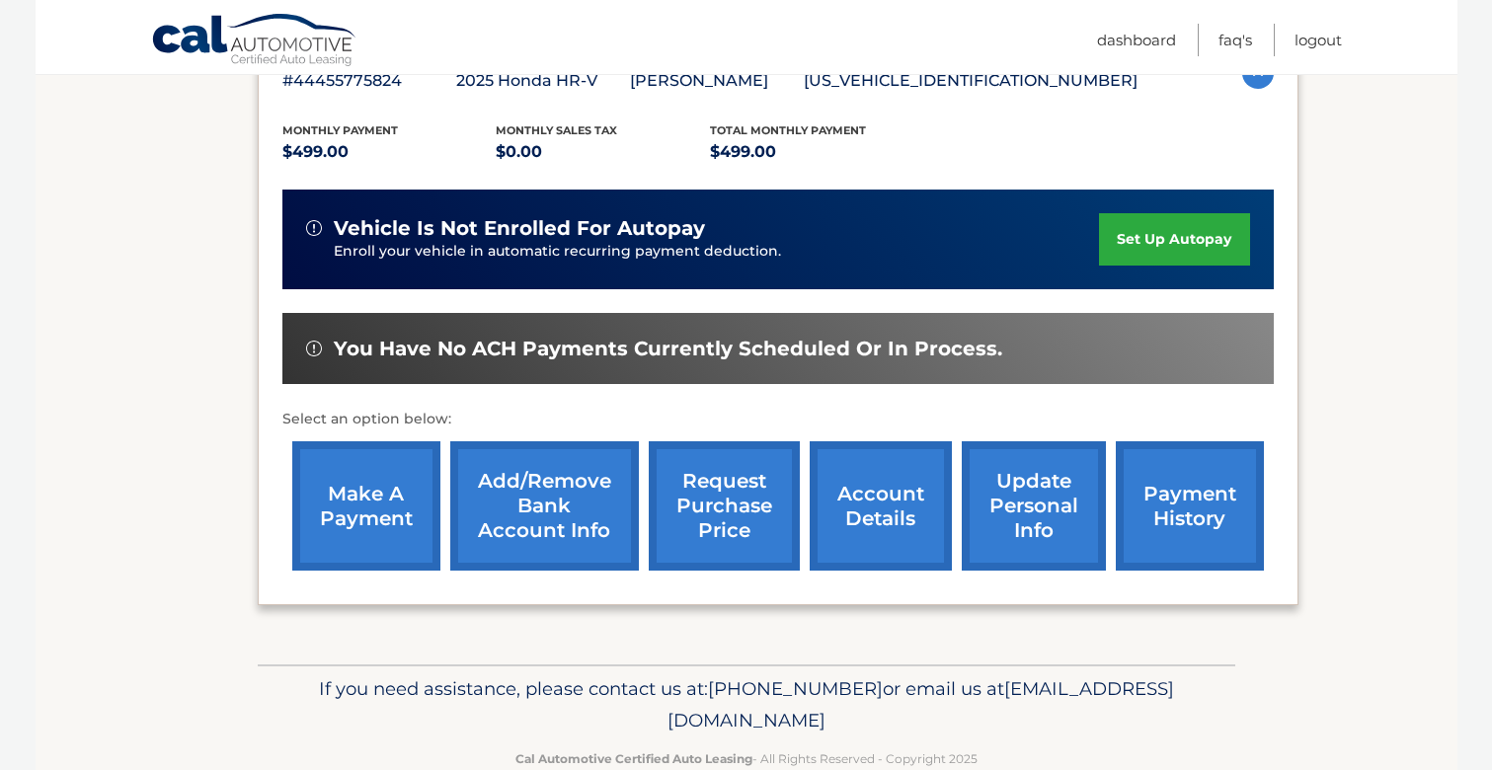
scroll to position [395, 0]
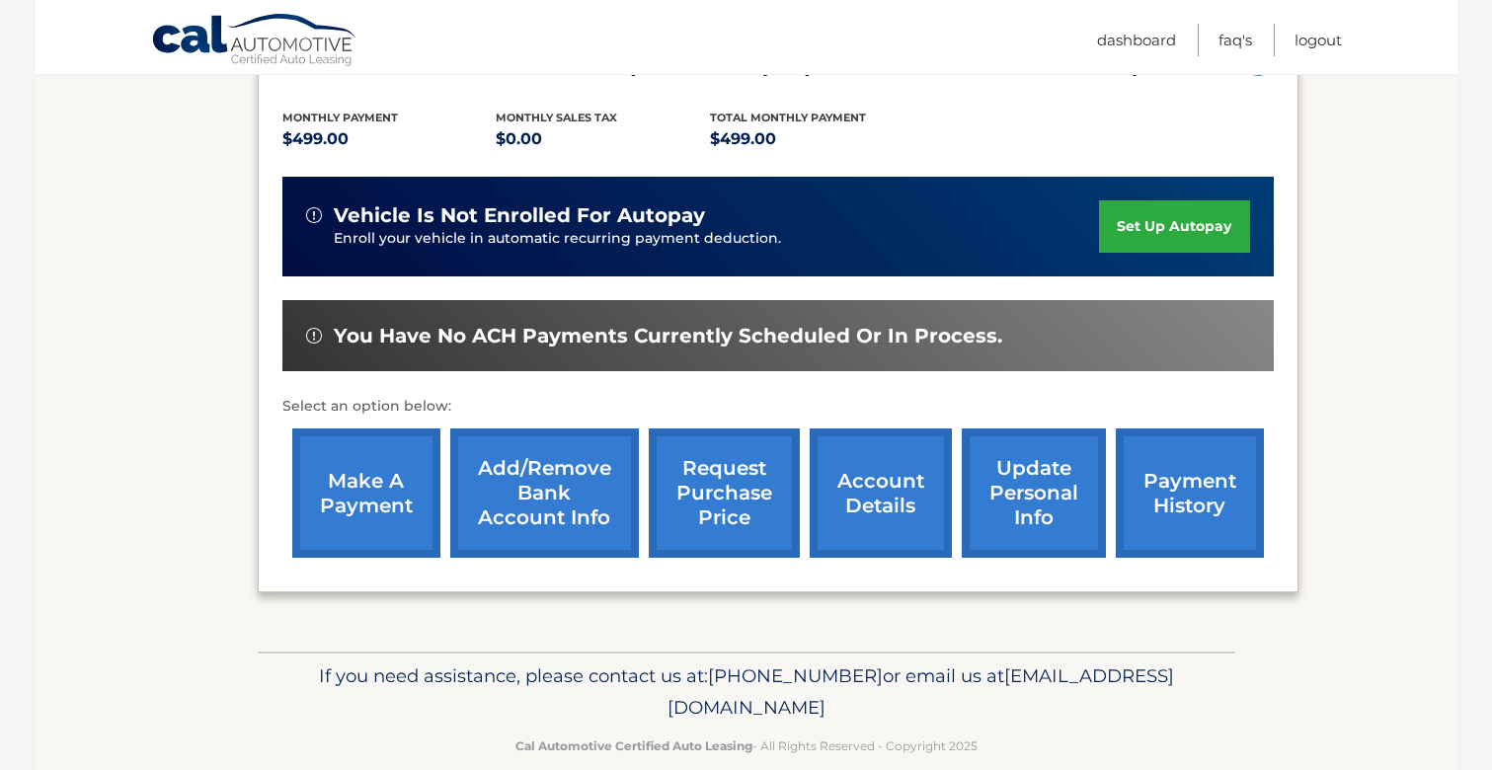
click at [516, 500] on link "Add/Remove bank account info" at bounding box center [544, 493] width 189 height 129
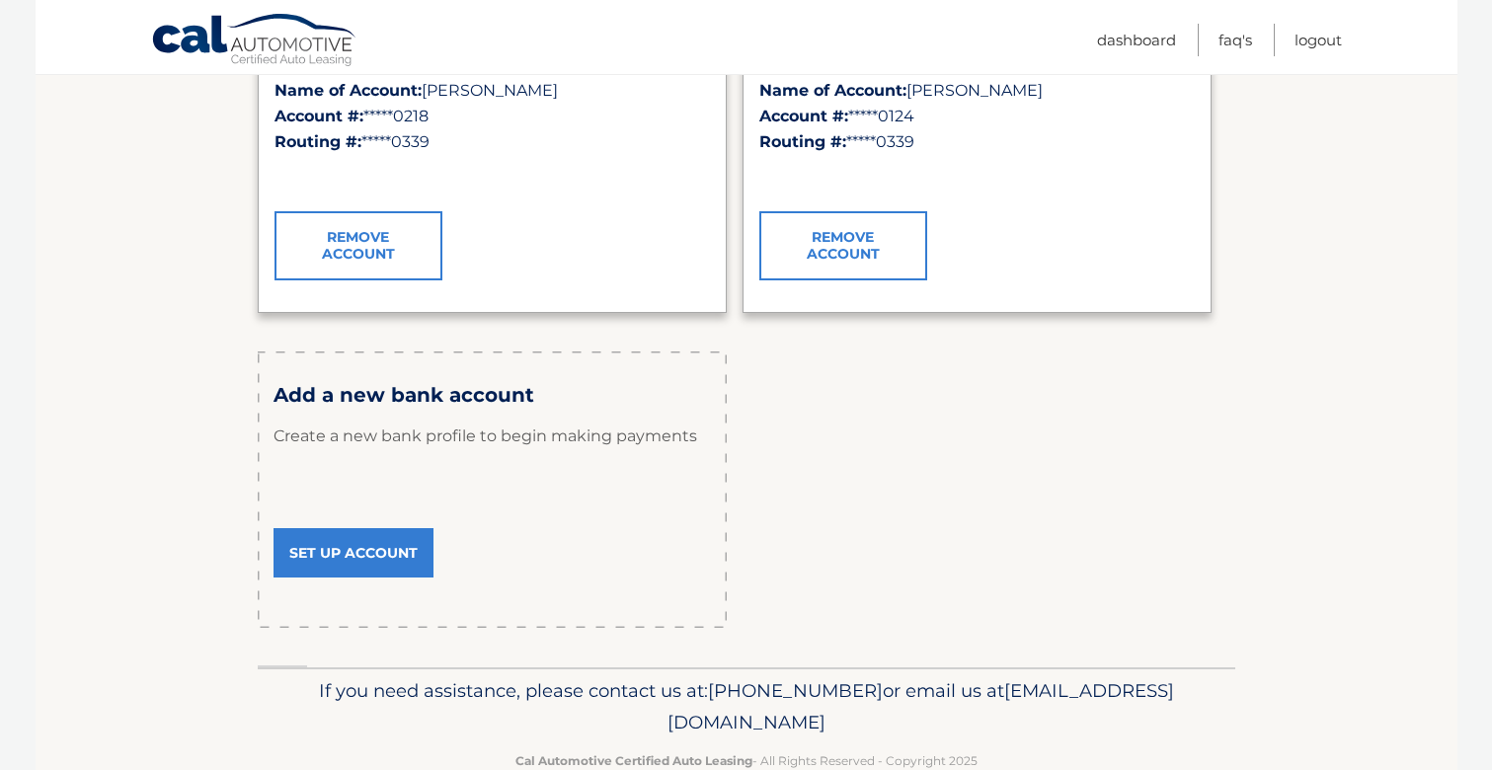
scroll to position [483, 0]
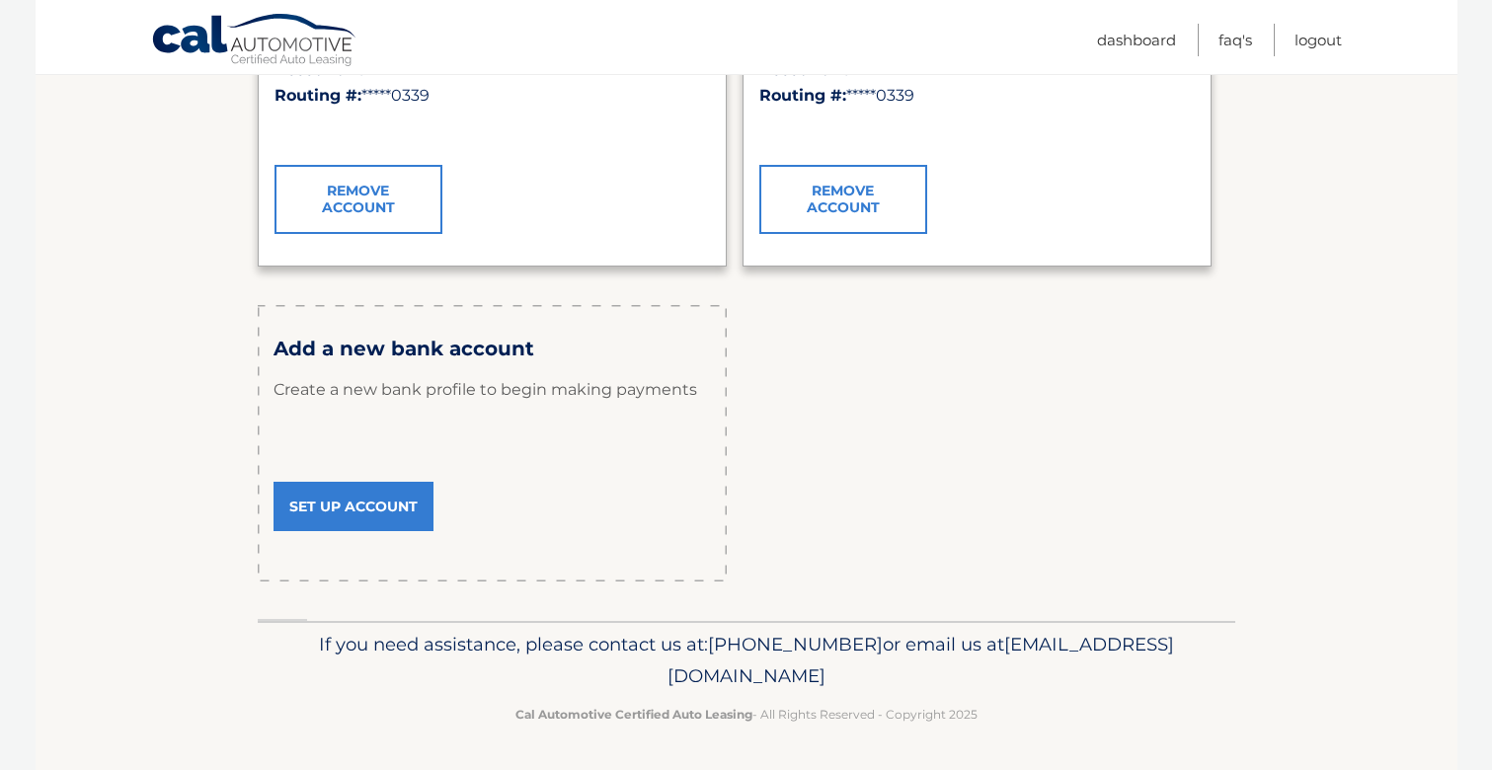
click at [369, 516] on link "Set Up Account" at bounding box center [354, 506] width 160 height 49
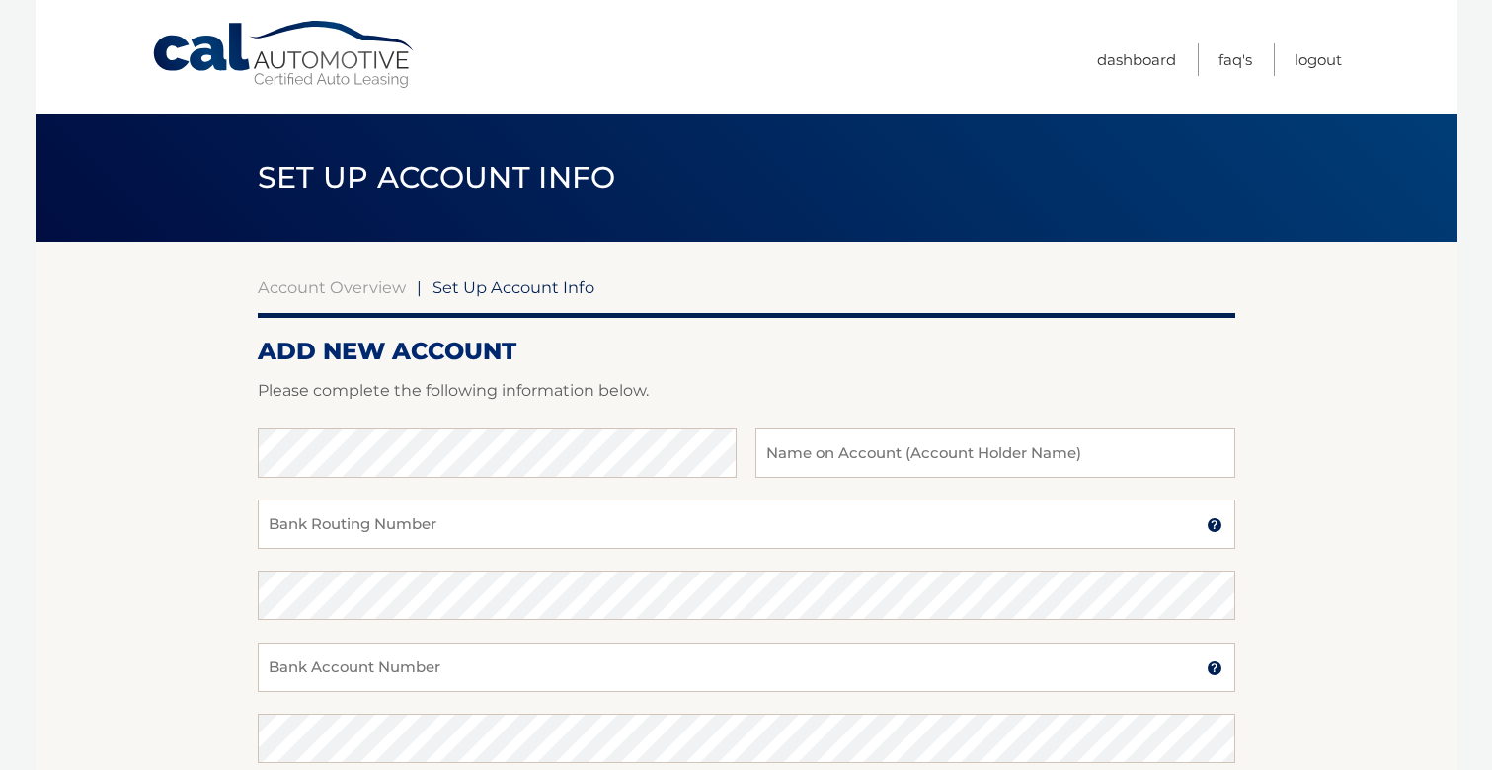
click at [303, 196] on h1 "Set Up Account Info" at bounding box center [436, 178] width 403 height 52
click at [330, 291] on link "Account Overview" at bounding box center [332, 287] width 148 height 20
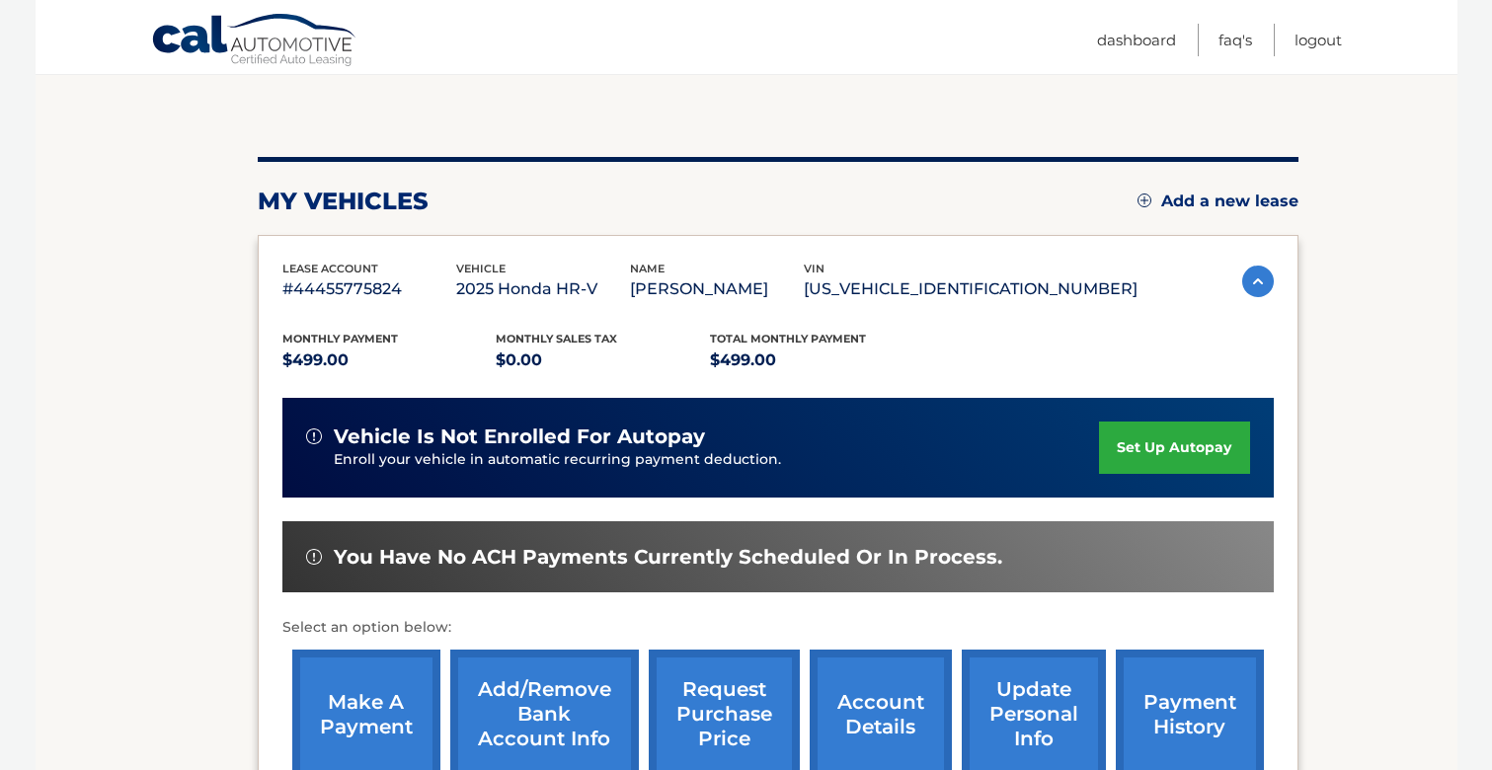
scroll to position [427, 0]
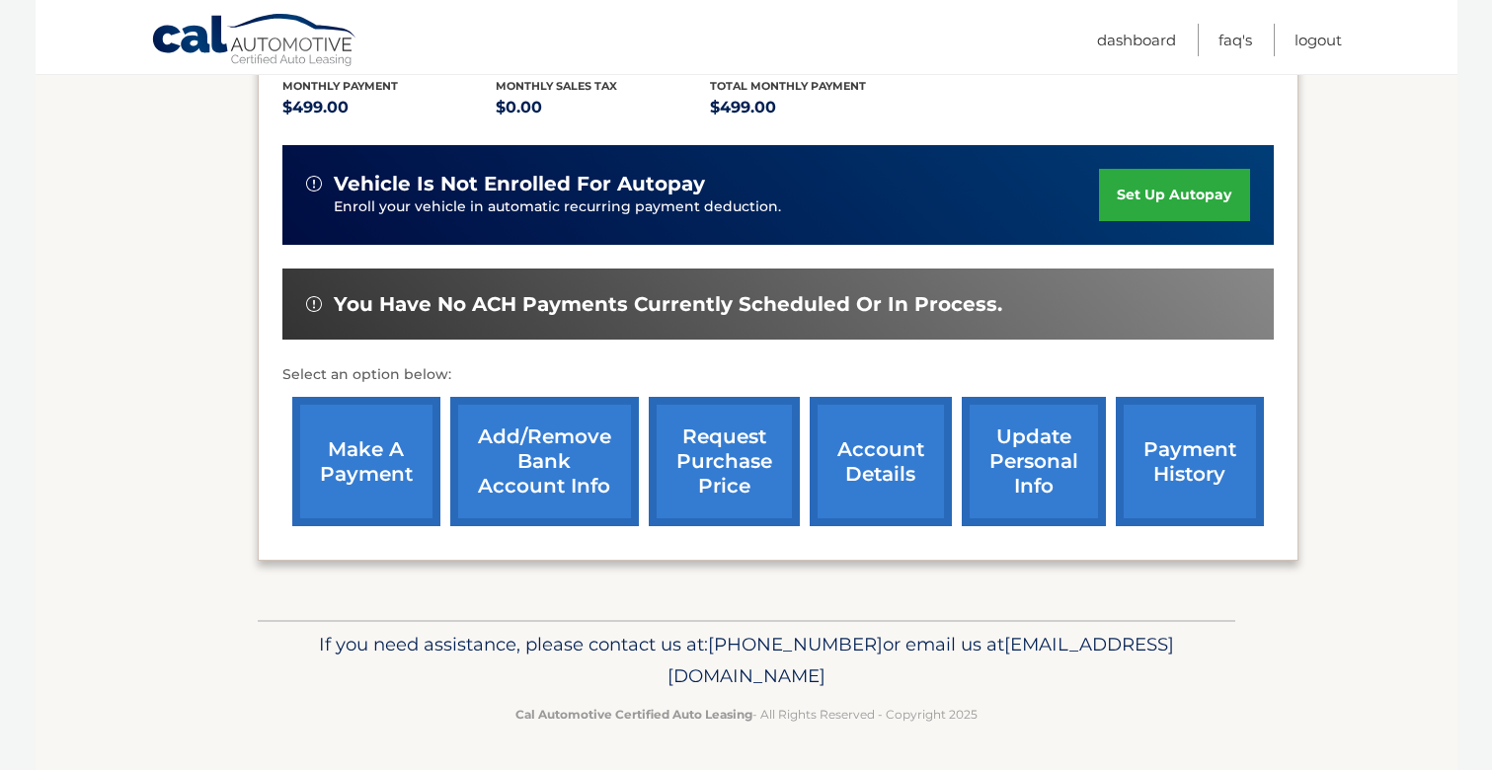
click at [1054, 469] on link "update personal info" at bounding box center [1034, 461] width 144 height 129
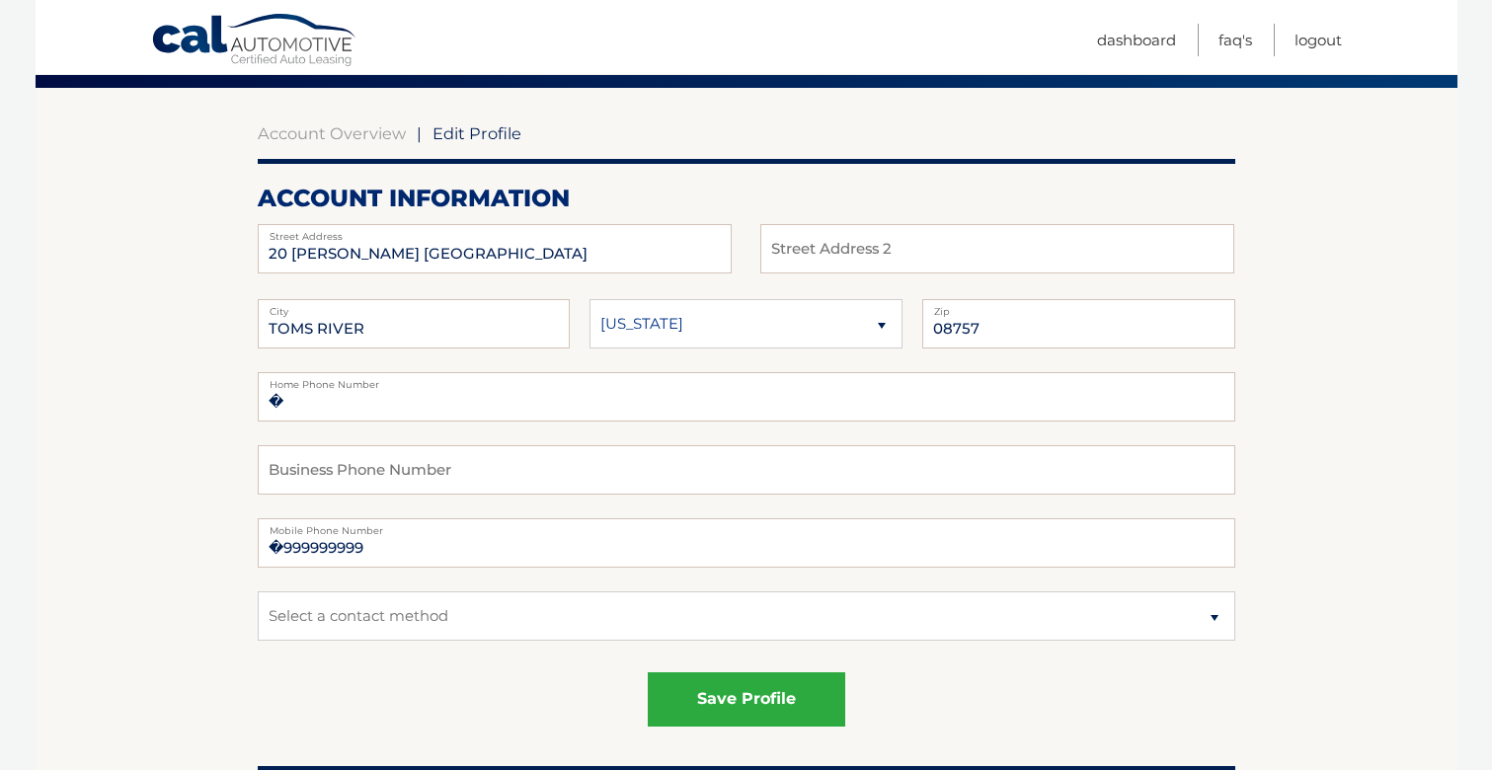
scroll to position [197, 0]
